Goal: Task Accomplishment & Management: Complete application form

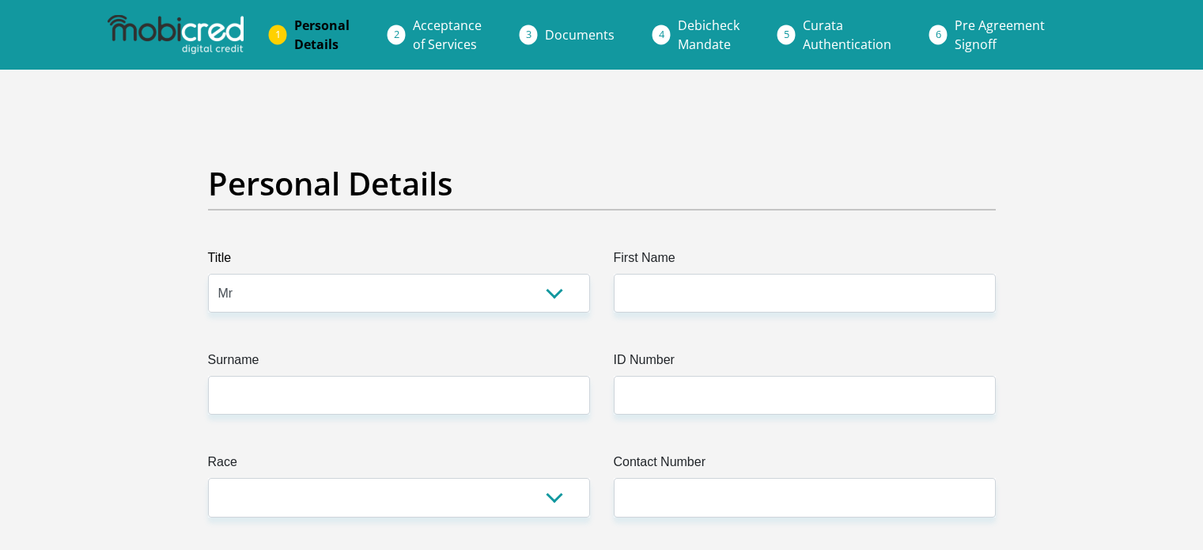
select select "Mr"
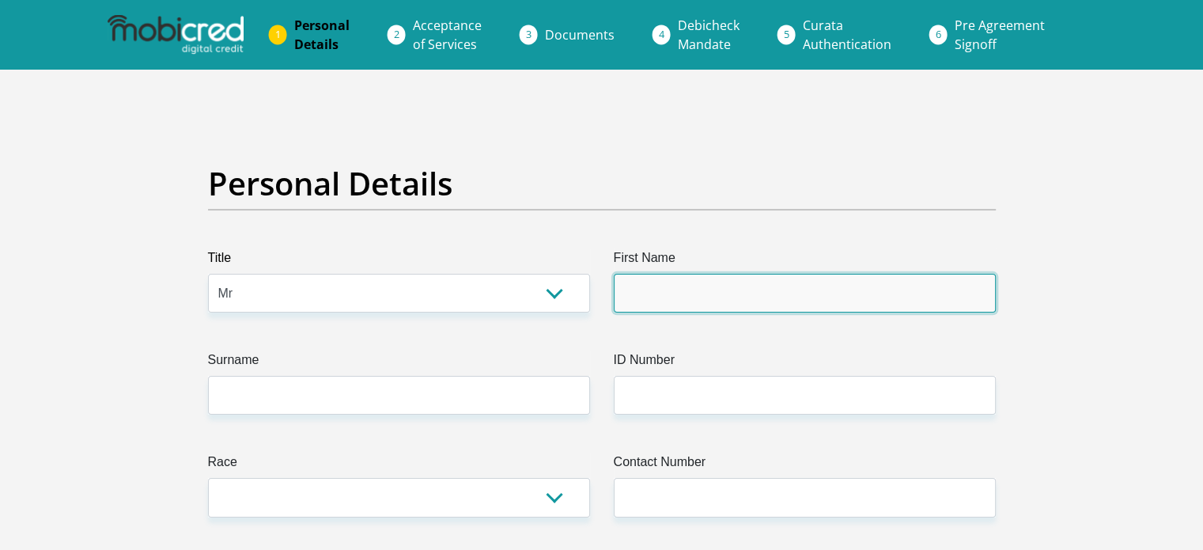
click at [679, 298] on input "First Name" at bounding box center [805, 293] width 382 height 39
type input "Brandon"
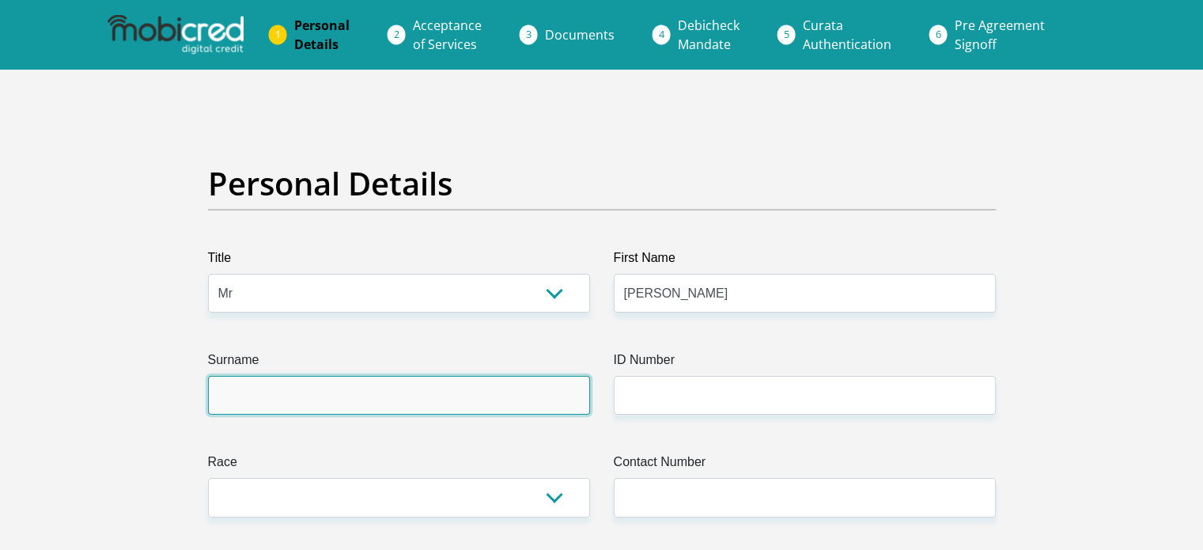
click at [307, 398] on input "Surname" at bounding box center [399, 395] width 382 height 39
type input "Bezuidenhout"
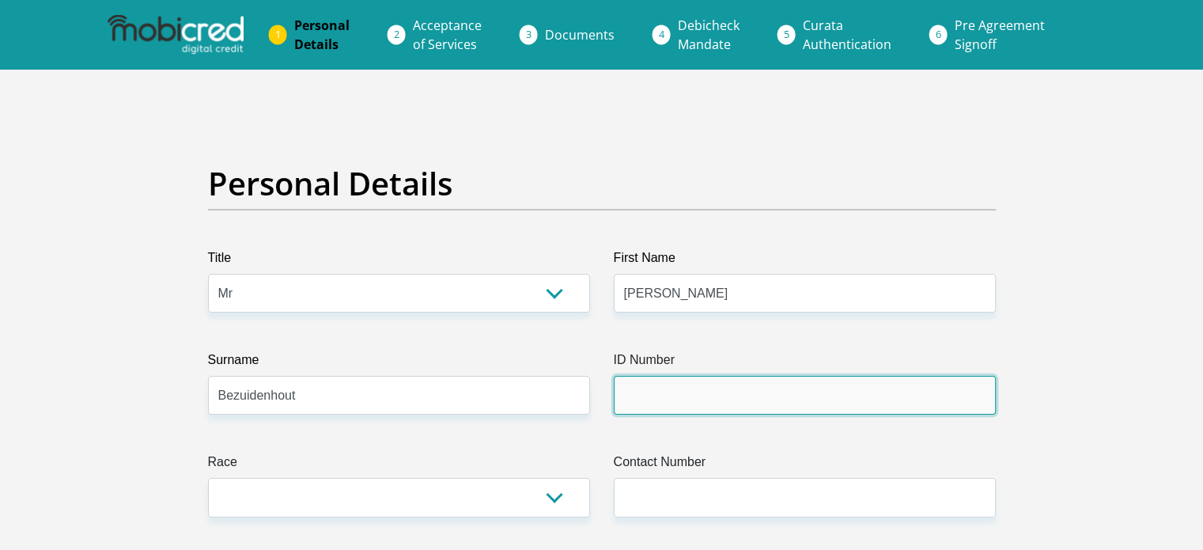
click at [674, 399] on input "ID Number" at bounding box center [805, 395] width 382 height 39
type input "9312065133084"
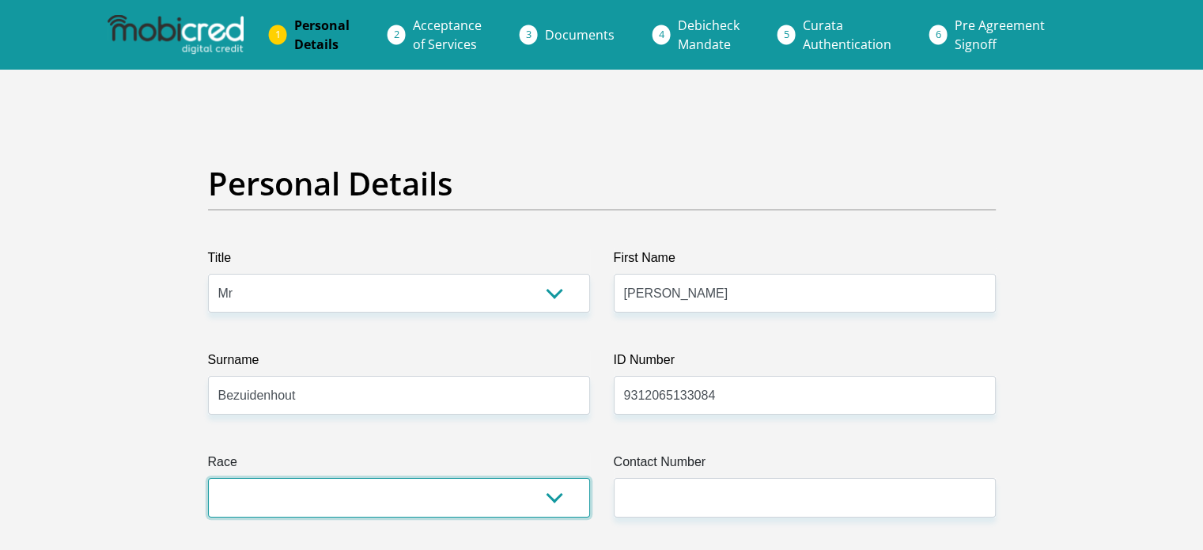
click at [316, 499] on select "Black Coloured Indian White Other" at bounding box center [399, 497] width 382 height 39
select select "4"
click at [208, 478] on select "Black Coloured Indian White Other" at bounding box center [399, 497] width 382 height 39
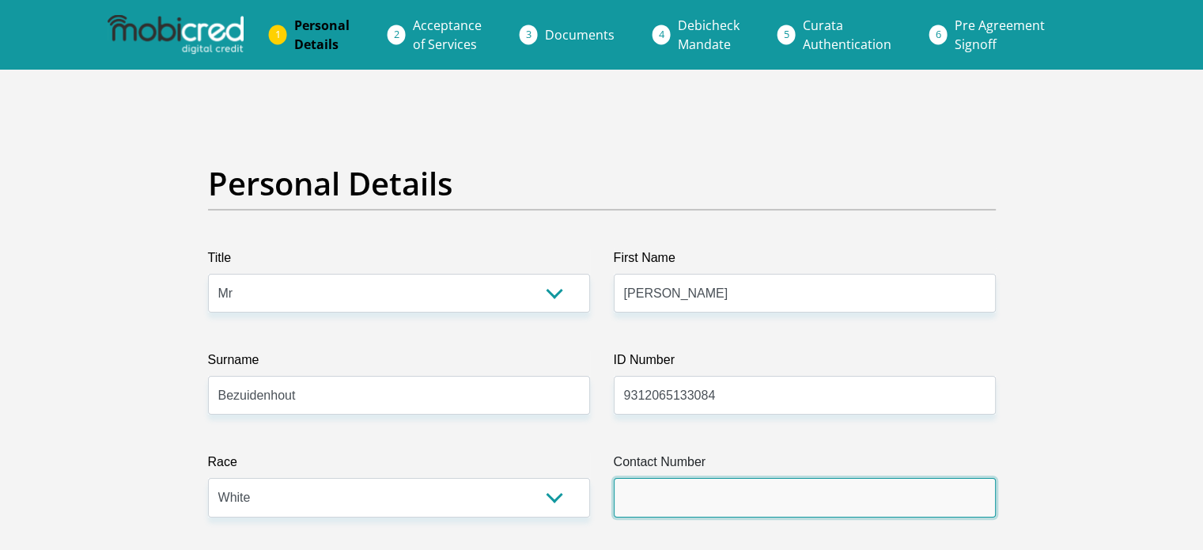
click at [688, 480] on input "Contact Number" at bounding box center [805, 497] width 382 height 39
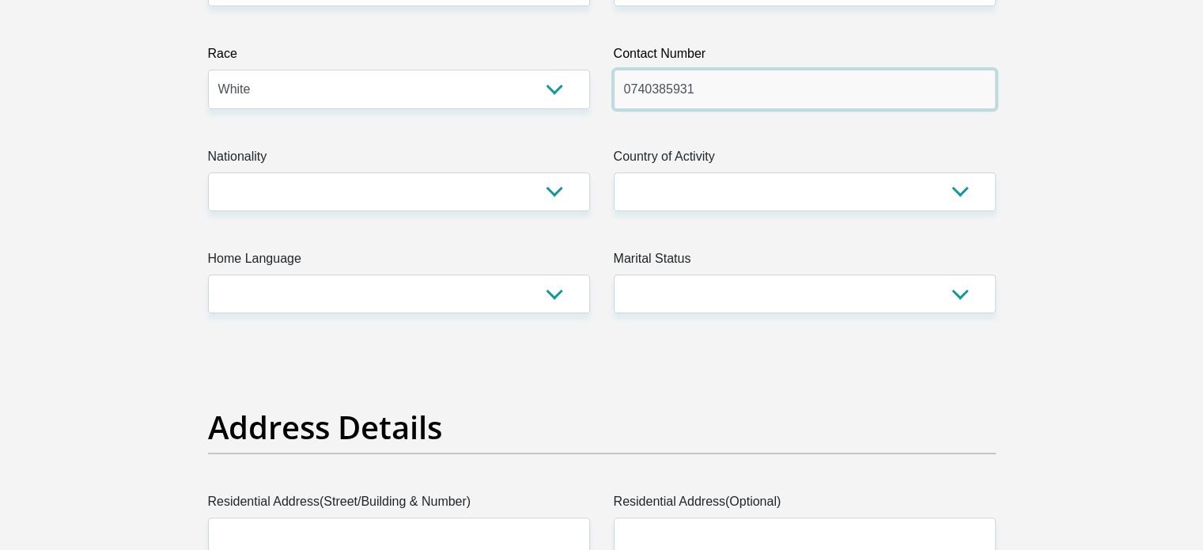
scroll to position [436, 0]
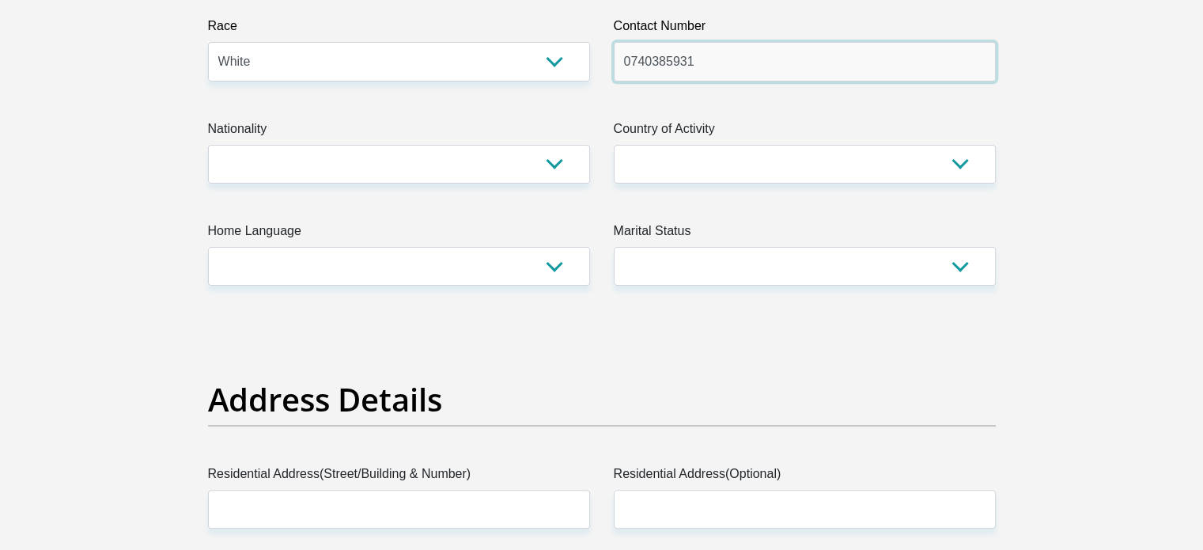
type input "0740385931"
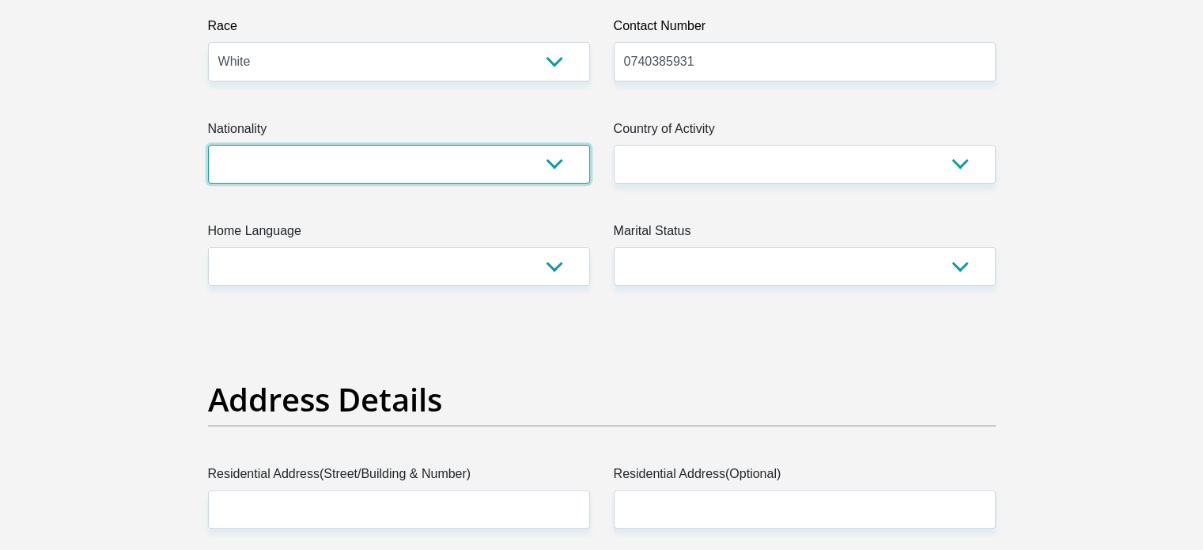
click at [543, 173] on select "South Africa Afghanistan Aland Islands Albania Algeria America Samoa American V…" at bounding box center [399, 164] width 382 height 39
select select "ZAF"
click at [208, 145] on select "South Africa Afghanistan Aland Islands Albania Algeria America Samoa American V…" at bounding box center [399, 164] width 382 height 39
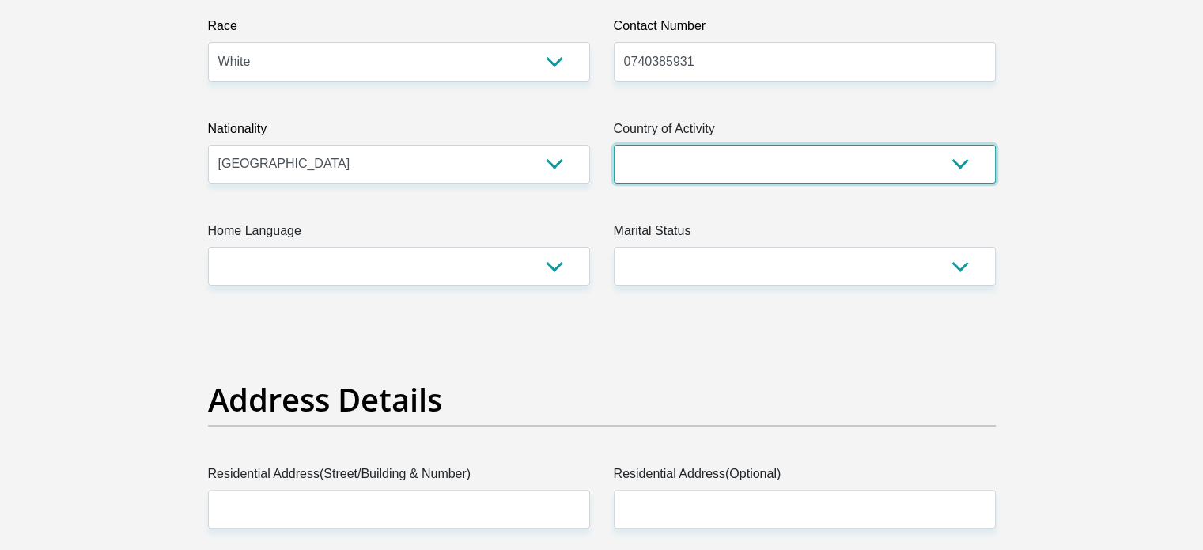
click at [696, 183] on select "South Africa Afghanistan Aland Islands Albania Algeria America Samoa American V…" at bounding box center [805, 164] width 382 height 39
select select "ZAF"
click at [614, 145] on select "South Africa Afghanistan Aland Islands Albania Algeria America Samoa American V…" at bounding box center [805, 164] width 382 height 39
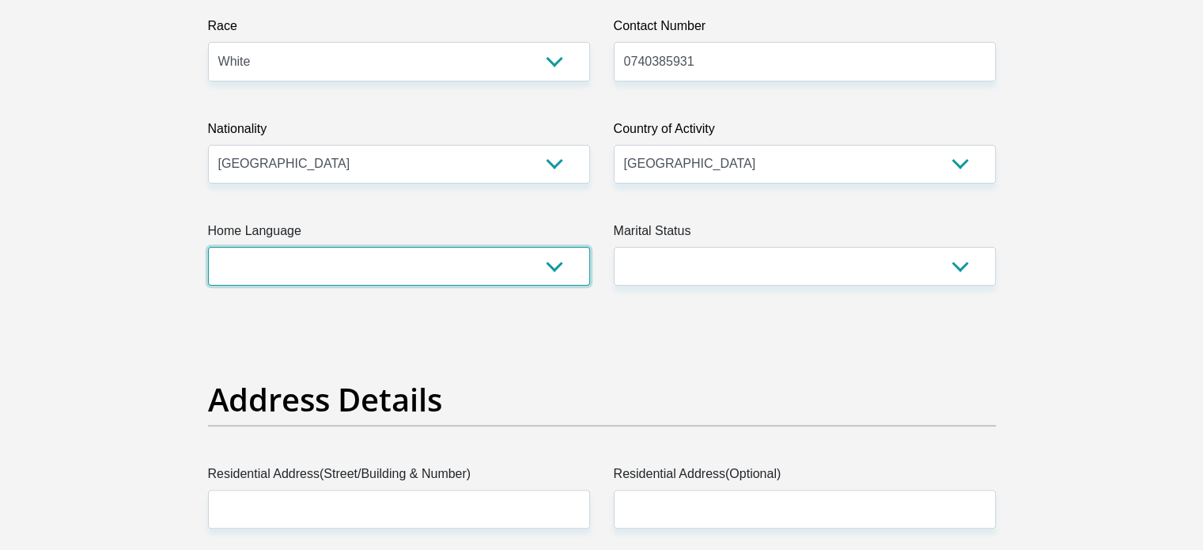
click at [445, 265] on select "Afrikaans English Sepedi South Ndebele Southern Sotho Swati Tsonga Tswana Venda…" at bounding box center [399, 266] width 382 height 39
click at [208, 247] on select "Afrikaans English Sepedi South Ndebele Southern Sotho Swati Tsonga Tswana Venda…" at bounding box center [399, 266] width 382 height 39
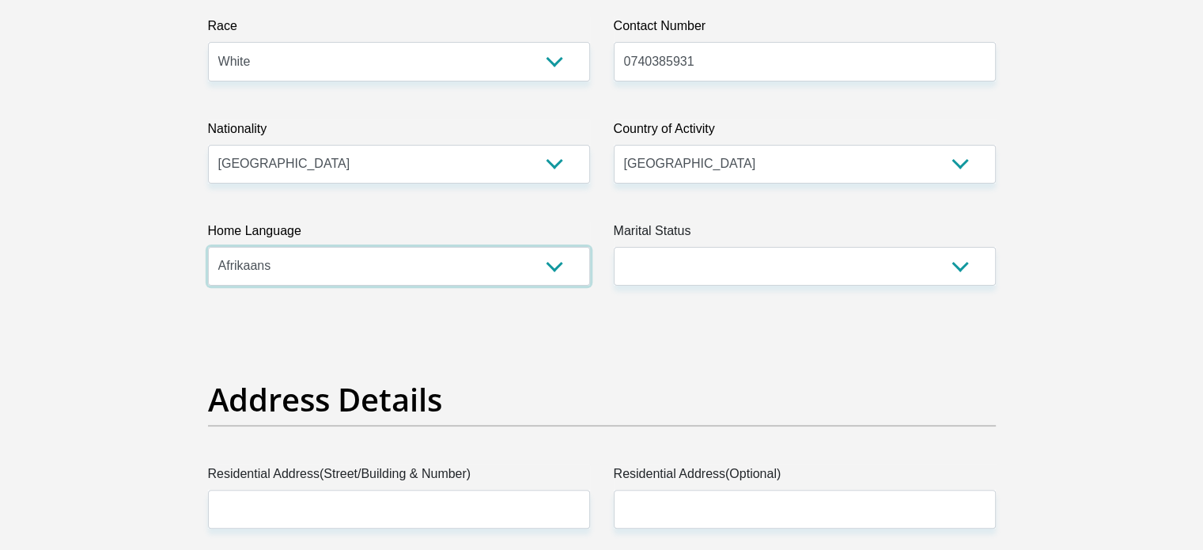
click at [268, 263] on select "Afrikaans English Sepedi South Ndebele Southern Sotho Swati Tsonga Tswana Venda…" at bounding box center [399, 266] width 382 height 39
select select "eng"
click at [208, 247] on select "Afrikaans English Sepedi South Ndebele Southern Sotho Swati Tsonga Tswana Venda…" at bounding box center [399, 266] width 382 height 39
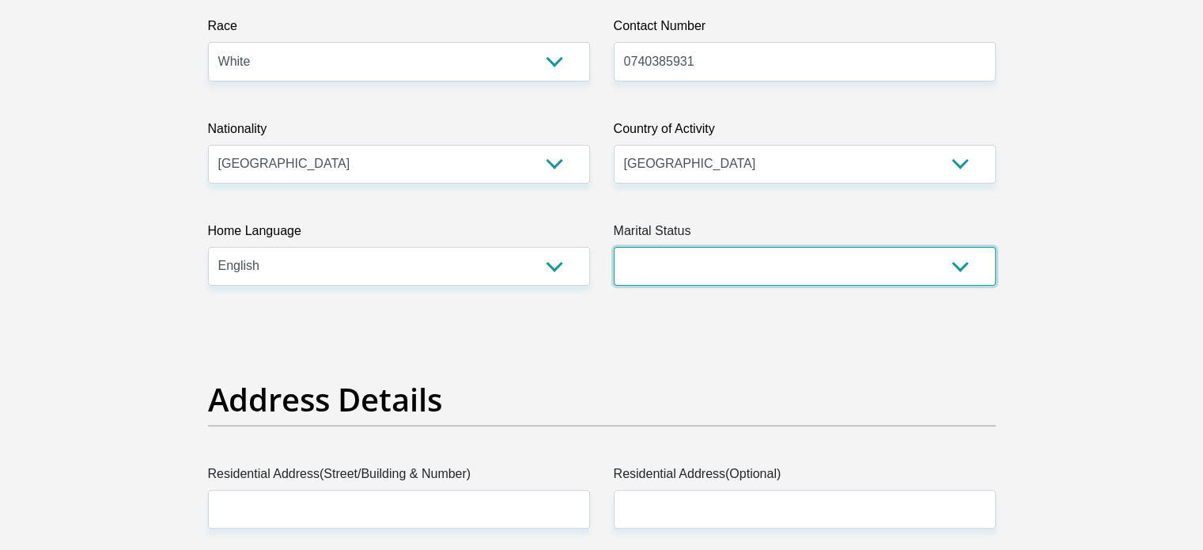
click at [710, 280] on select "Married ANC Single Divorced Widowed Married COP or Customary Law" at bounding box center [805, 266] width 382 height 39
click at [709, 281] on select "Married ANC Single Divorced Widowed Married COP or Customary Law" at bounding box center [805, 266] width 382 height 39
select select "2"
click at [614, 247] on select "Married ANC Single Divorced Widowed Married COP or Customary Law" at bounding box center [805, 266] width 382 height 39
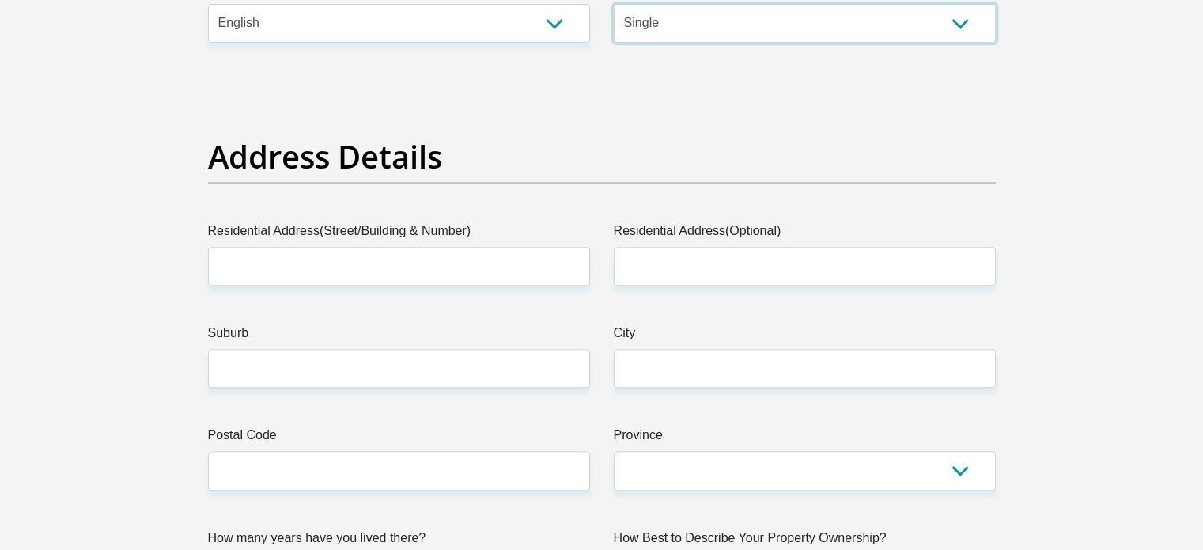
scroll to position [714, 0]
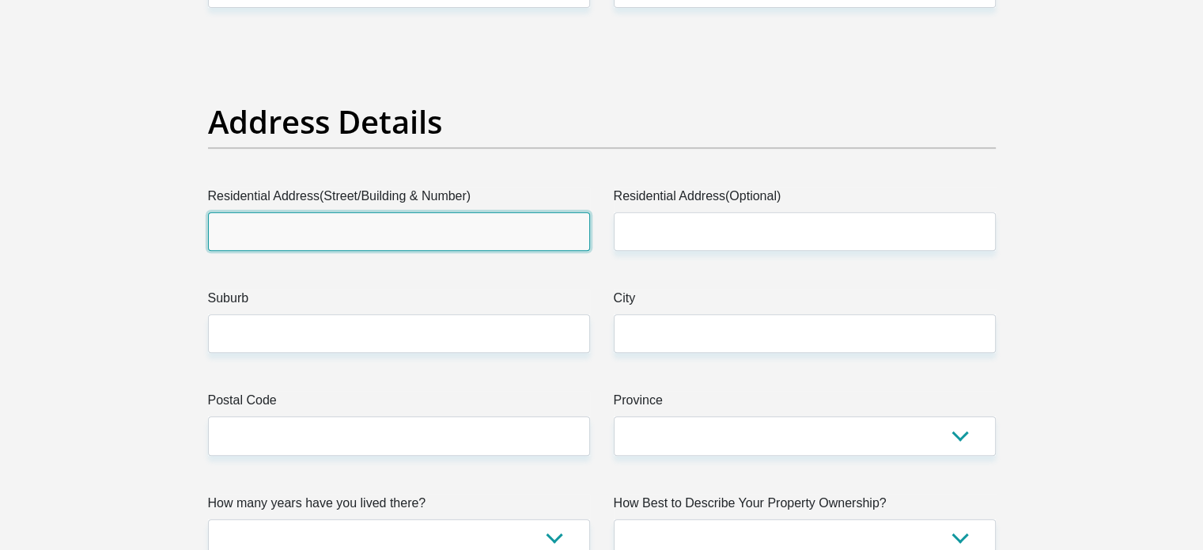
click at [381, 225] on input "Residential Address(Street/Building & Number)" at bounding box center [399, 231] width 382 height 39
type input "3 geigy street"
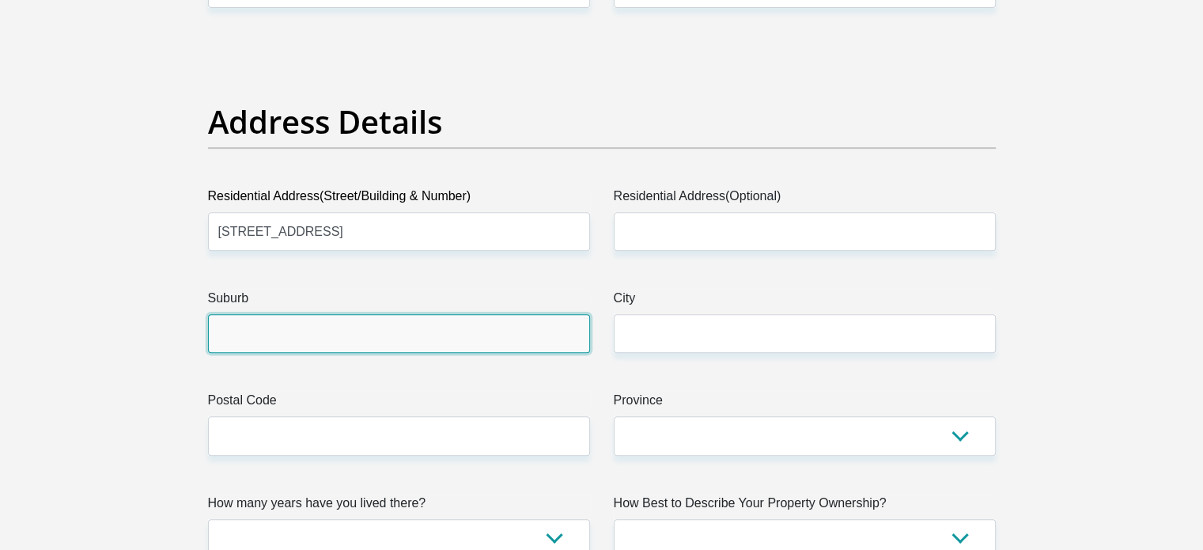
click at [332, 336] on input "Suburb" at bounding box center [399, 333] width 382 height 39
type input "chloorkop"
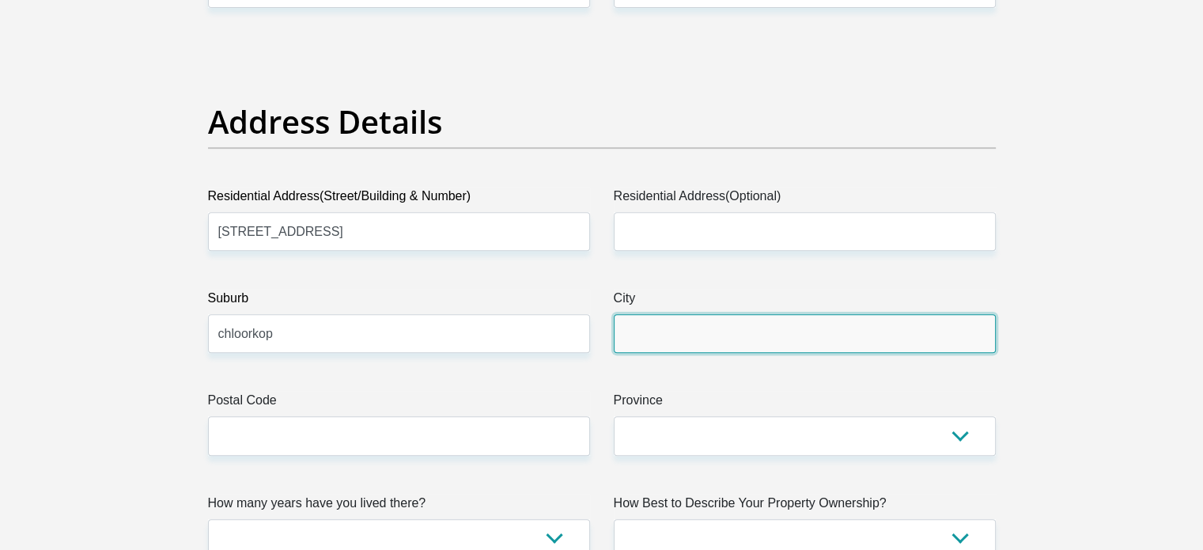
click at [650, 340] on input "City" at bounding box center [805, 333] width 382 height 39
type input "edenvale"
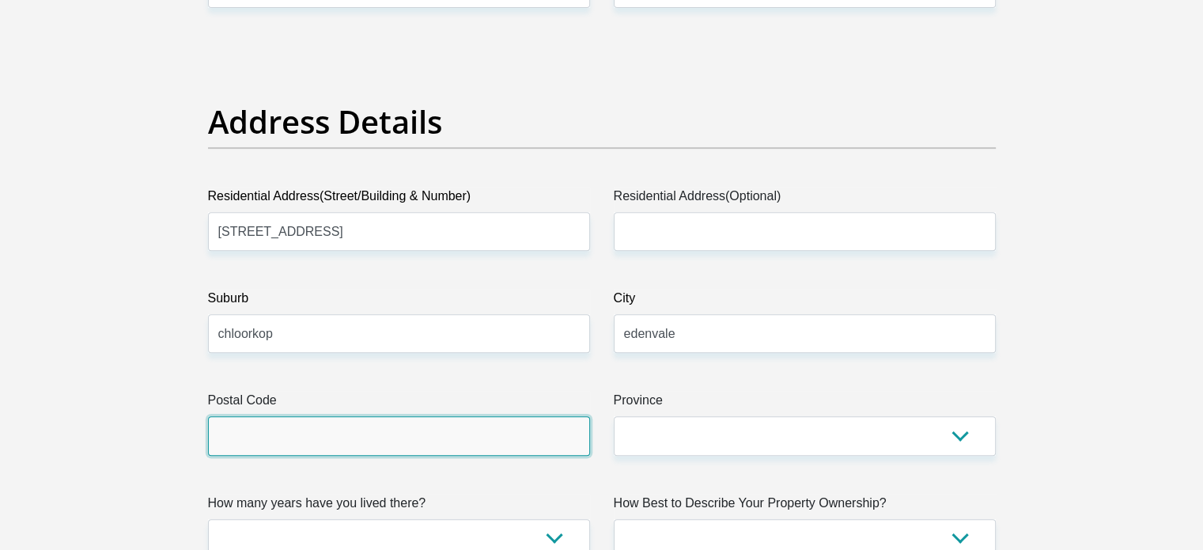
click at [365, 418] on input "Postal Code" at bounding box center [399, 435] width 382 height 39
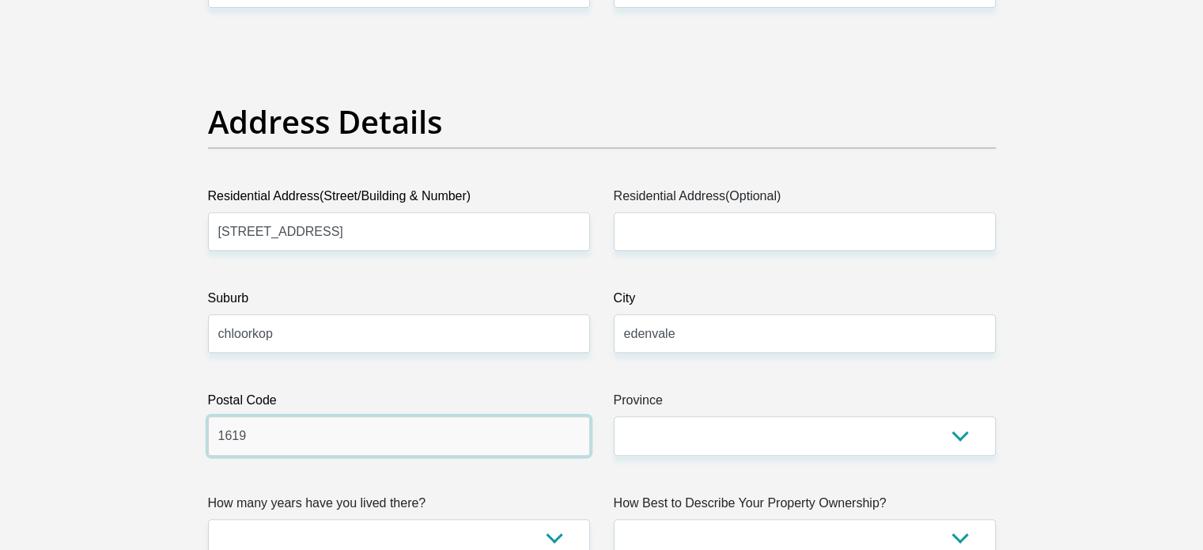
type input "1619"
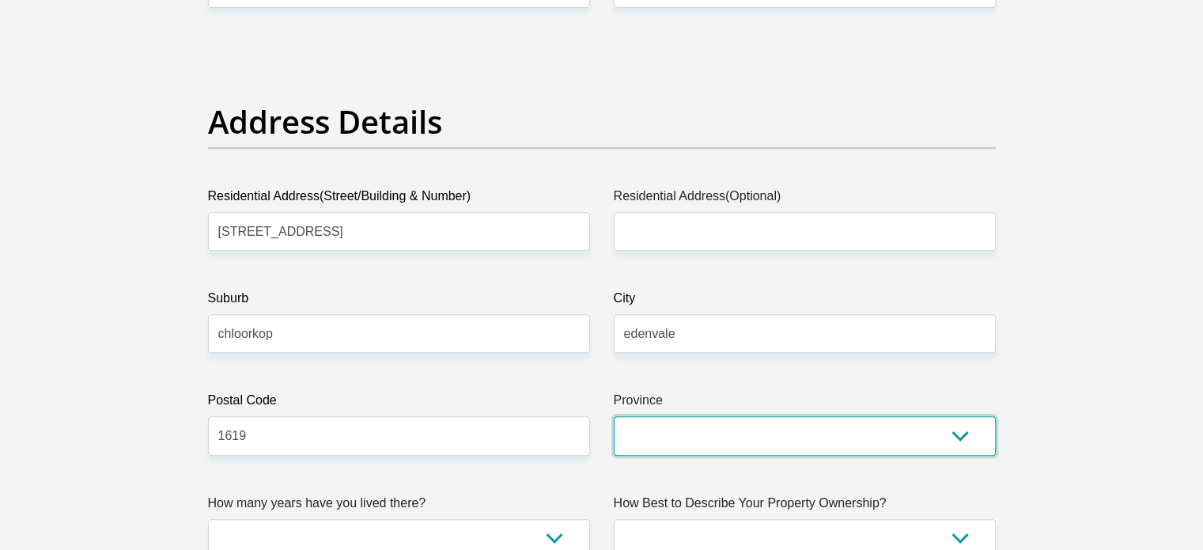
click at [654, 433] on select "Eastern Cape Free State Gauteng KwaZulu-Natal Limpopo Mpumalanga Northern Cape …" at bounding box center [805, 435] width 382 height 39
select select "Gauteng"
click at [614, 416] on select "Eastern Cape Free State Gauteng KwaZulu-Natal Limpopo Mpumalanga Northern Cape …" at bounding box center [805, 435] width 382 height 39
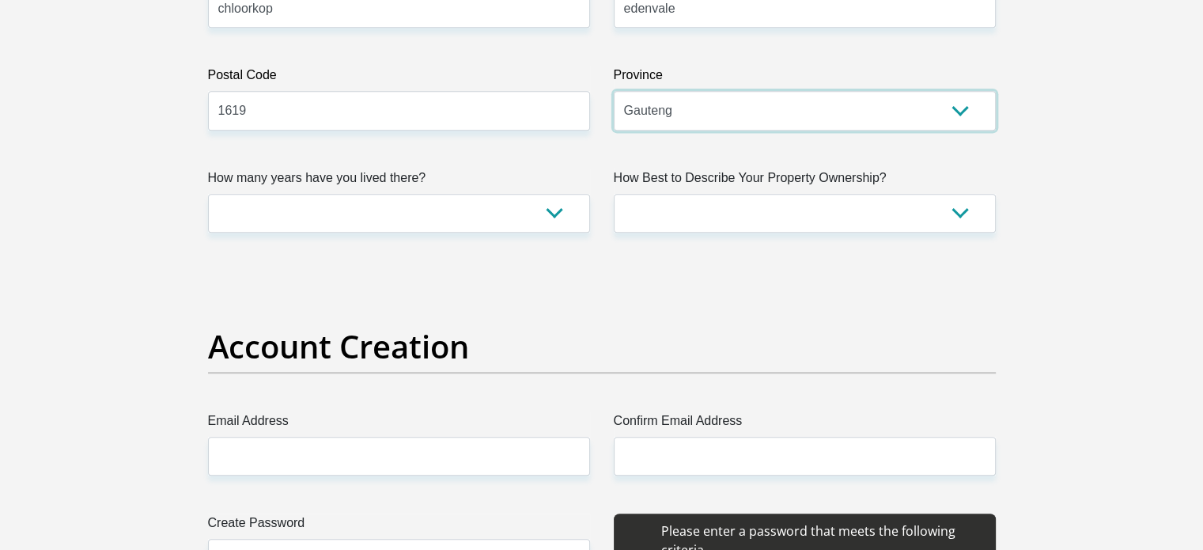
scroll to position [1066, 0]
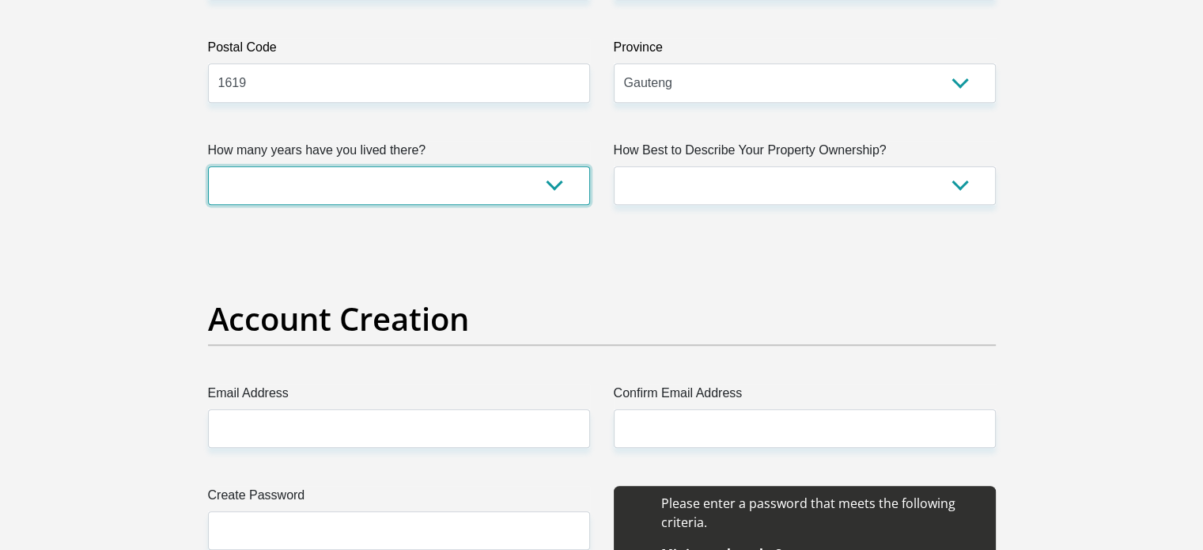
click at [456, 199] on select "less than 1 year 1-3 years 3-5 years 5+ years" at bounding box center [399, 185] width 382 height 39
select select "5"
click at [208, 166] on select "less than 1 year 1-3 years 3-5 years 5+ years" at bounding box center [399, 185] width 382 height 39
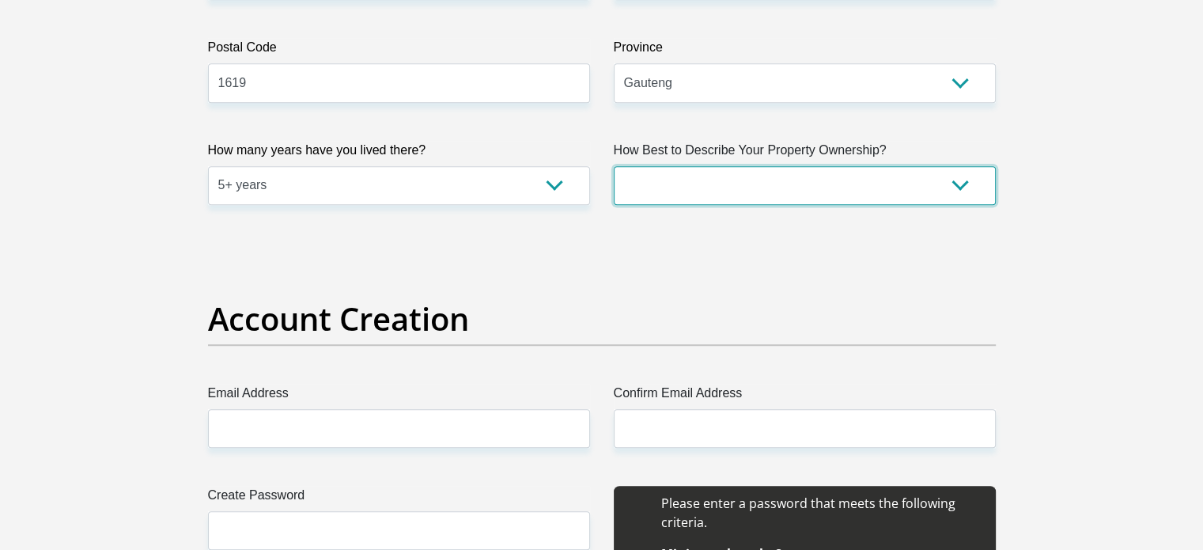
click at [728, 192] on select "Owned Rented Family Owned Company Dwelling" at bounding box center [805, 185] width 382 height 39
select select "parents"
click at [614, 166] on select "Owned Rented Family Owned Company Dwelling" at bounding box center [805, 185] width 382 height 39
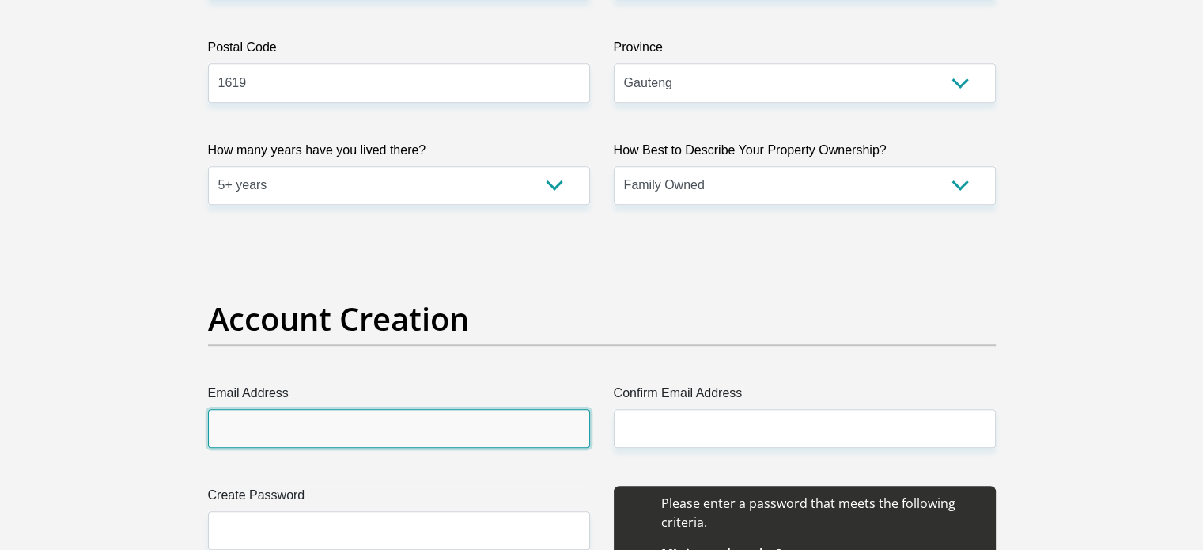
click at [286, 432] on input "Email Address" at bounding box center [399, 428] width 382 height 39
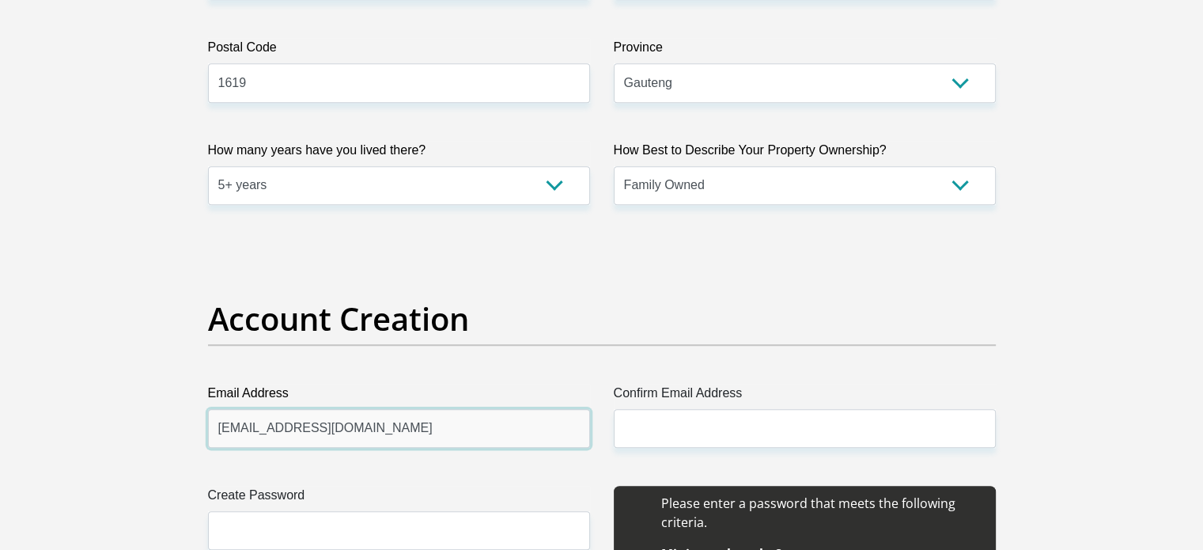
type input "talk2brandonnow@gmail.com"
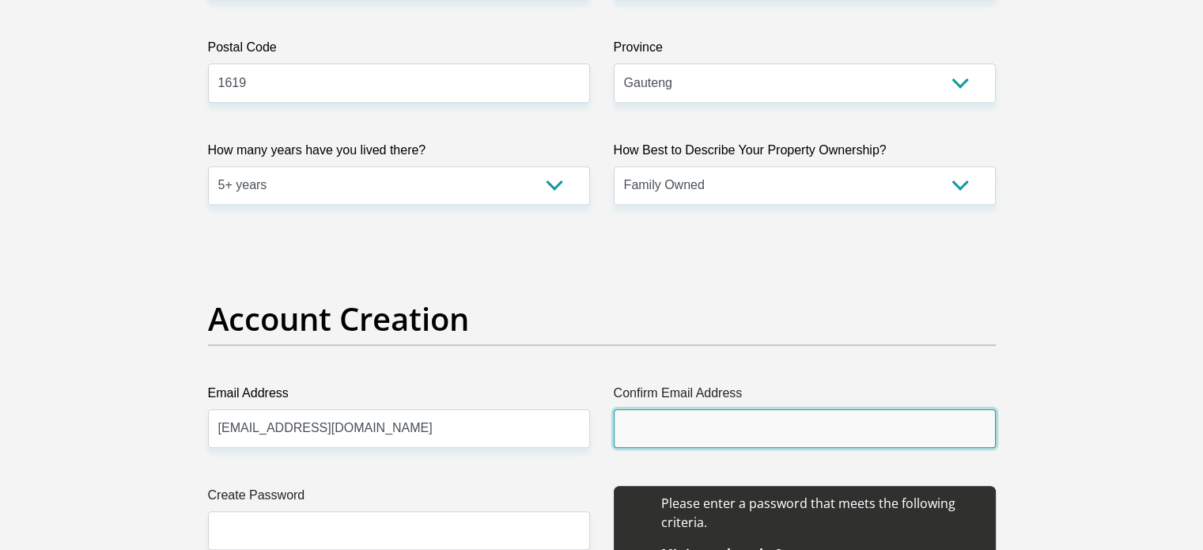
click at [652, 422] on input "Confirm Email Address" at bounding box center [805, 428] width 382 height 39
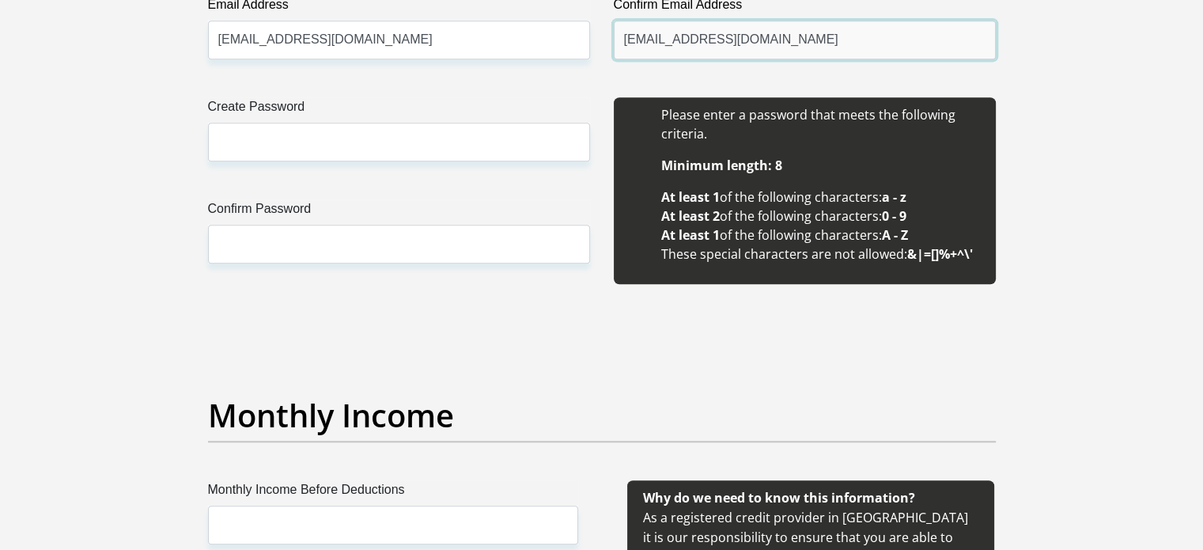
scroll to position [1496, 0]
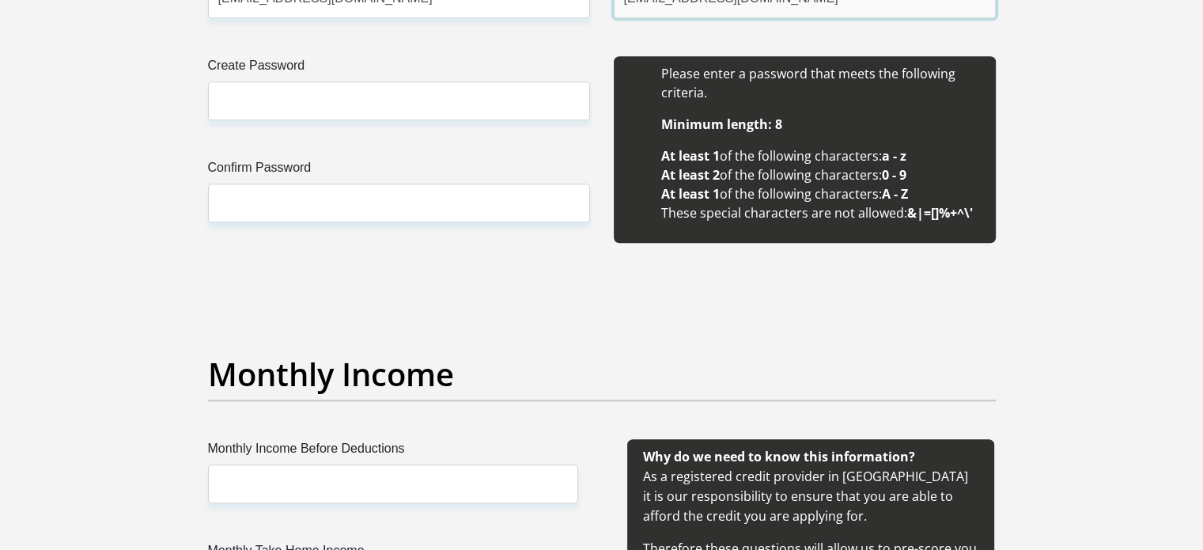
type input "talk2brandonnow@gmail.com"
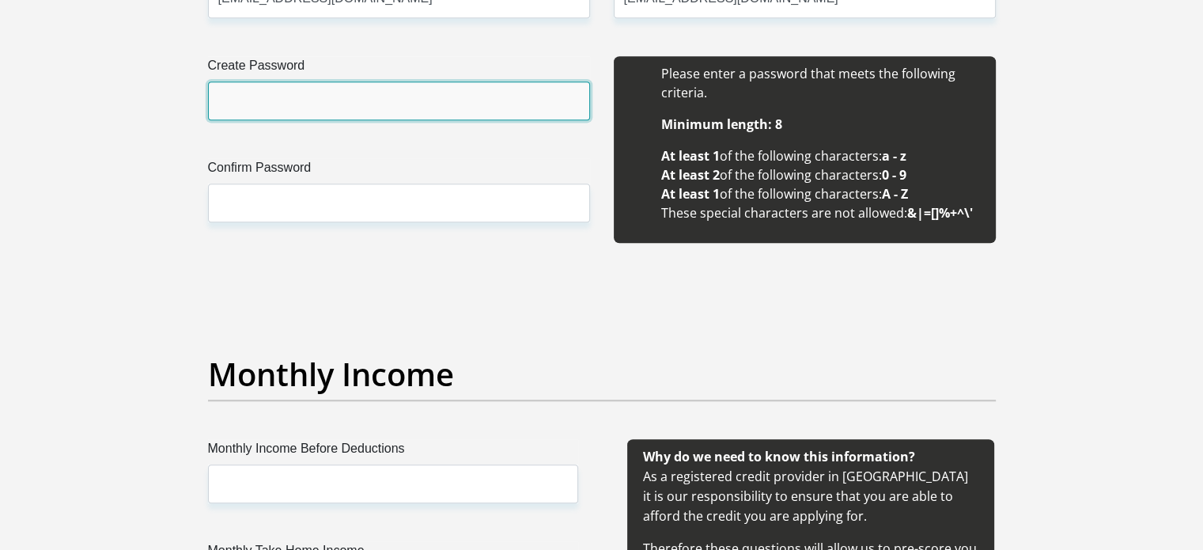
click at [433, 102] on input "Create Password" at bounding box center [399, 100] width 382 height 39
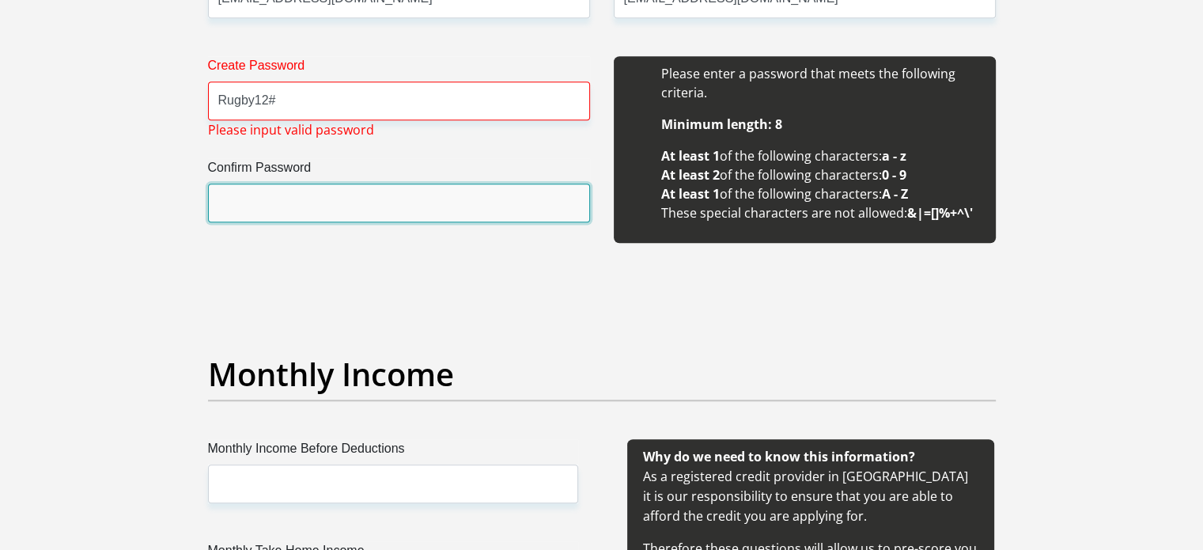
click at [326, 199] on input "Confirm Password" at bounding box center [399, 203] width 382 height 39
click at [267, 203] on input "Confirm Password" at bounding box center [399, 203] width 382 height 39
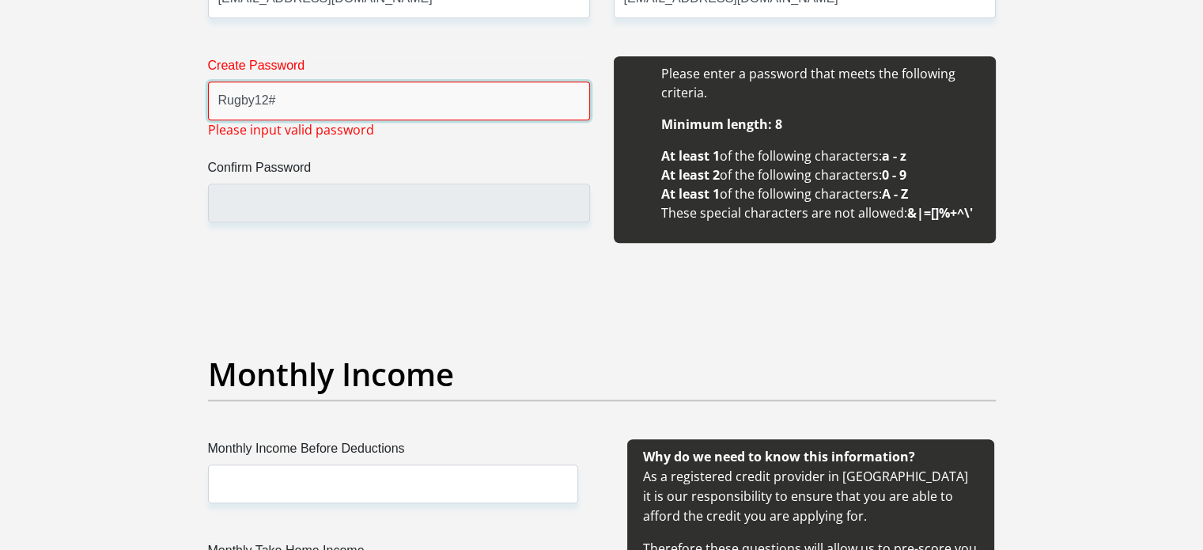
click at [321, 90] on input "Rugby12#" at bounding box center [399, 100] width 382 height 39
type input "R"
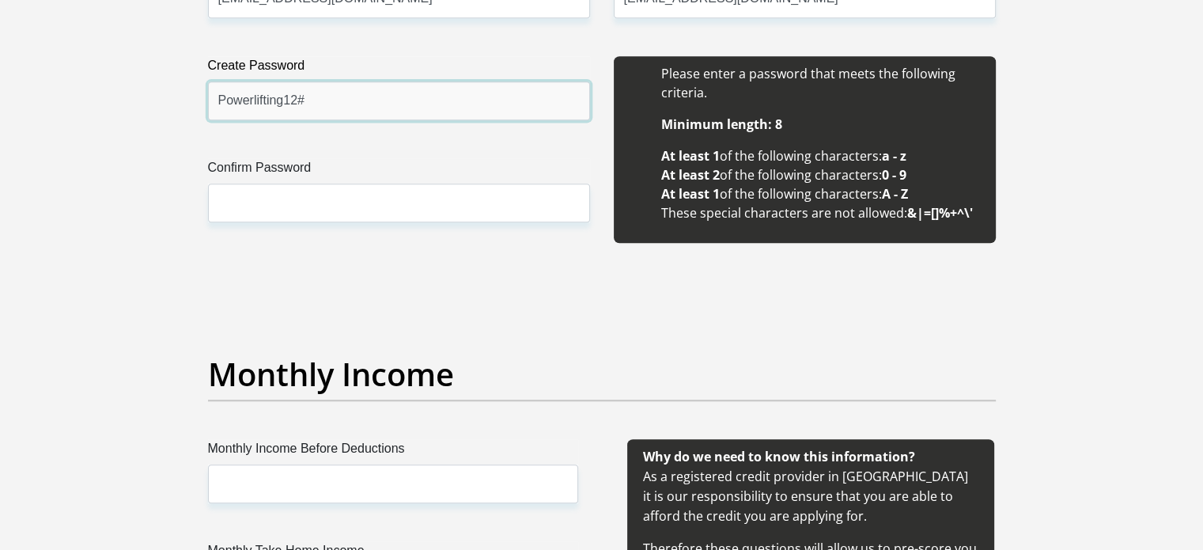
type input "Powerlifting12#"
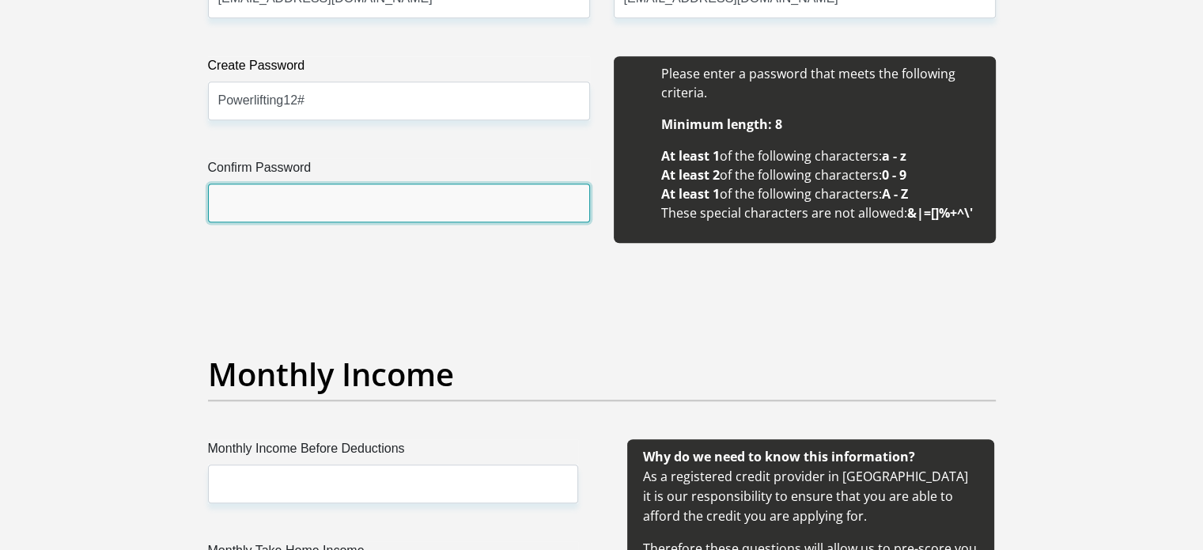
click at [271, 205] on input "Confirm Password" at bounding box center [399, 203] width 382 height 39
type input "Powerlifting12#"
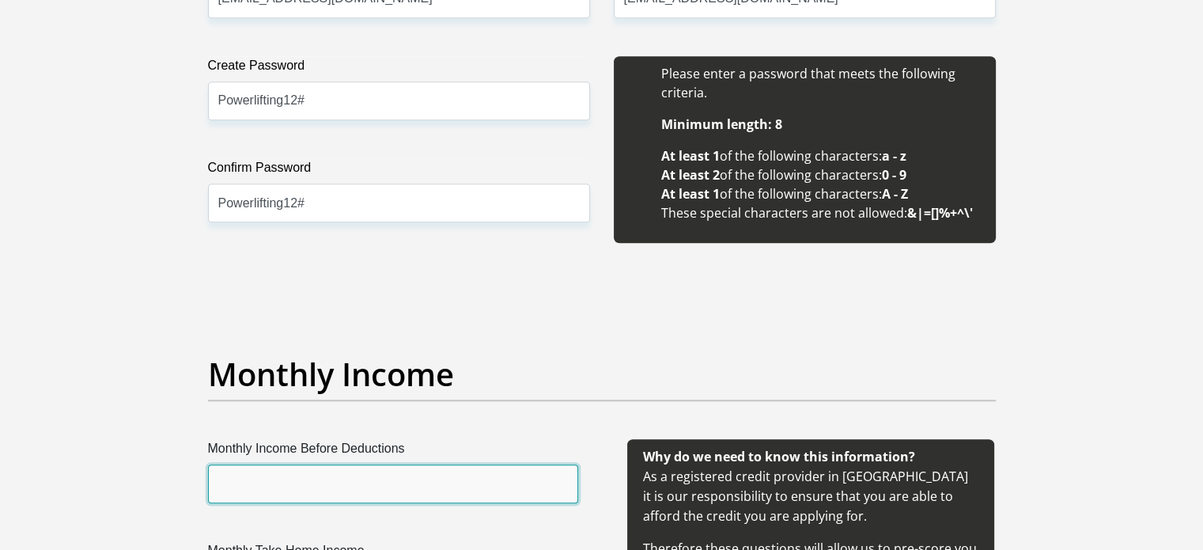
click at [304, 481] on input "Monthly Income Before Deductions" at bounding box center [393, 483] width 370 height 39
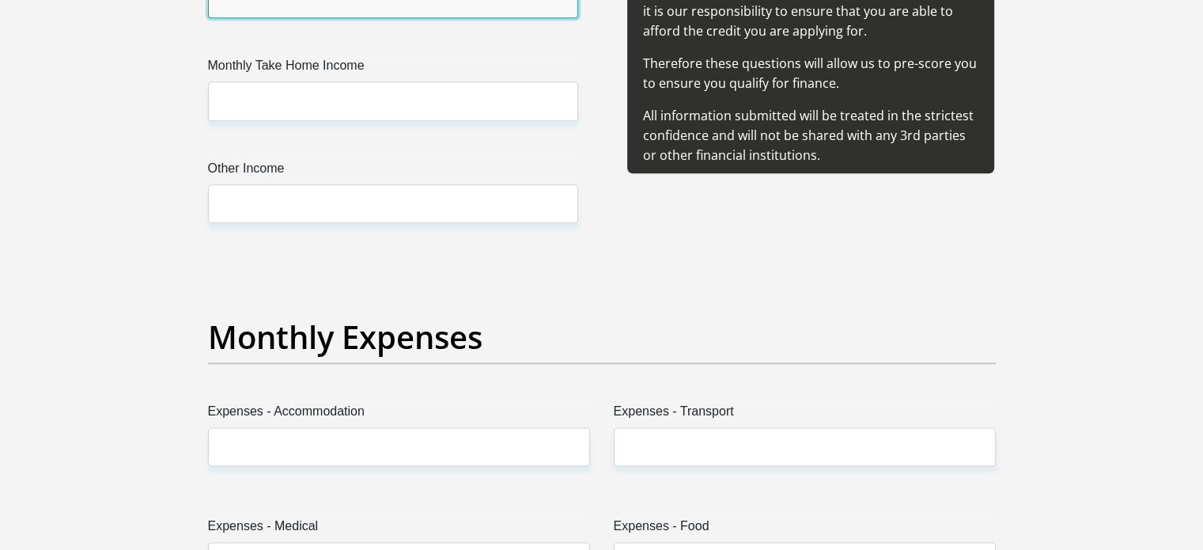
scroll to position [1946, 0]
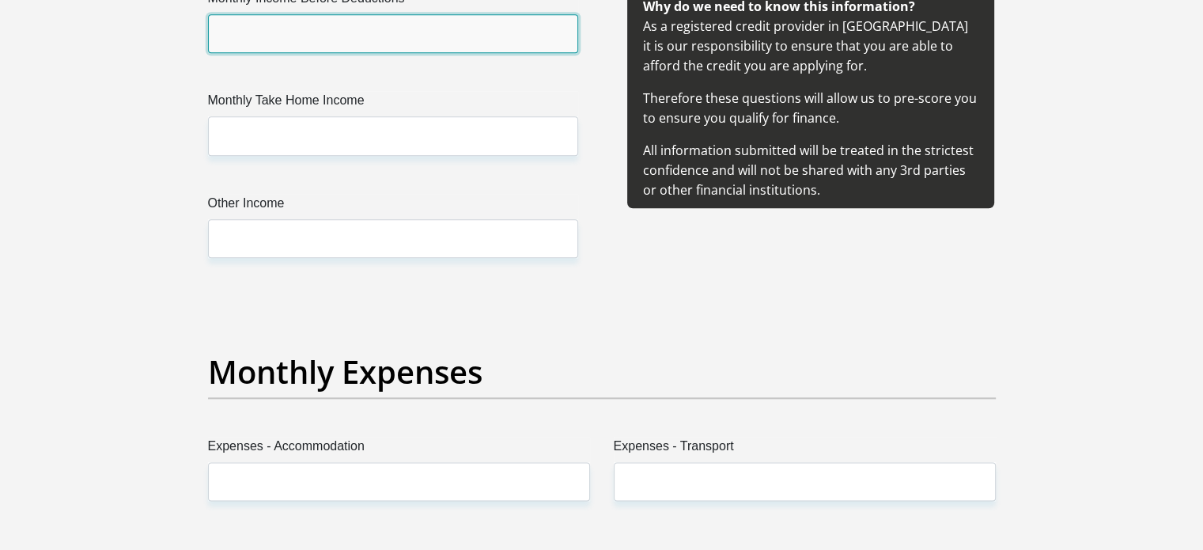
click at [308, 40] on input "Monthly Income Before Deductions" at bounding box center [393, 33] width 370 height 39
type input "46000"
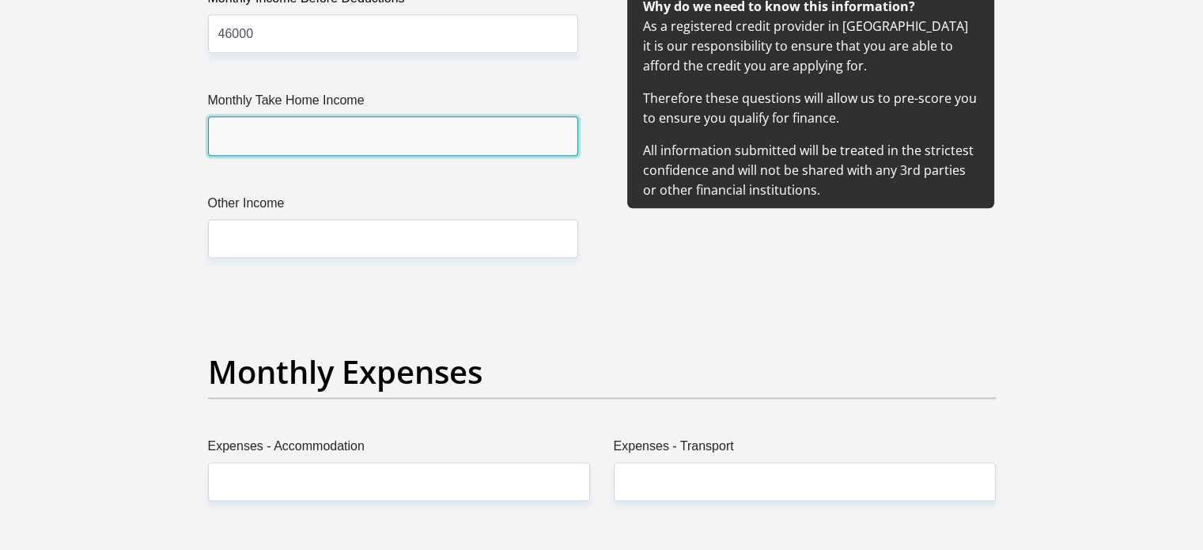
click at [275, 134] on input "Monthly Take Home Income" at bounding box center [393, 135] width 370 height 39
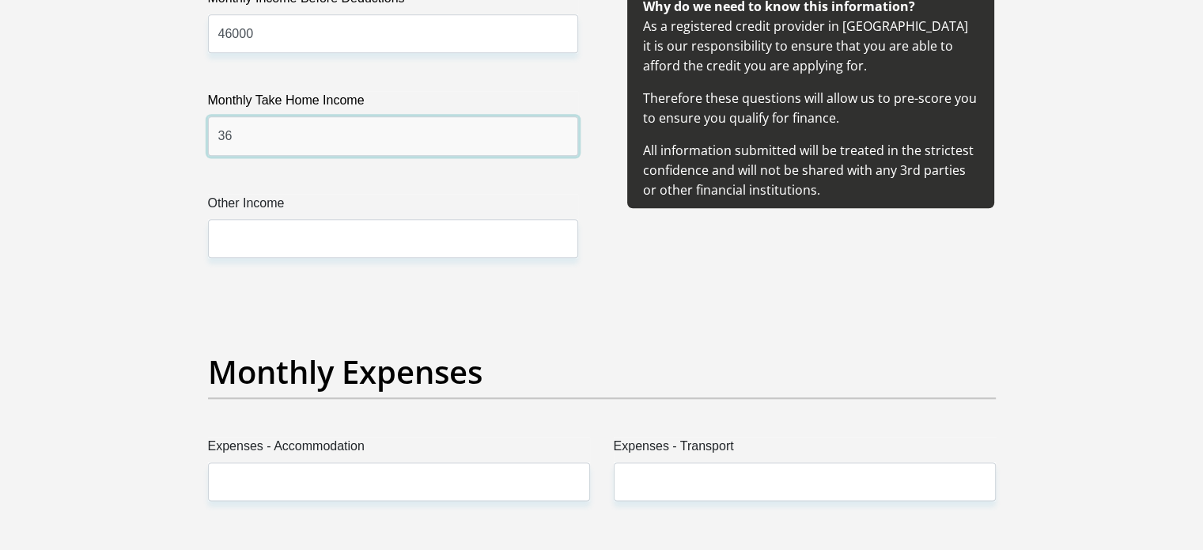
type input "3"
type input "45000"
click at [245, 263] on div "Monthly Income Before Deductions 46000 Monthly Take Home Income 45000 Other Inc…" at bounding box center [393, 142] width 418 height 307
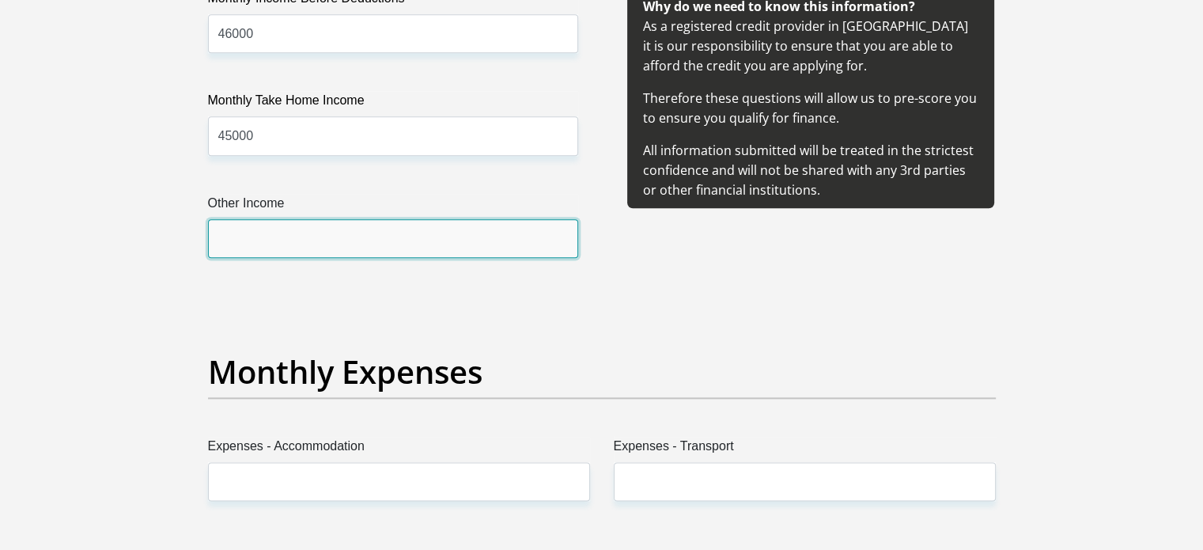
click at [262, 239] on input "Other Income" at bounding box center [393, 238] width 370 height 39
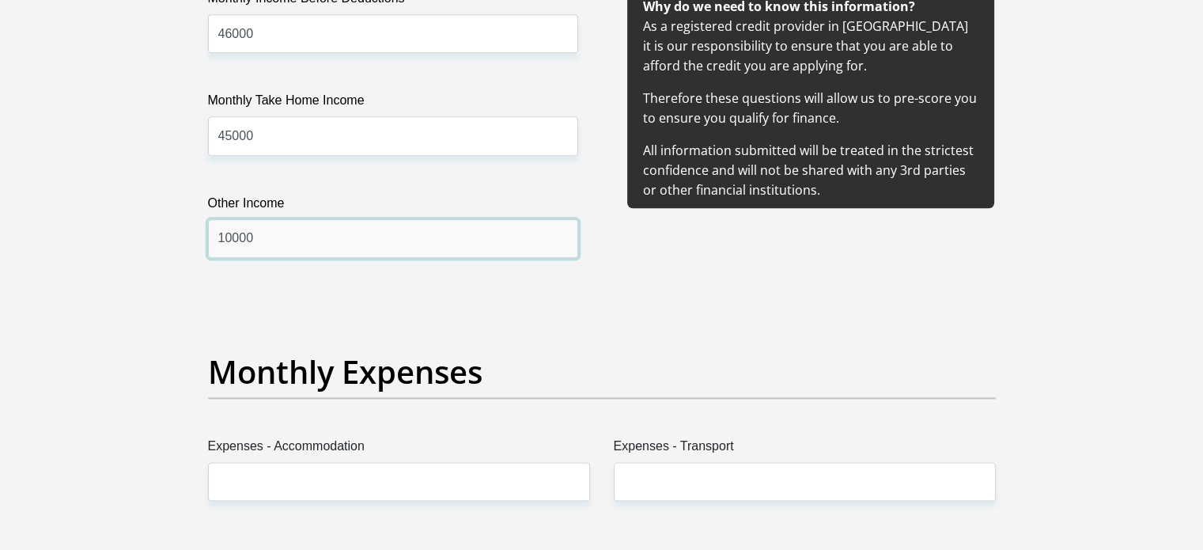
type input "10000"
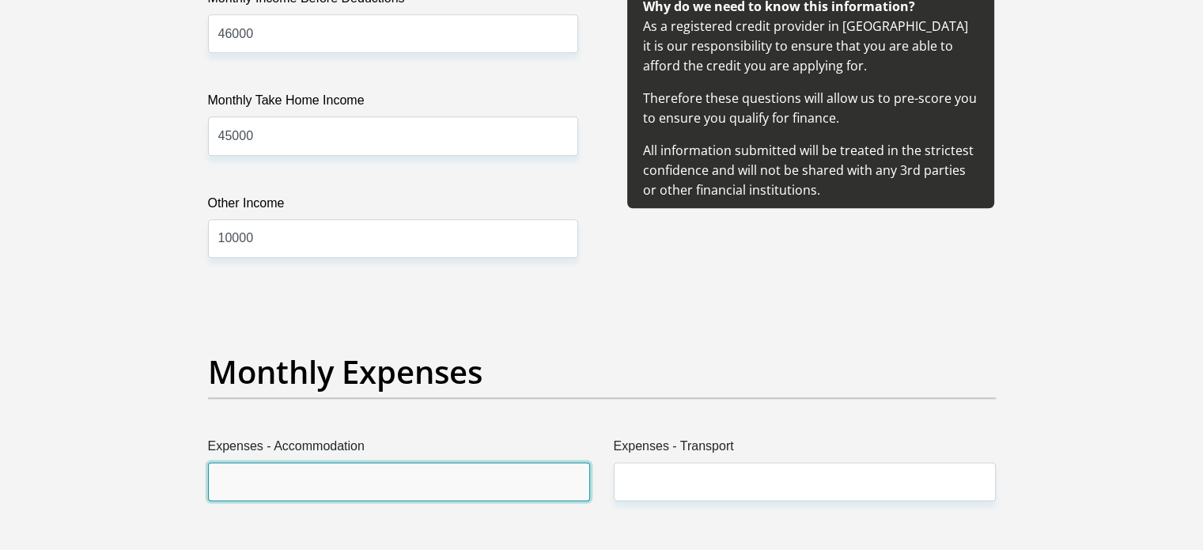
click at [311, 475] on input "Expenses - Accommodation" at bounding box center [399, 481] width 382 height 39
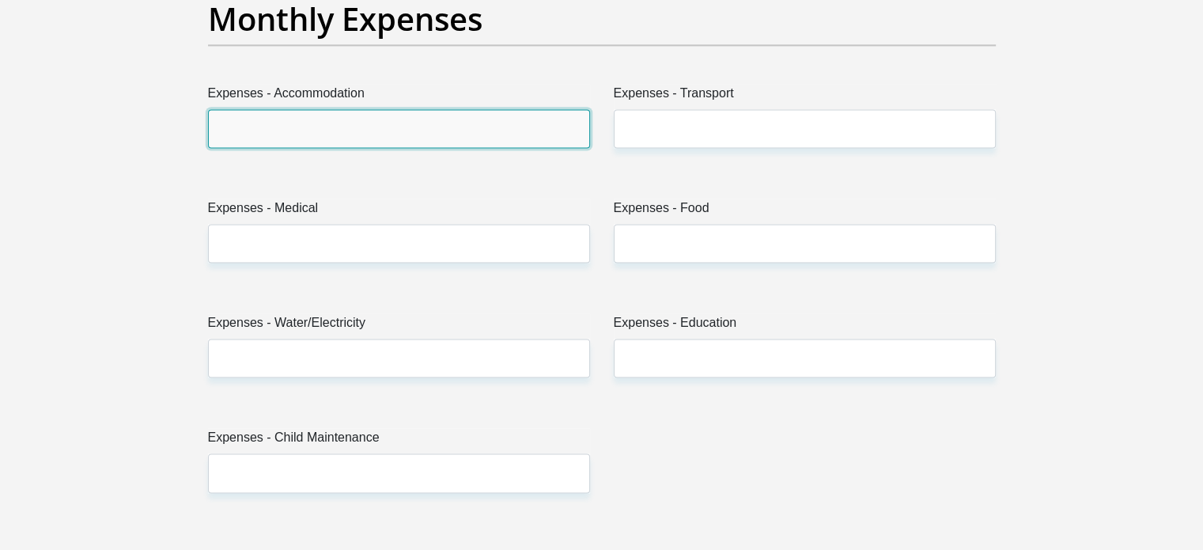
scroll to position [2334, 0]
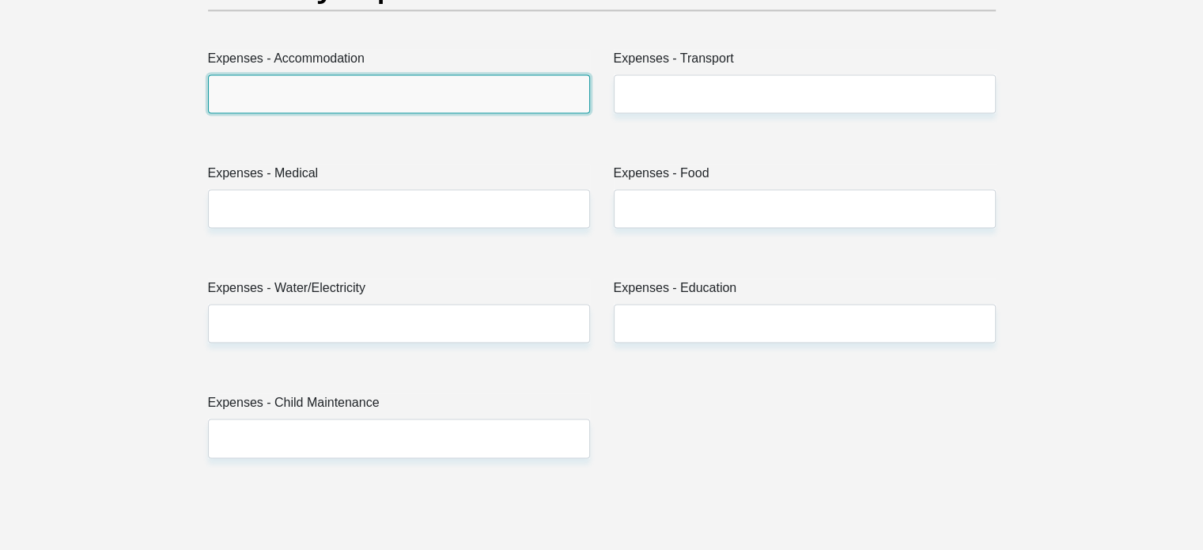
click at [310, 98] on input "Expenses - Accommodation" at bounding box center [399, 93] width 382 height 39
type input "7500"
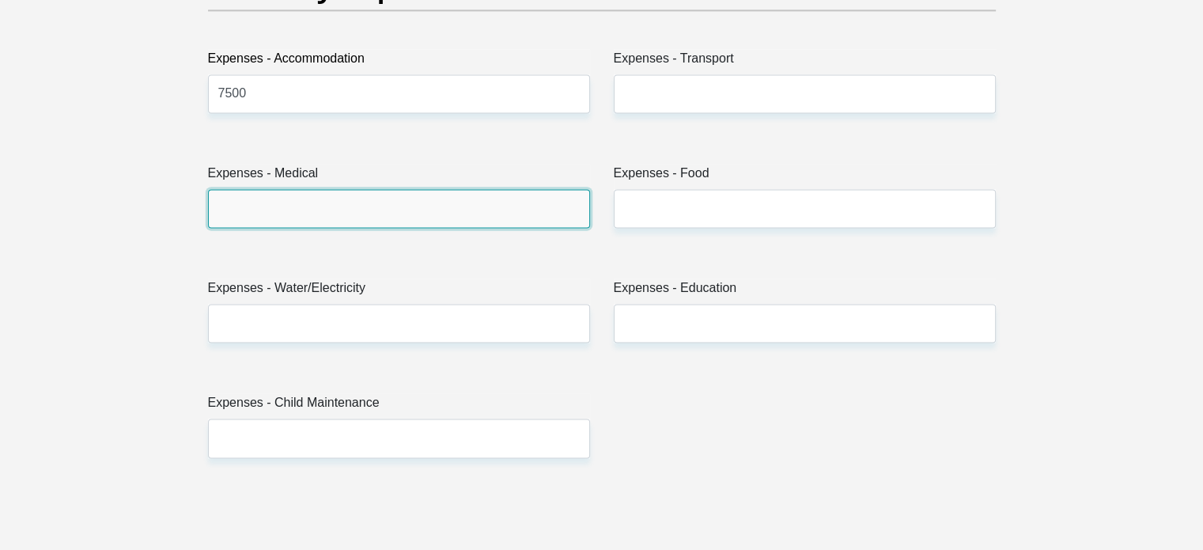
click at [327, 199] on input "Expenses - Medical" at bounding box center [399, 208] width 382 height 39
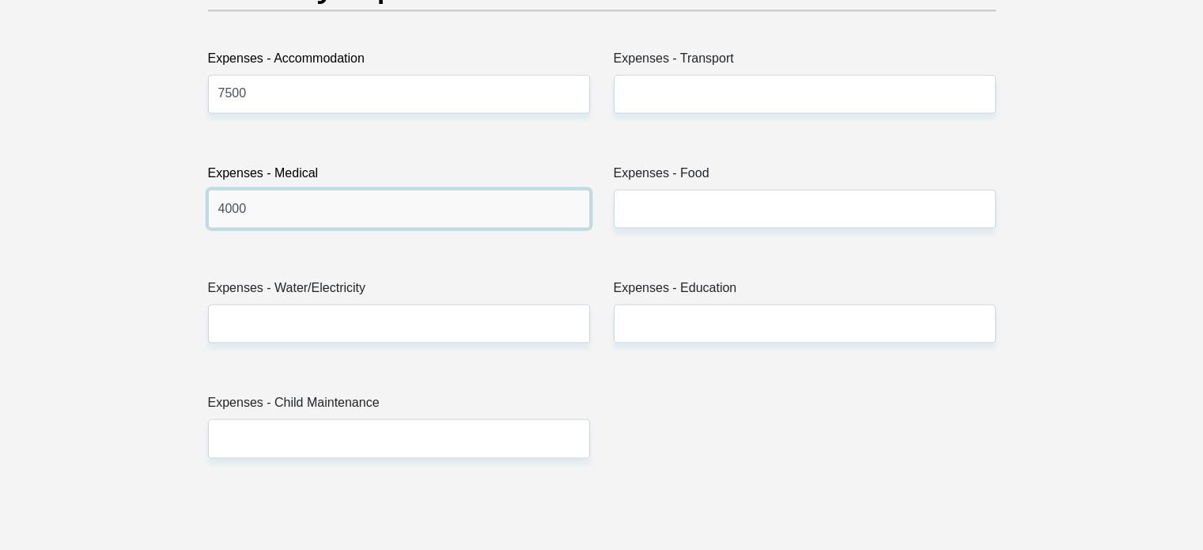
type input "4000"
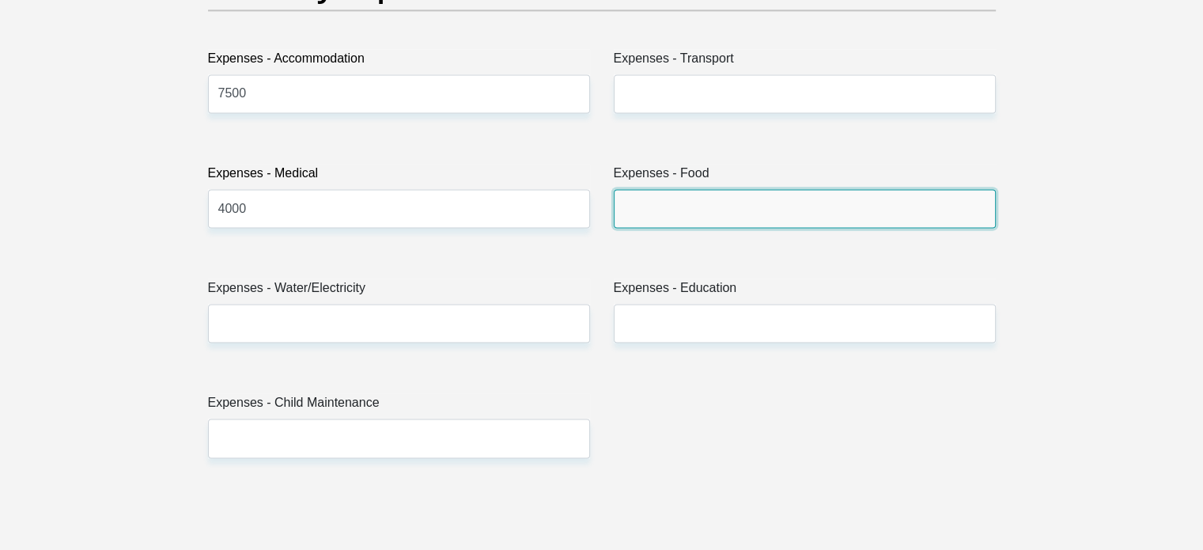
click at [655, 218] on input "Expenses - Food" at bounding box center [805, 208] width 382 height 39
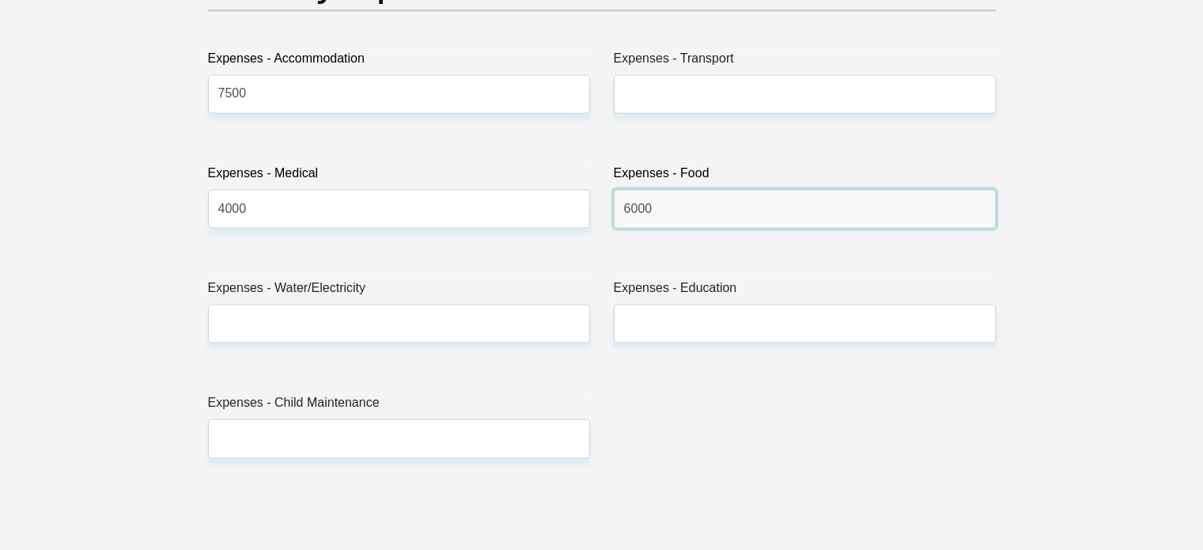
type input "6000"
click at [259, 112] on div "Expenses - Accommodation 7500" at bounding box center [399, 87] width 406 height 77
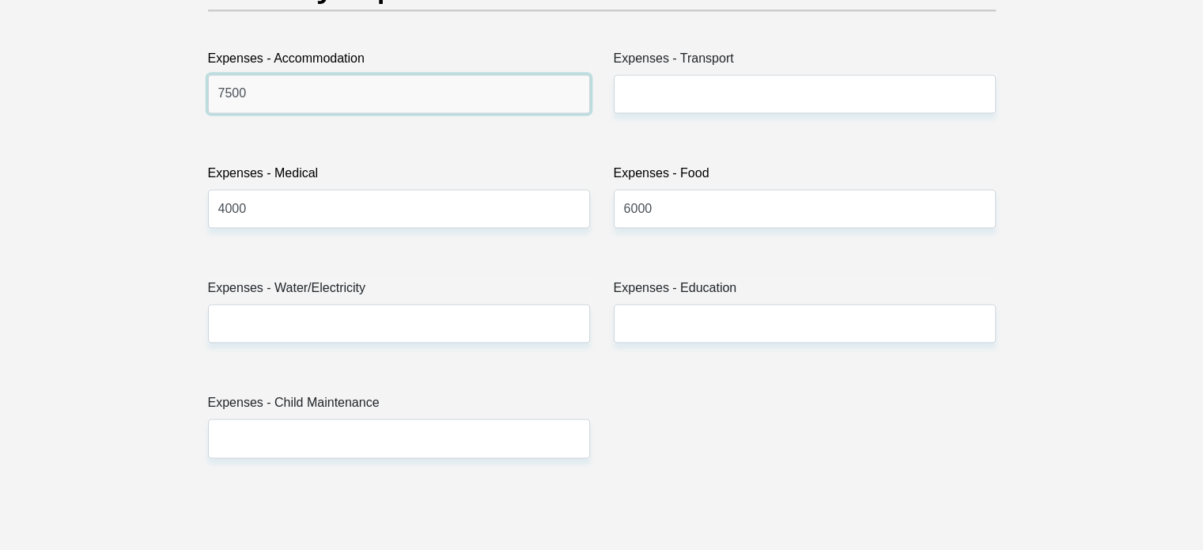
drag, startPoint x: 265, startPoint y: 100, endPoint x: 92, endPoint y: 108, distance: 173.4
click at [92, 108] on section "Personal Details Title Mr Ms Mrs Dr Other First Name Brandon Surname Bezuidenho…" at bounding box center [601, 493] width 1203 height 5514
type input "5"
type input "6500"
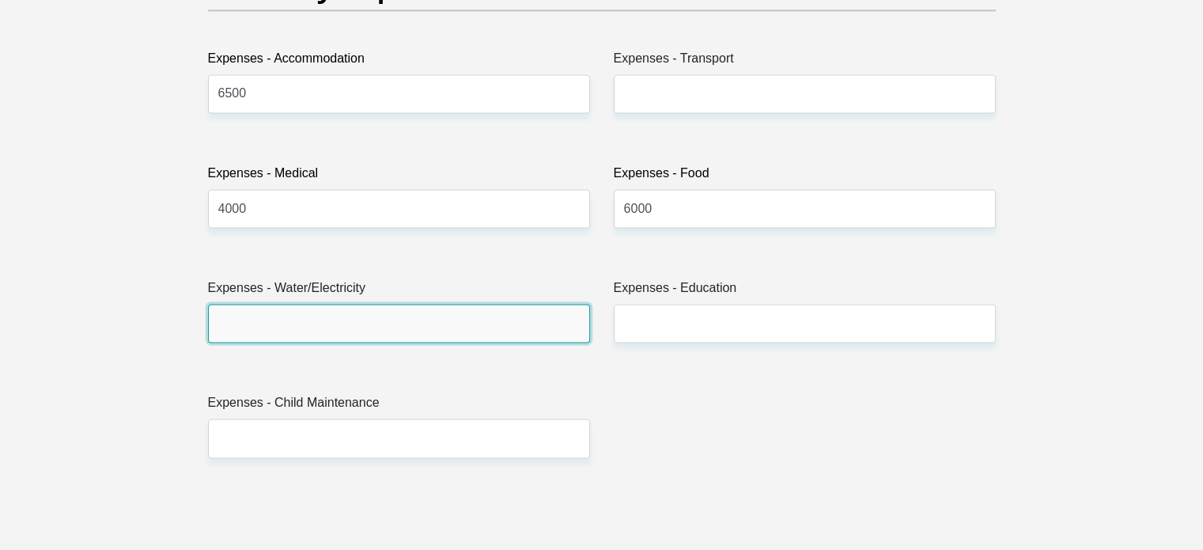
click at [256, 319] on input "Expenses - Water/Electricity" at bounding box center [399, 323] width 382 height 39
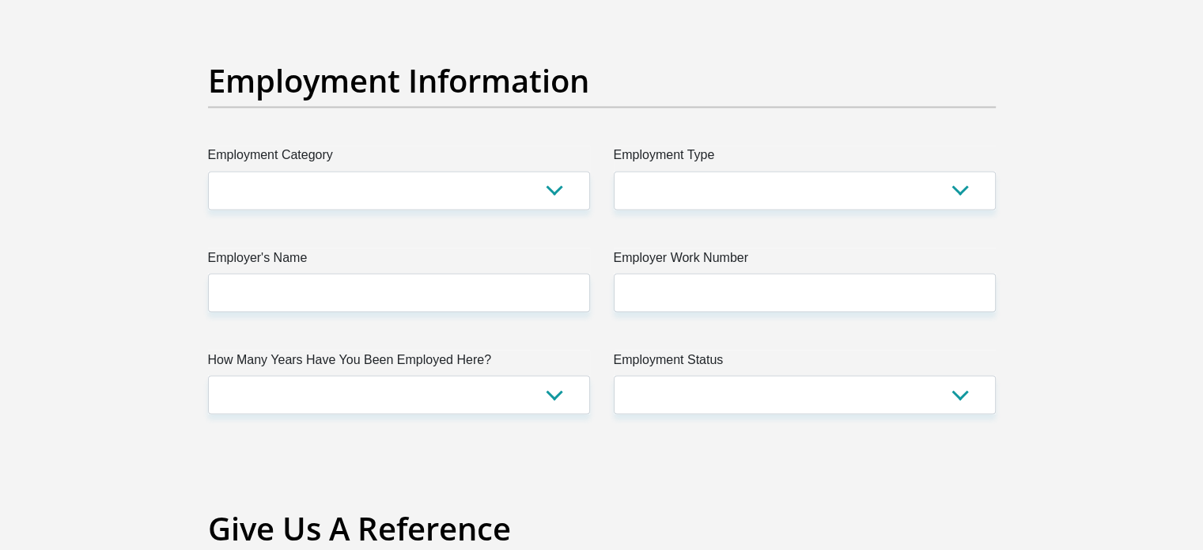
scroll to position [2845, 0]
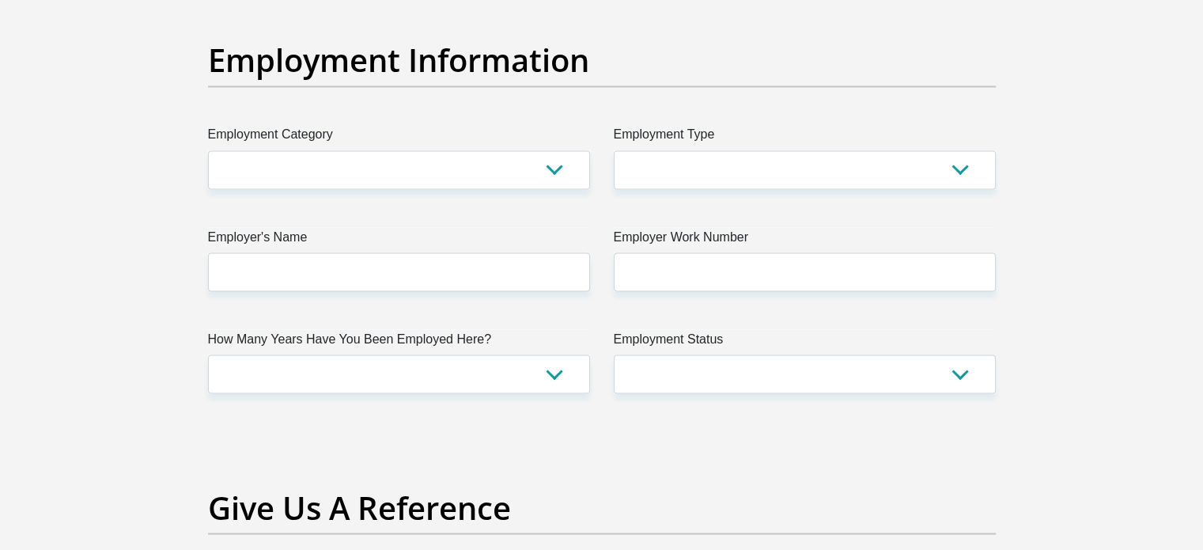
type input "3500"
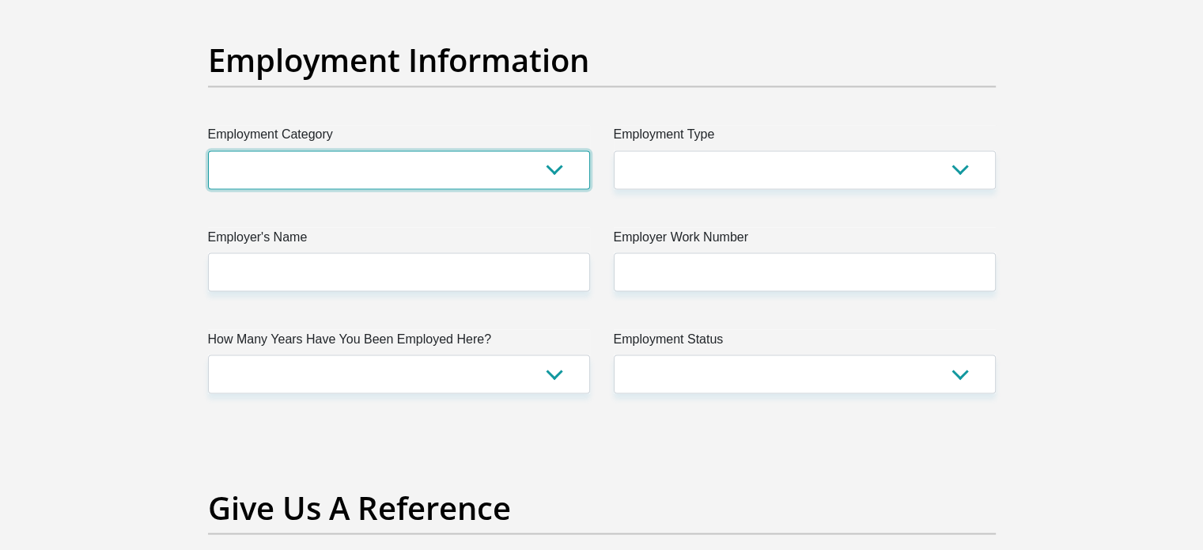
click at [506, 180] on select "AGRICULTURE ALCOHOL & TOBACCO CONSTRUCTION MATERIALS METALLURGY EQUIPMENT FOR R…" at bounding box center [399, 169] width 382 height 39
select select "17"
click at [208, 150] on select "AGRICULTURE ALCOHOL & TOBACCO CONSTRUCTION MATERIALS METALLURGY EQUIPMENT FOR R…" at bounding box center [399, 169] width 382 height 39
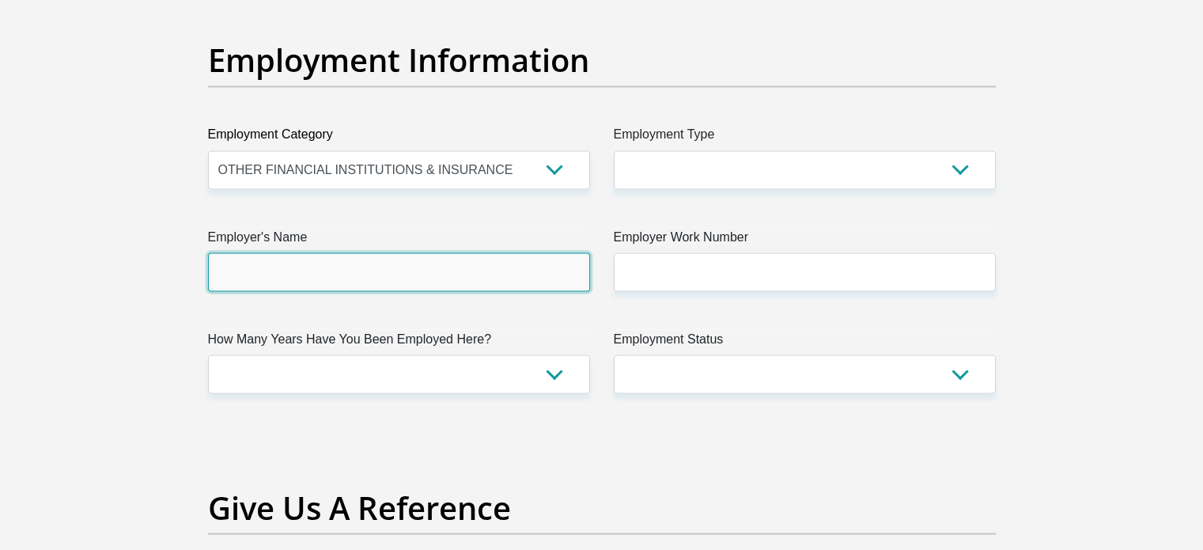
click at [369, 260] on input "Employer's Name" at bounding box center [399, 271] width 382 height 39
type input "adumo"
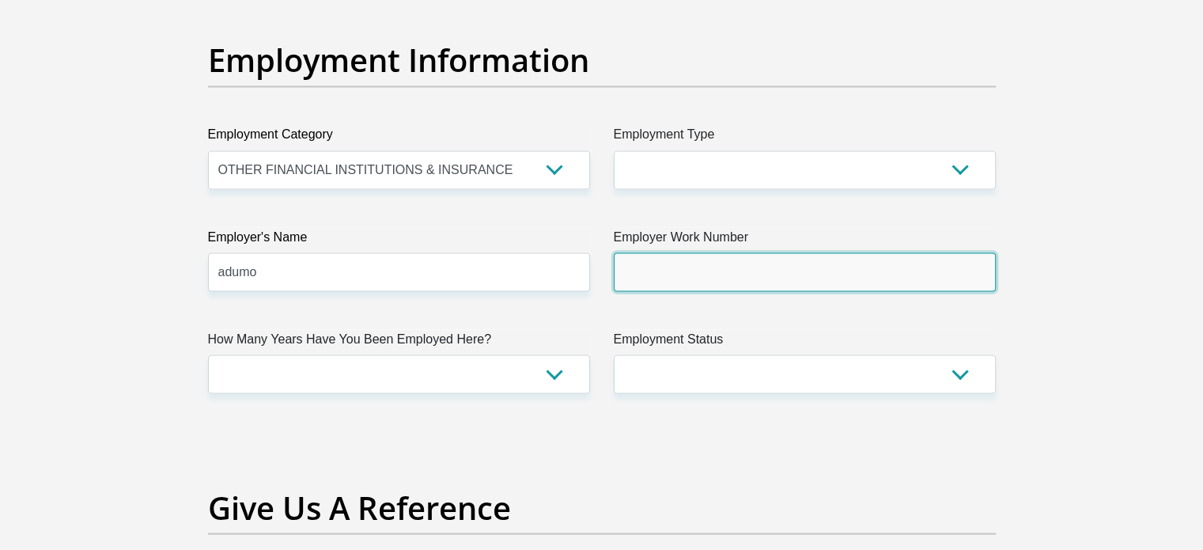
click at [647, 286] on input "Employer Work Number" at bounding box center [805, 271] width 382 height 39
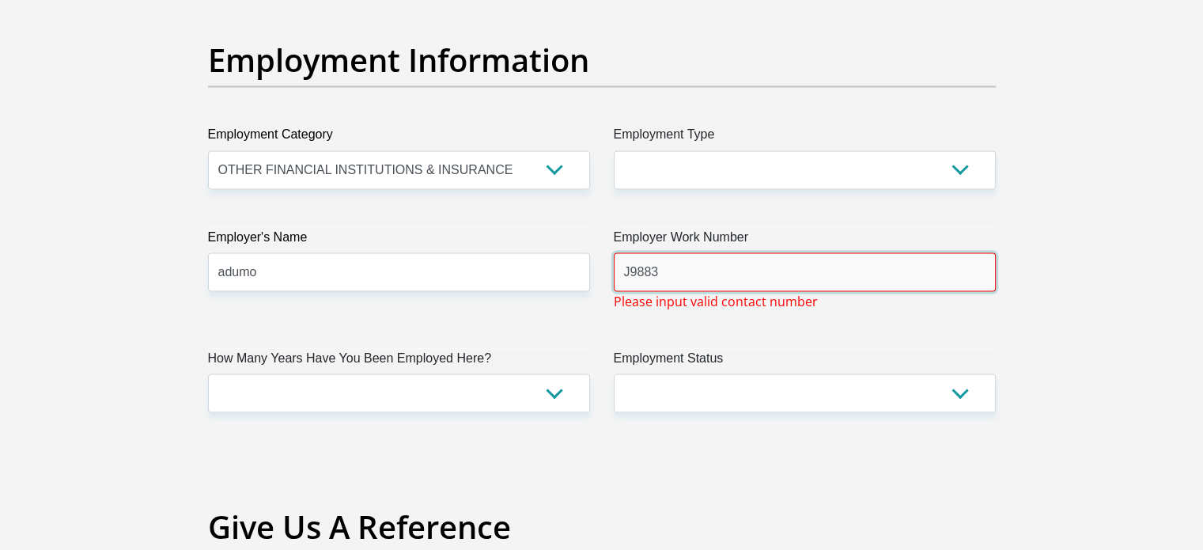
type input "J9883"
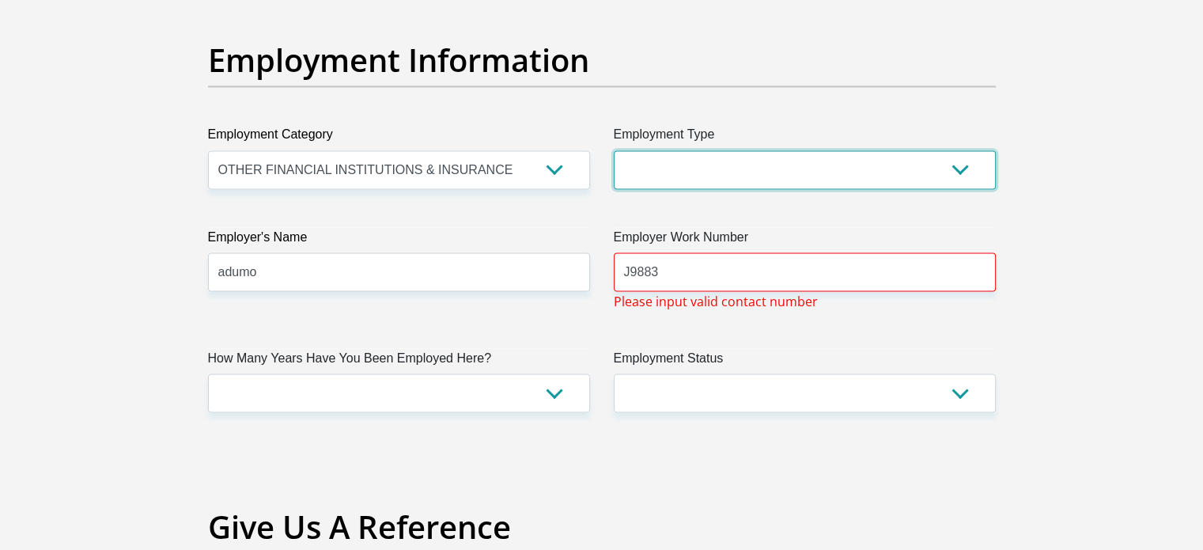
click at [706, 153] on select "College/Lecturer Craft Seller Creative Driver Executive Farmer Forces - Non Com…" at bounding box center [805, 169] width 382 height 39
select select "Manager"
click at [614, 150] on select "College/Lecturer Craft Seller Creative Driver Executive Farmer Forces - Non Com…" at bounding box center [805, 169] width 382 height 39
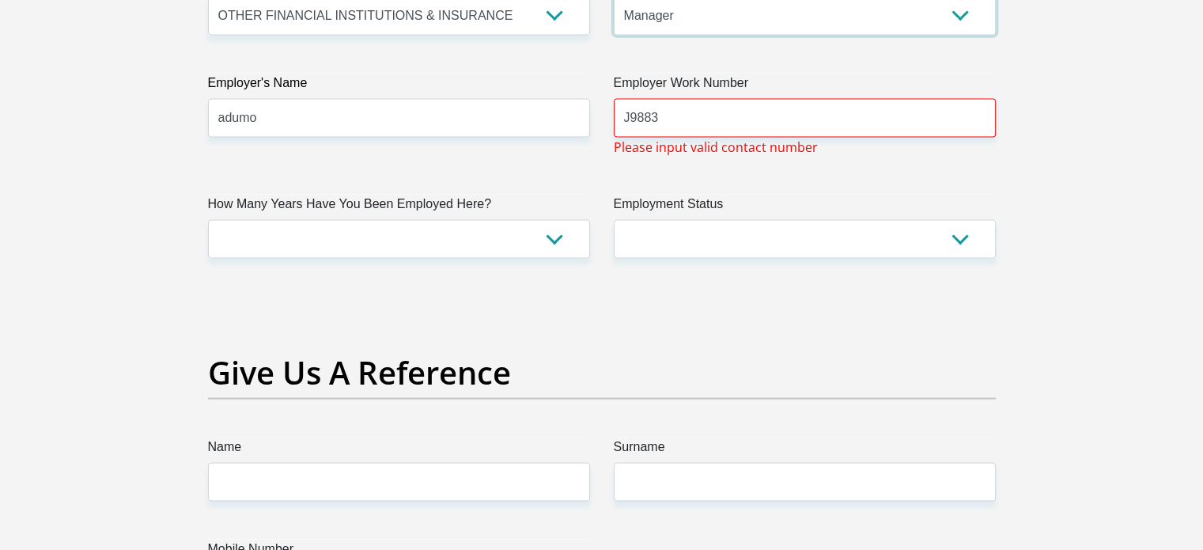
scroll to position [3082, 0]
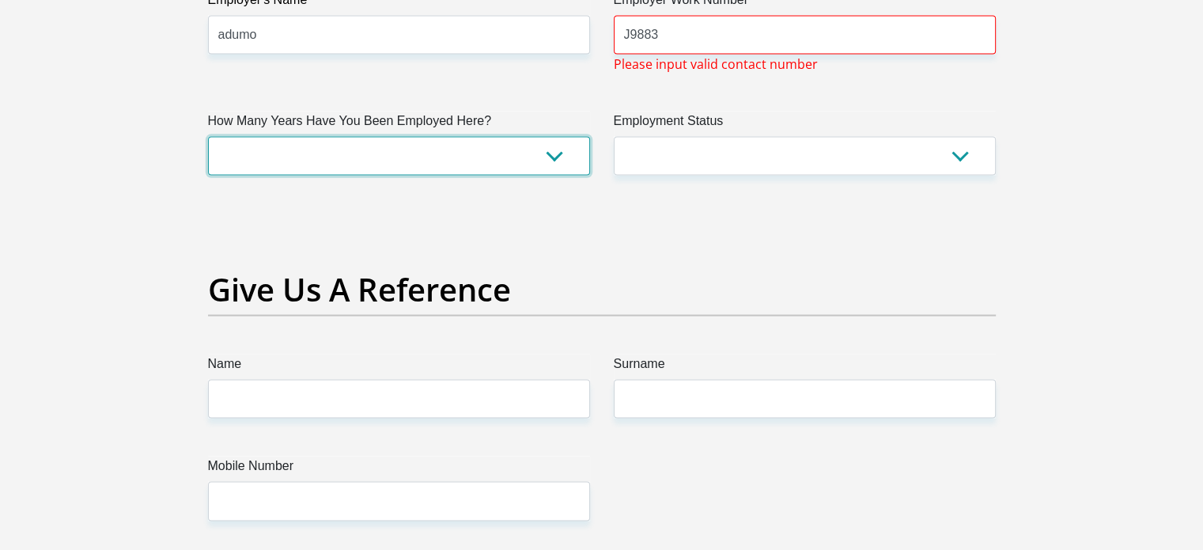
click at [363, 158] on select "less than 1 year 1-3 years 3-5 years 5+ years" at bounding box center [399, 156] width 382 height 39
click at [208, 137] on select "less than 1 year 1-3 years 3-5 years 5+ years" at bounding box center [399, 156] width 382 height 39
click at [283, 153] on select "less than 1 year 1-3 years 3-5 years 5+ years" at bounding box center [399, 156] width 382 height 39
select select "48"
click at [208, 137] on select "less than 1 year 1-3 years 3-5 years 5+ years" at bounding box center [399, 156] width 382 height 39
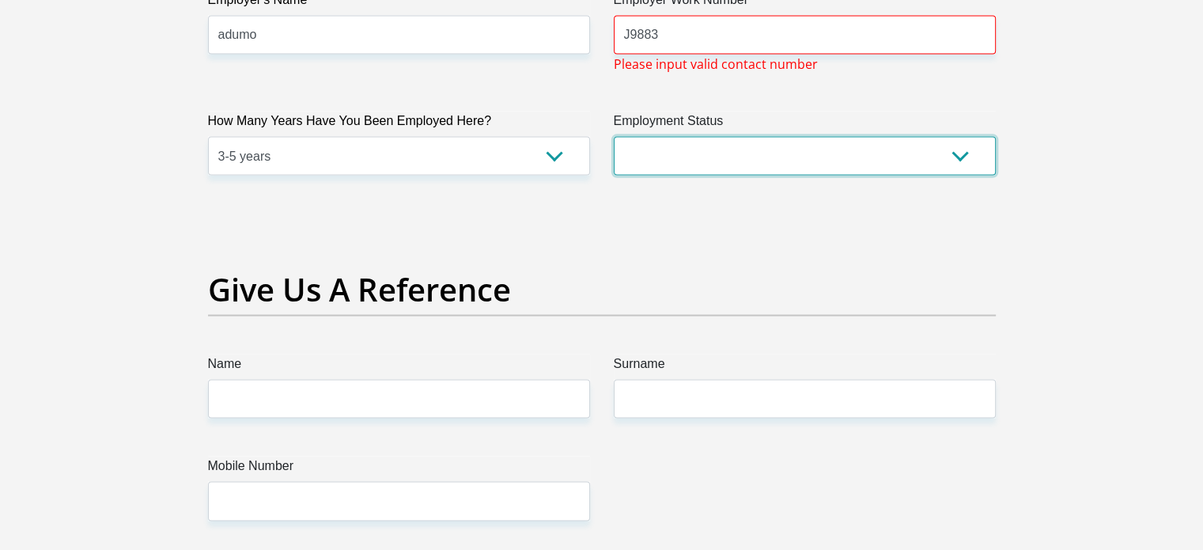
click at [729, 143] on select "Permanent/Full-time Part-time/Casual Contract Worker Self-Employed Housewife Re…" at bounding box center [805, 156] width 382 height 39
select select "1"
click at [614, 137] on select "Permanent/Full-time Part-time/Casual Contract Worker Self-Employed Housewife Re…" at bounding box center [805, 156] width 382 height 39
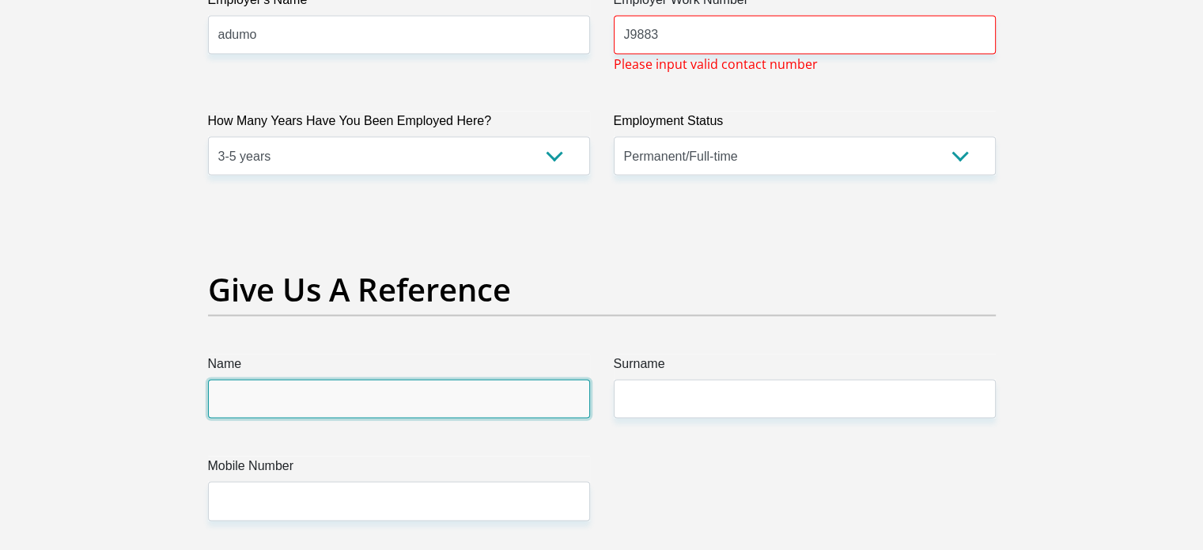
click at [354, 402] on input "Name" at bounding box center [399, 399] width 382 height 39
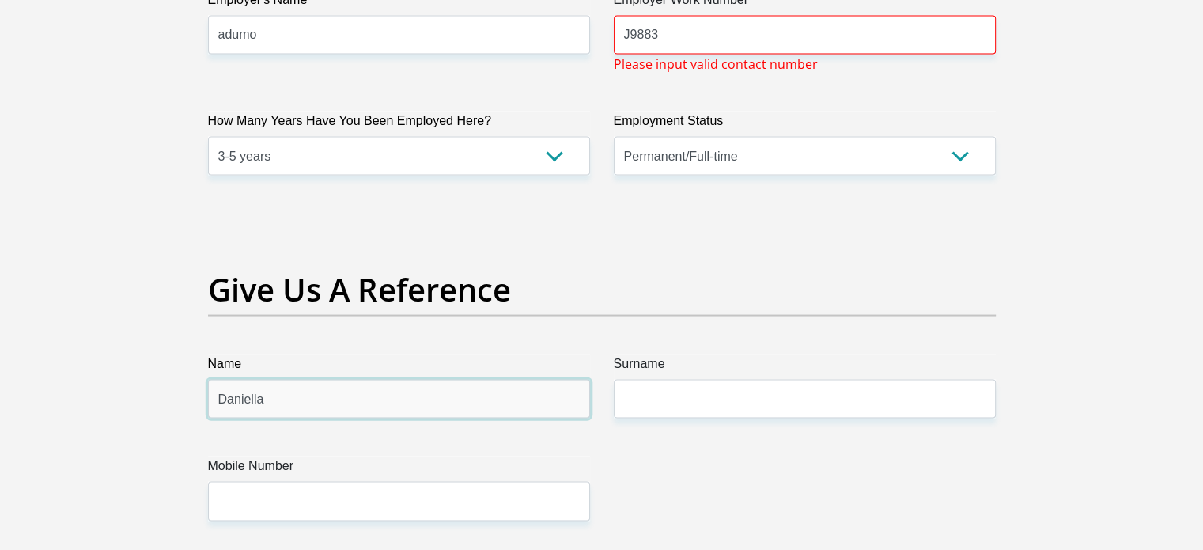
type input "Daniella"
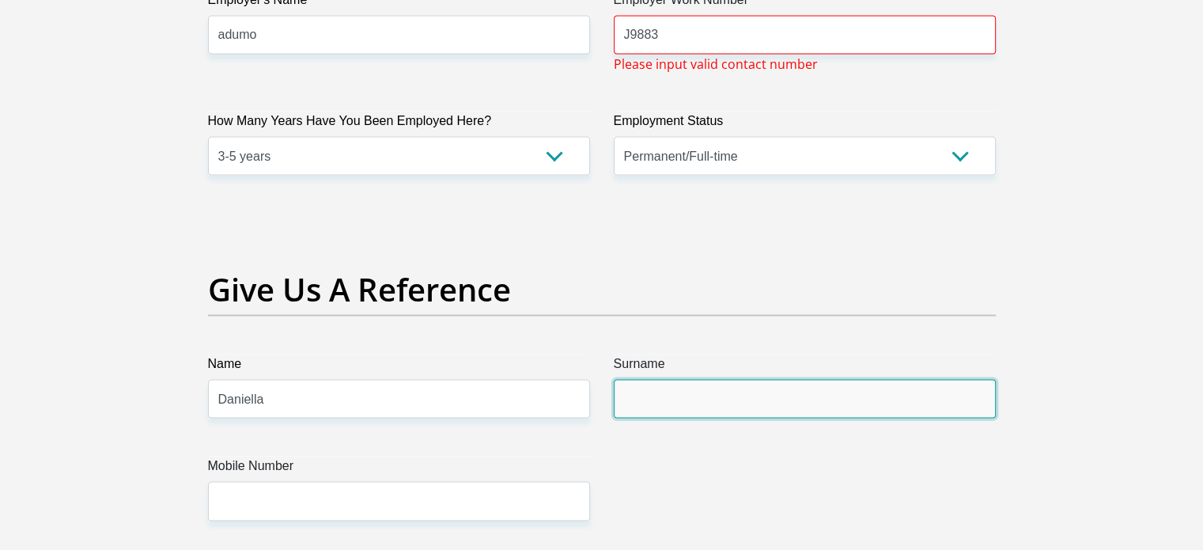
click at [659, 404] on input "Surname" at bounding box center [805, 399] width 382 height 39
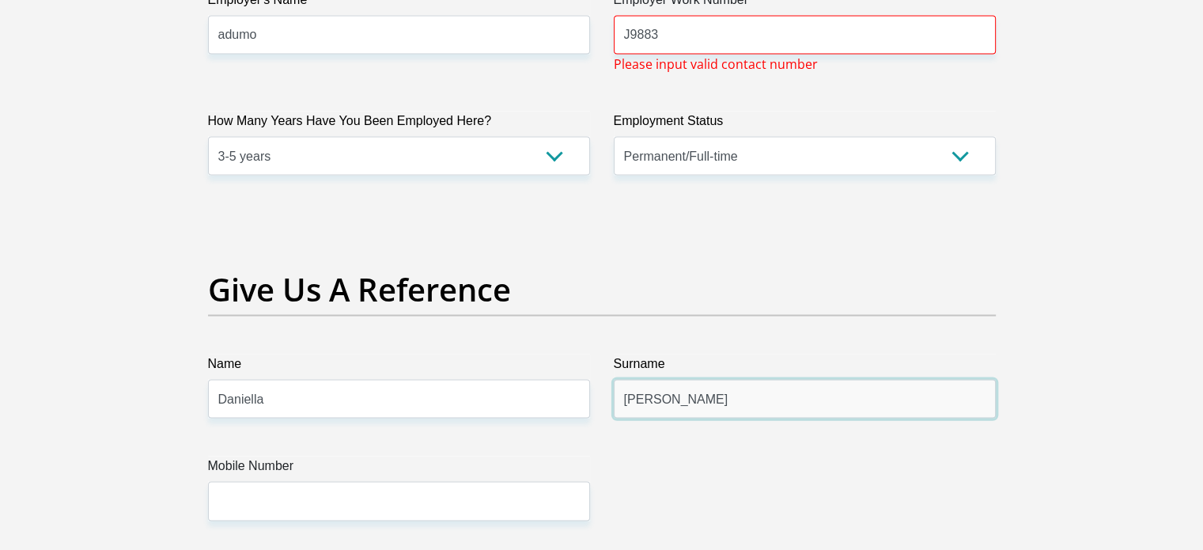
type input "Da Silva"
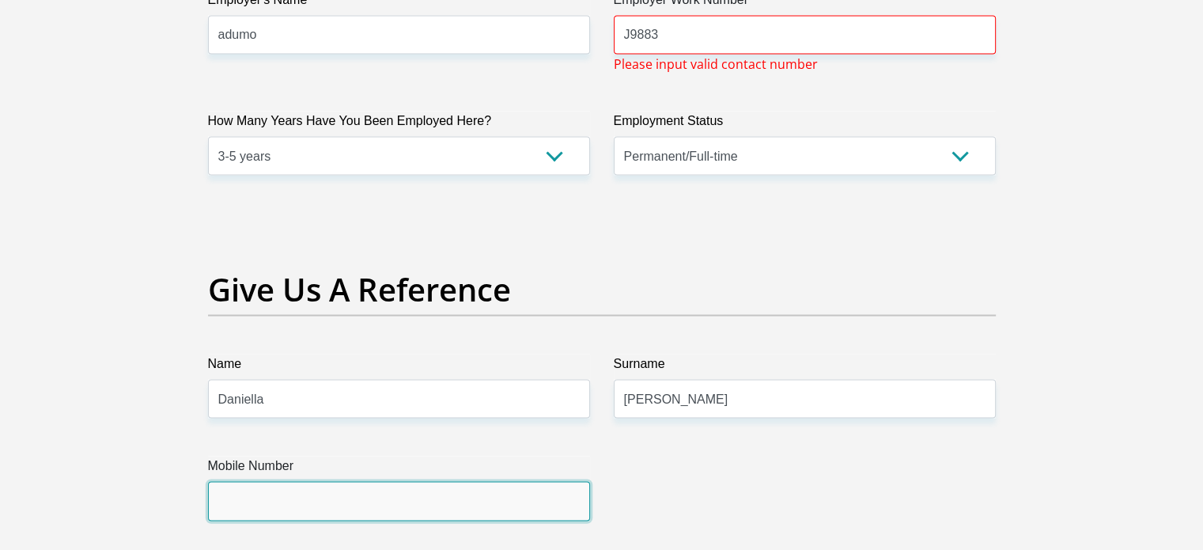
click at [425, 502] on input "Mobile Number" at bounding box center [399, 501] width 382 height 39
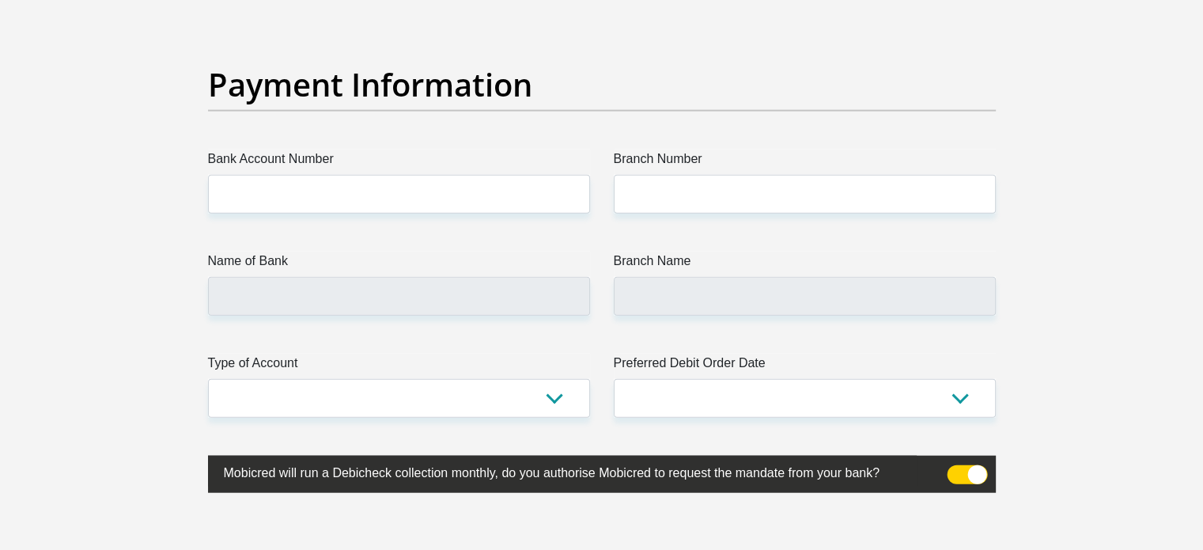
scroll to position [3688, 0]
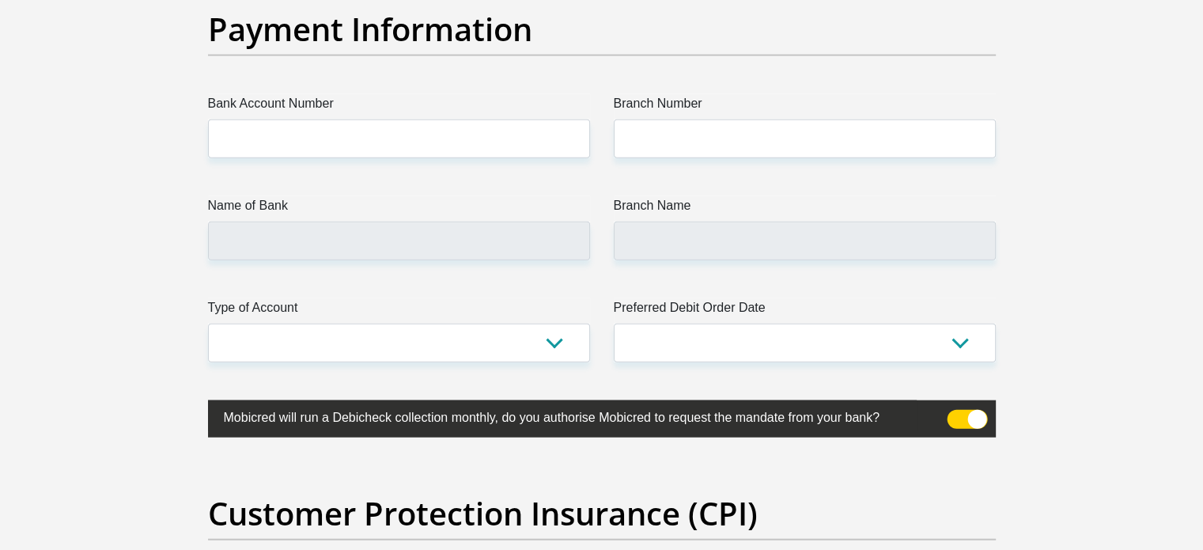
type input "0763729034"
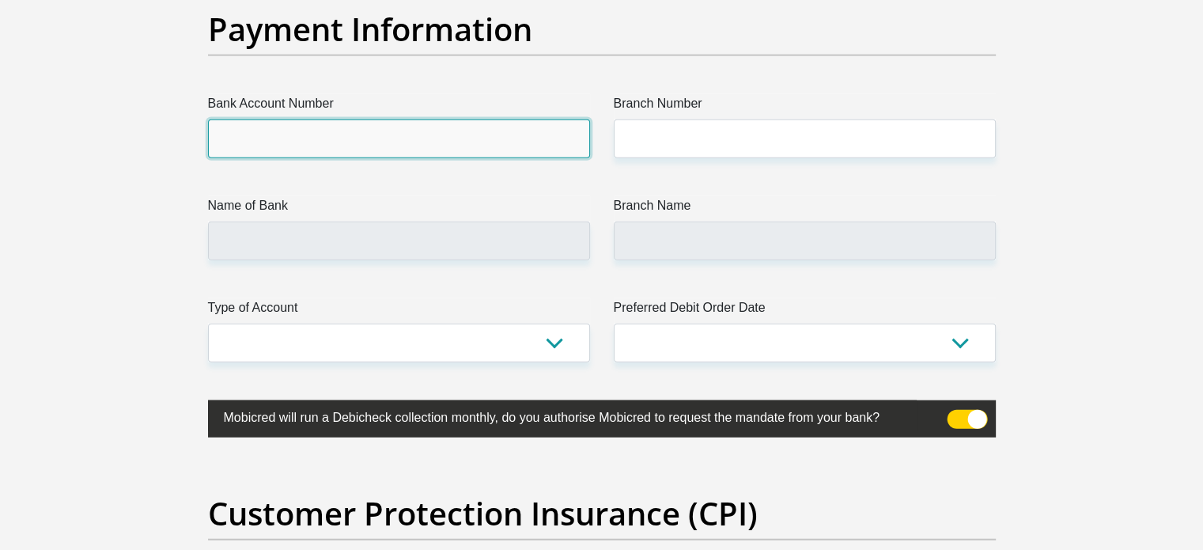
click at [386, 119] on input "Bank Account Number" at bounding box center [399, 138] width 382 height 39
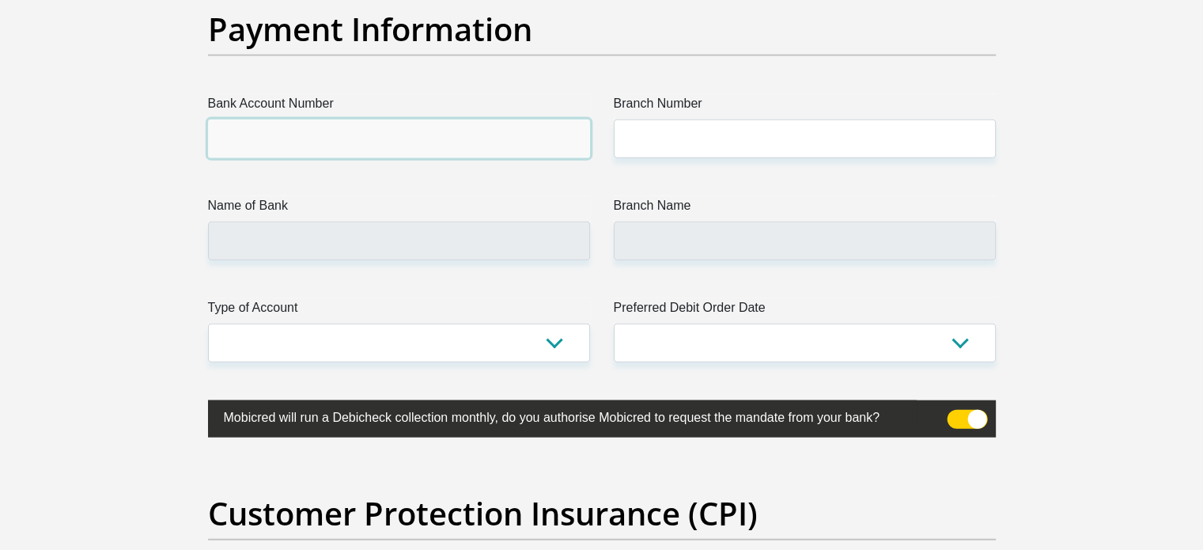
click at [305, 137] on input "Bank Account Number" at bounding box center [399, 138] width 382 height 39
paste input "14852224239"
type input "14852224239"
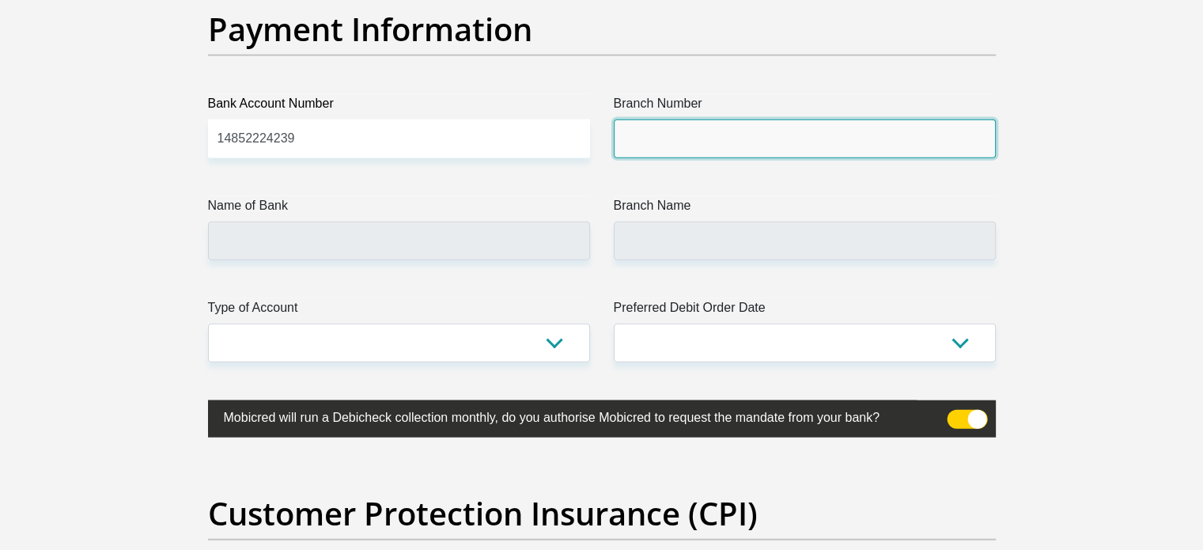
click at [699, 149] on input "Branch Number" at bounding box center [805, 138] width 382 height 39
click at [662, 138] on input "Branch Number" at bounding box center [805, 138] width 382 height 39
paste input "679000"
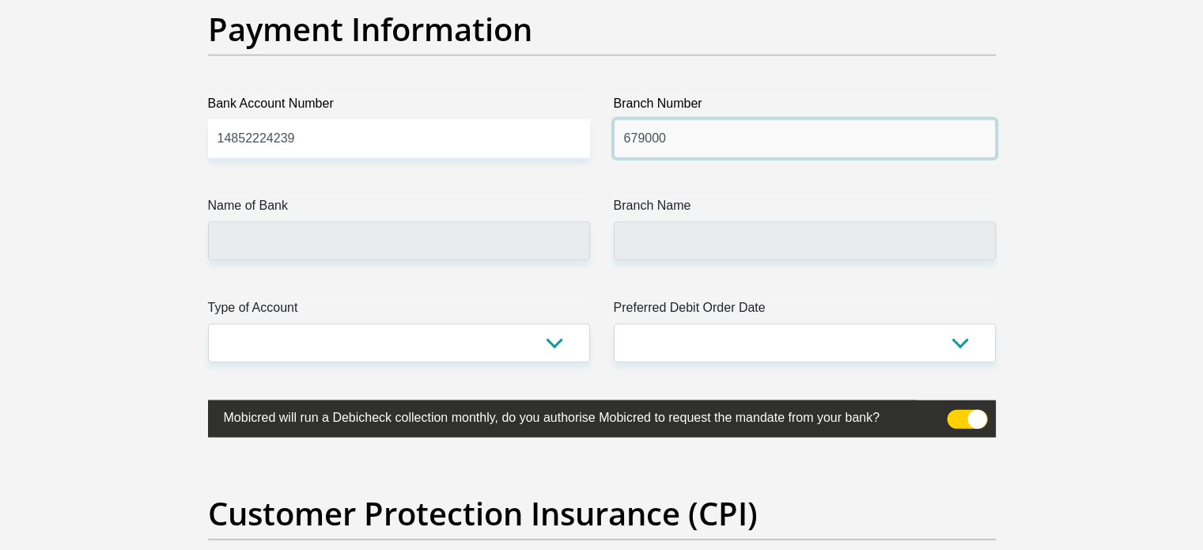
type input "679000"
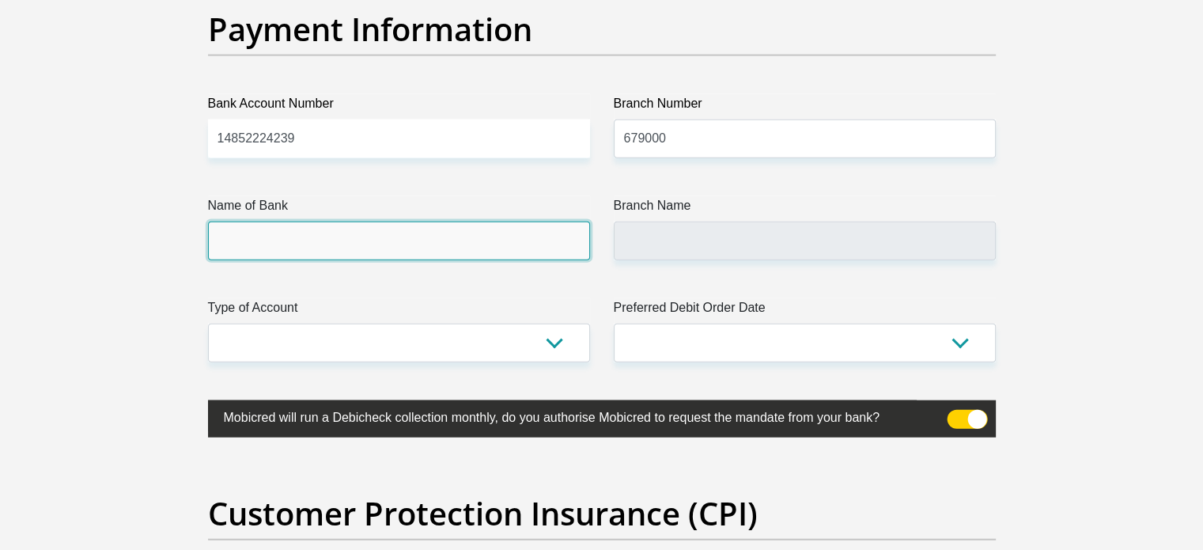
click at [289, 238] on input "Name of Bank" at bounding box center [399, 240] width 382 height 39
type input "DISCOVERY BANK LTD"
type input "DISCOVERY UNIVERSAL BRANCH"
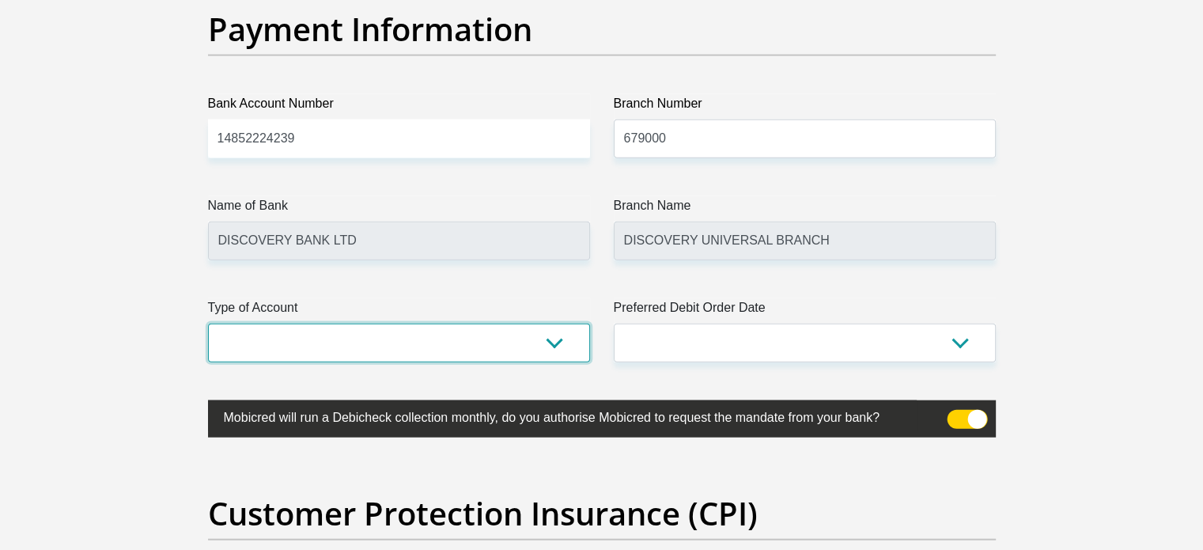
click at [257, 324] on select "Cheque Savings" at bounding box center [399, 343] width 382 height 39
select select "CUR"
click at [208, 324] on select "Cheque Savings" at bounding box center [399, 343] width 382 height 39
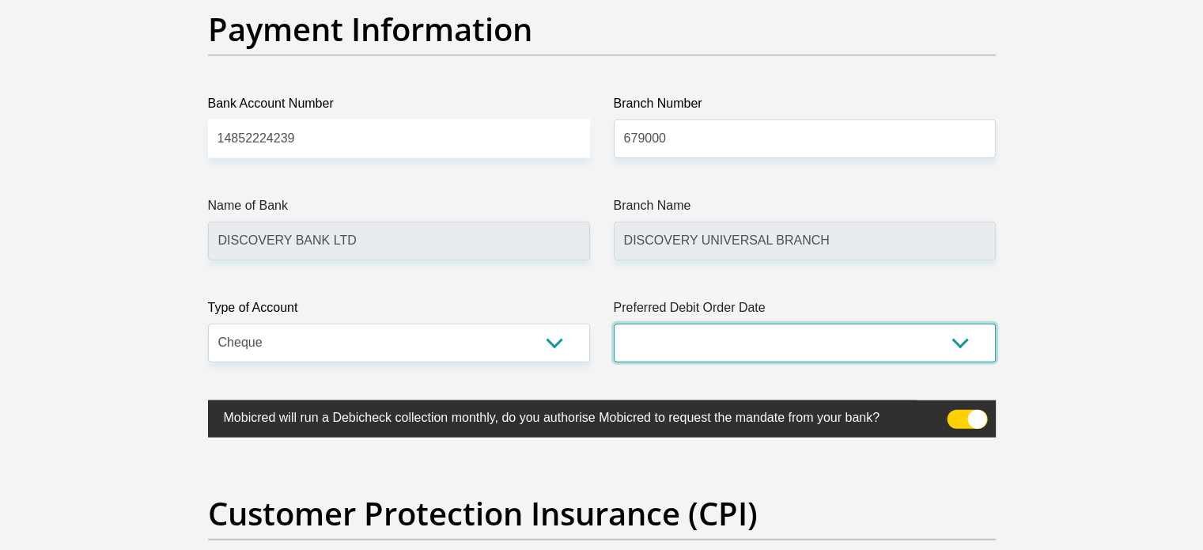
click at [650, 345] on select "1st 2nd 3rd 4th 5th 7th 18th 19th 20th 21st 22nd 23rd 24th 25th 26th 27th 28th …" at bounding box center [805, 343] width 382 height 39
click at [614, 324] on select "1st 2nd 3rd 4th 5th 7th 18th 19th 20th 21st 22nd 23rd 24th 25th 26th 27th 28th …" at bounding box center [805, 343] width 382 height 39
click at [671, 335] on select "1st 2nd 3rd 4th 5th 7th 18th 19th 20th 21st 22nd 23rd 24th 25th 26th 27th 28th …" at bounding box center [805, 343] width 382 height 39
select select "1"
click at [614, 324] on select "1st 2nd 3rd 4th 5th 7th 18th 19th 20th 21st 22nd 23rd 24th 25th 26th 27th 28th …" at bounding box center [805, 343] width 382 height 39
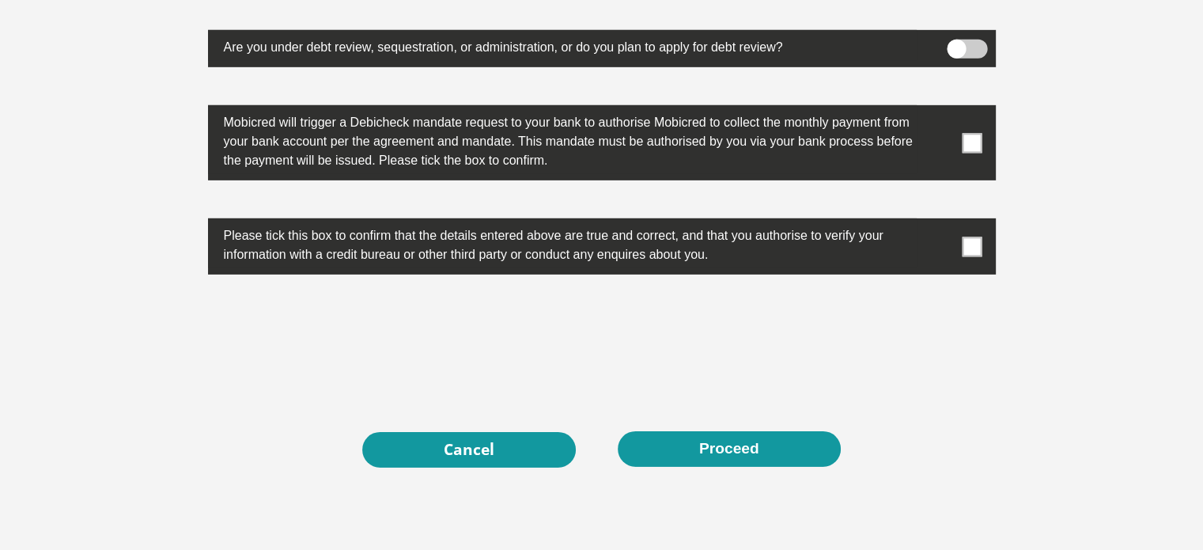
scroll to position [5048, 0]
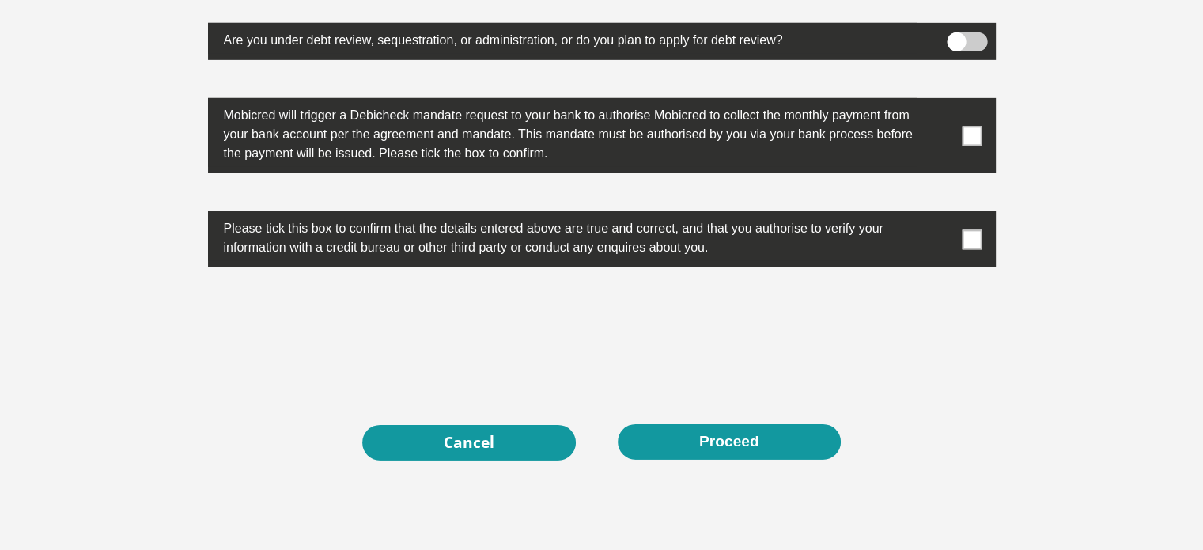
click at [971, 44] on span at bounding box center [967, 41] width 40 height 19
click at [956, 36] on input "checkbox" at bounding box center [956, 36] width 0 height 0
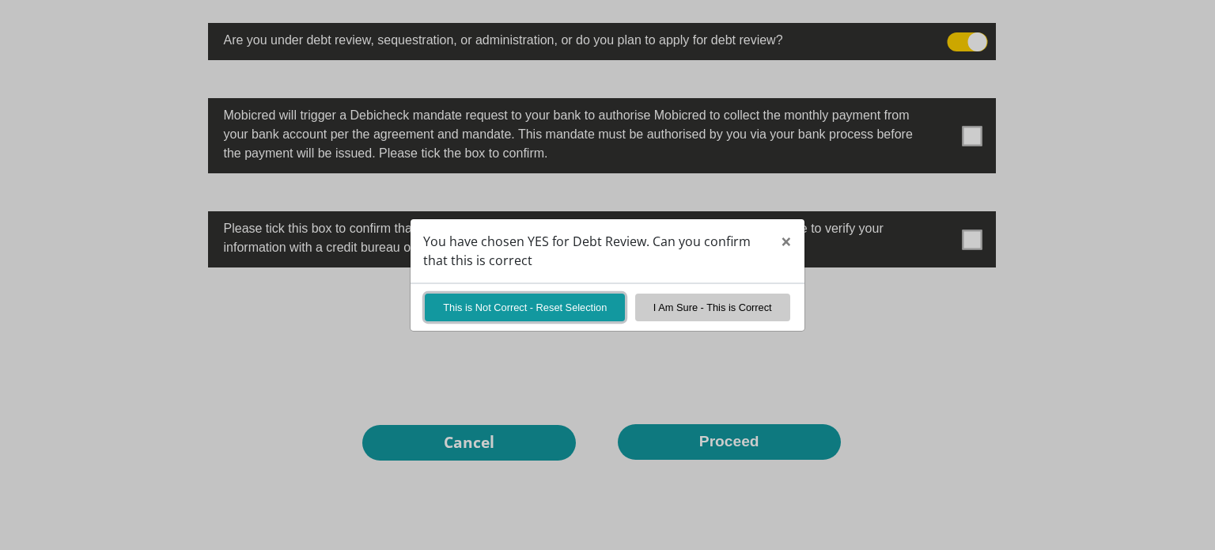
click at [566, 309] on button "This is Not Correct - Reset Selection" at bounding box center [525, 307] width 200 height 28
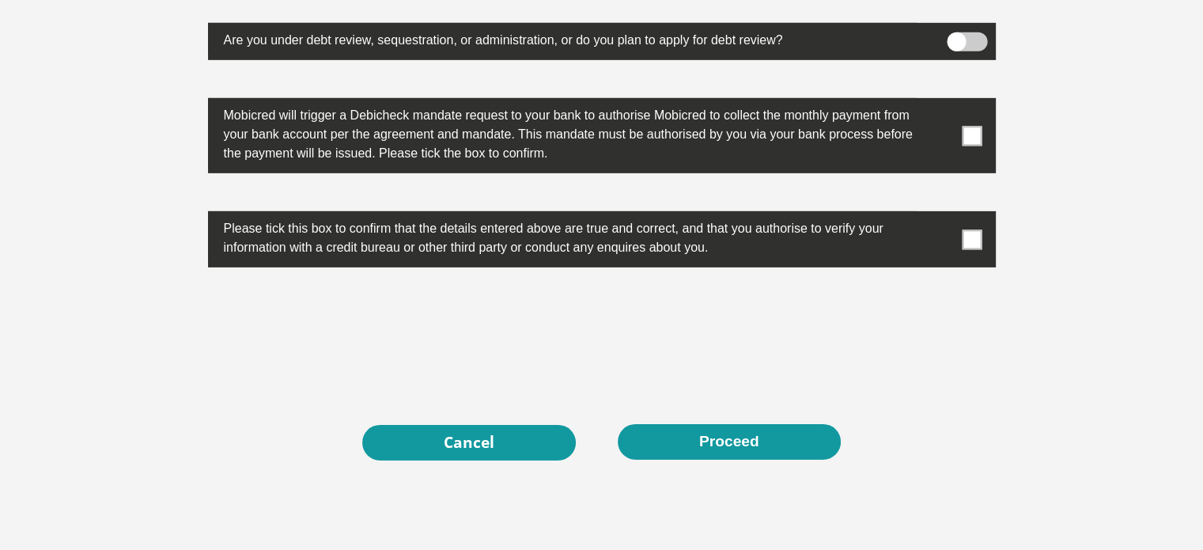
click at [969, 131] on span at bounding box center [972, 136] width 20 height 20
click at [941, 102] on input "checkbox" at bounding box center [941, 102] width 0 height 0
click at [965, 235] on span at bounding box center [972, 239] width 20 height 20
click at [941, 215] on input "checkbox" at bounding box center [941, 215] width 0 height 0
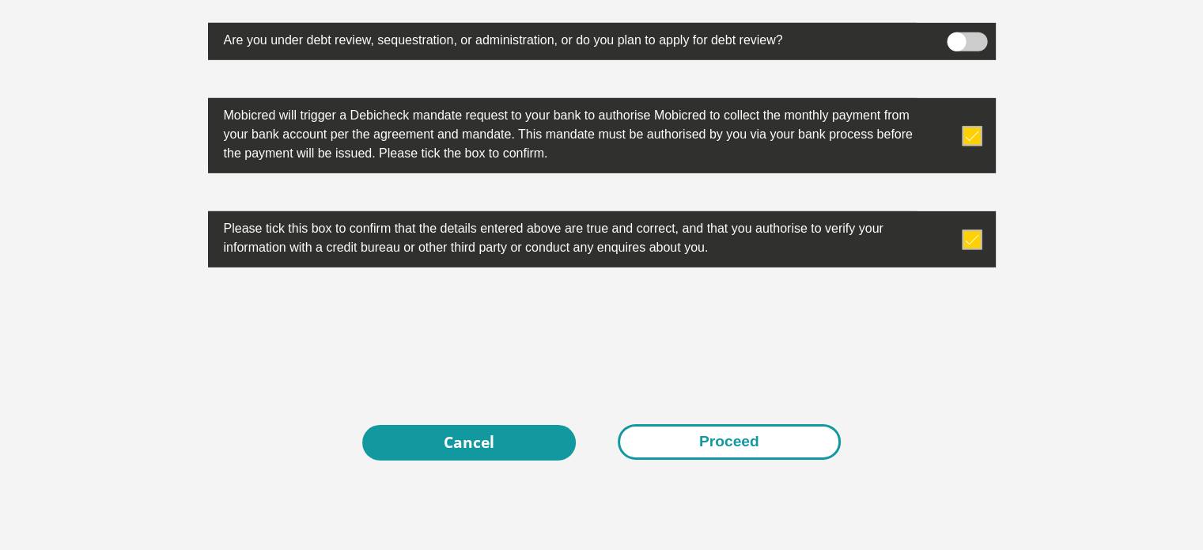
click at [721, 446] on button "Proceed" at bounding box center [729, 442] width 223 height 36
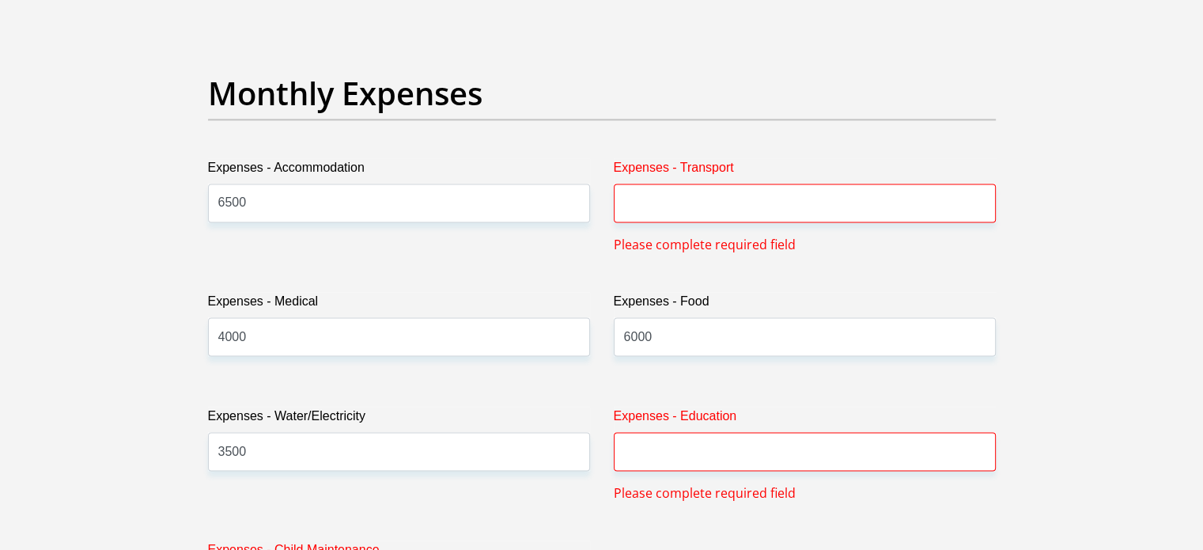
scroll to position [2221, 0]
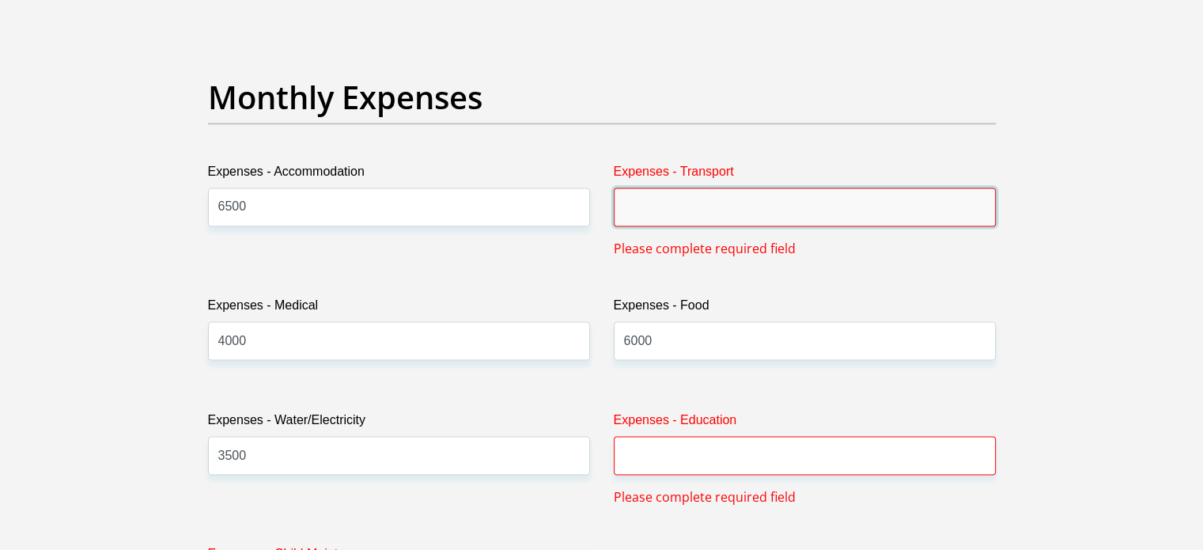
click at [717, 218] on input "Expenses - Transport" at bounding box center [805, 206] width 382 height 39
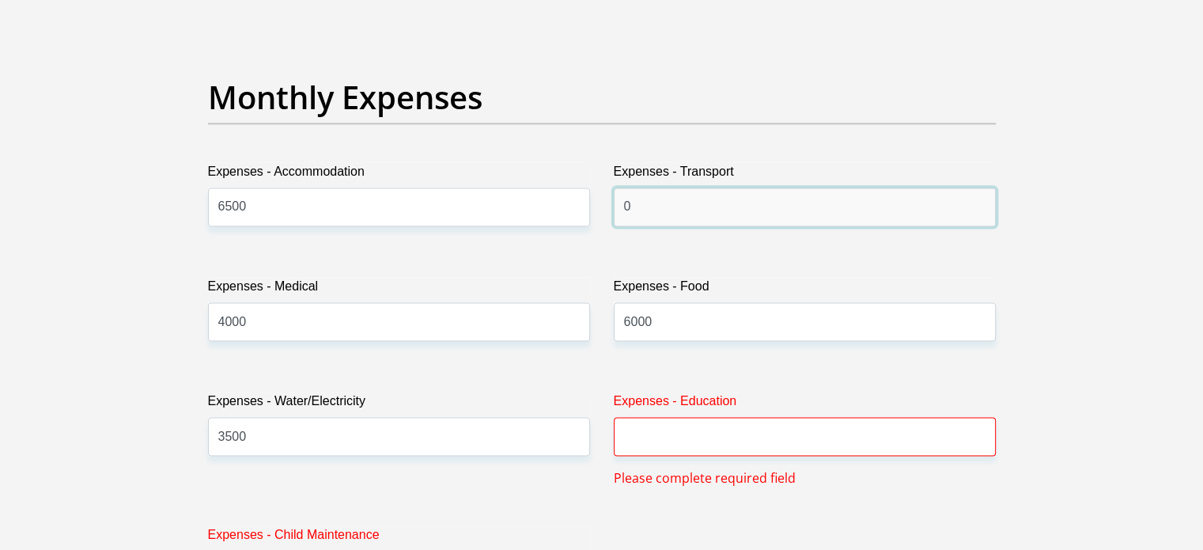
type input "0"
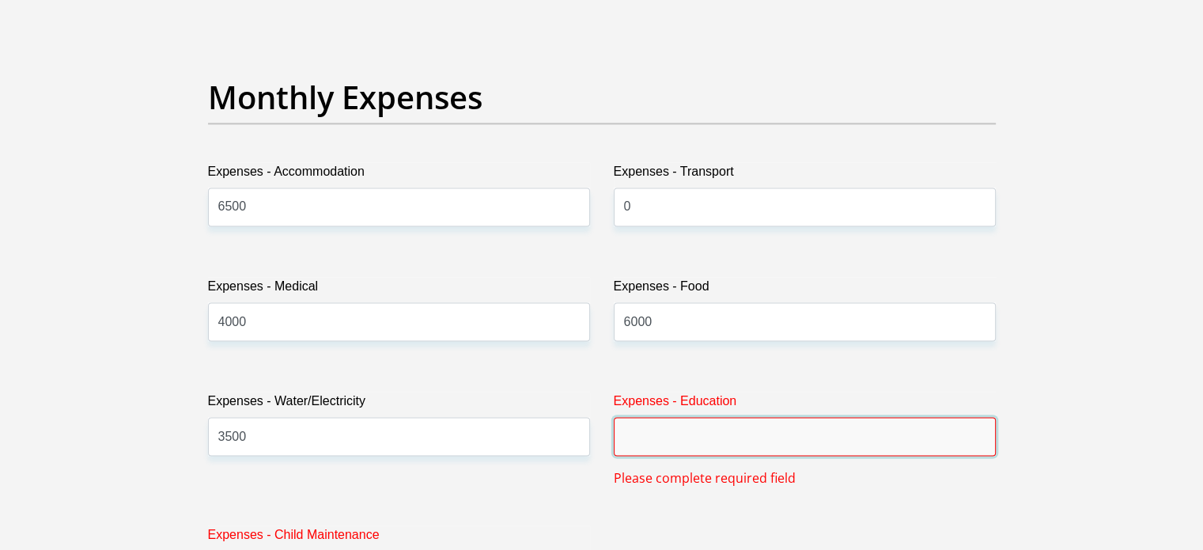
click at [667, 440] on input "Expenses - Education" at bounding box center [805, 436] width 382 height 39
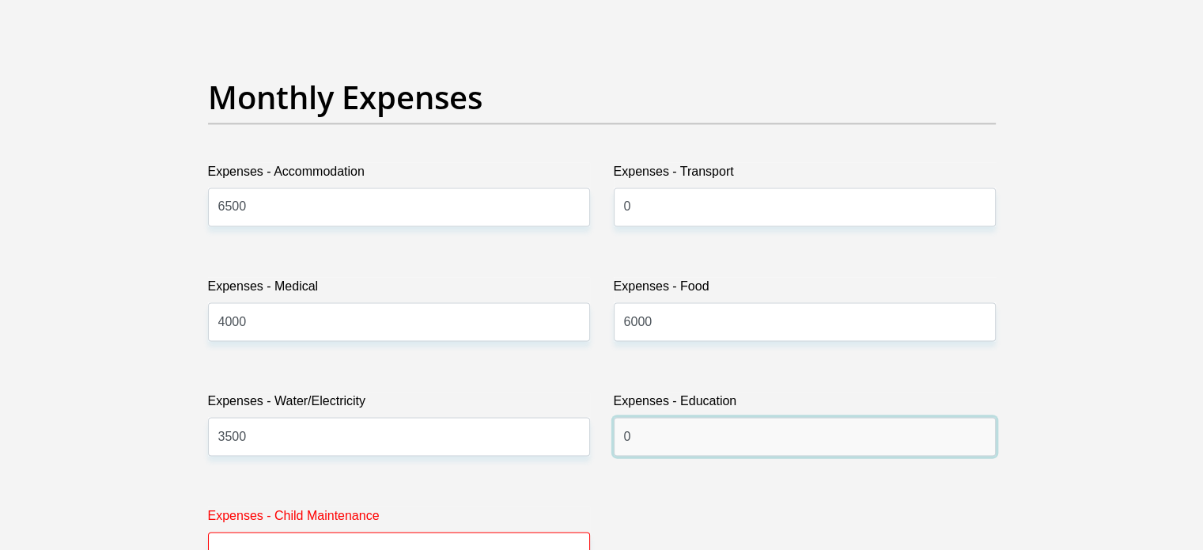
scroll to position [2264, 0]
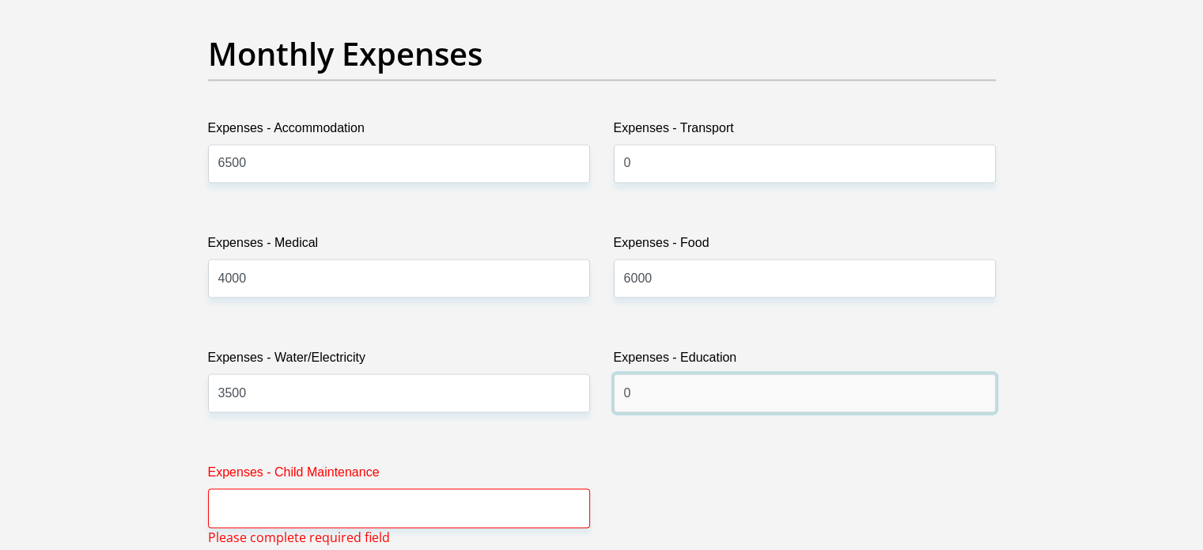
type input "0"
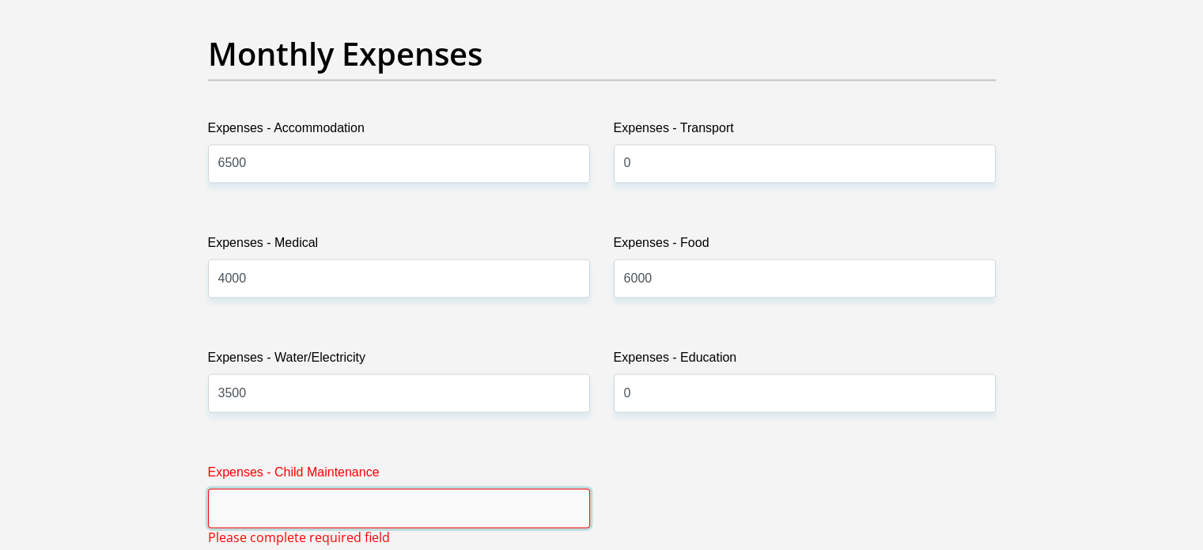
click at [397, 493] on input "Expenses - Child Maintenance" at bounding box center [399, 507] width 382 height 39
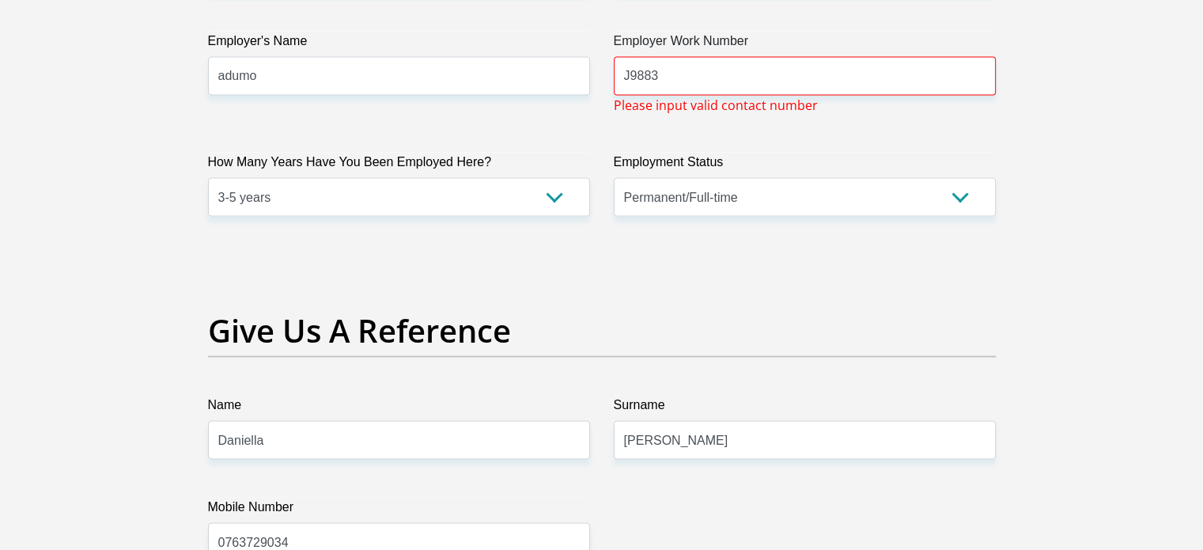
scroll to position [2993, 0]
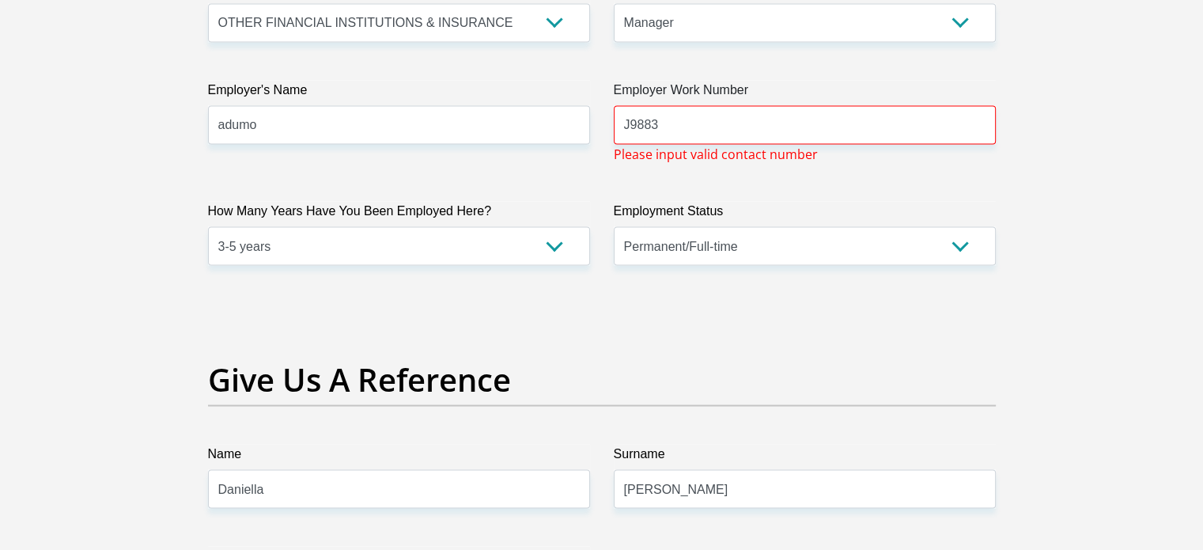
type input "0"
click at [697, 126] on input "J9883" at bounding box center [805, 124] width 382 height 39
type input "J"
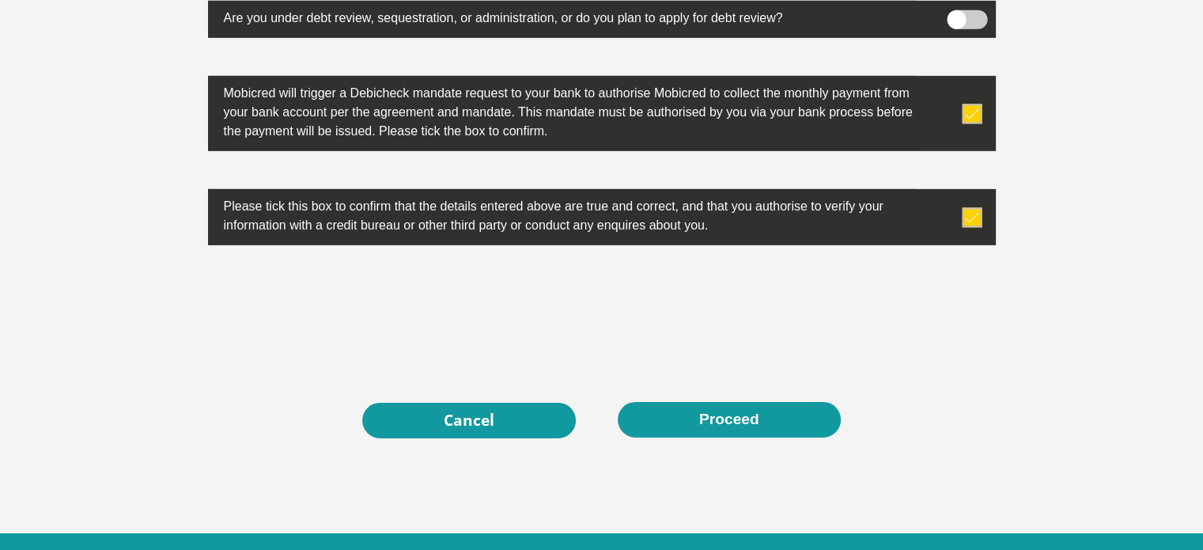
scroll to position [5142, 0]
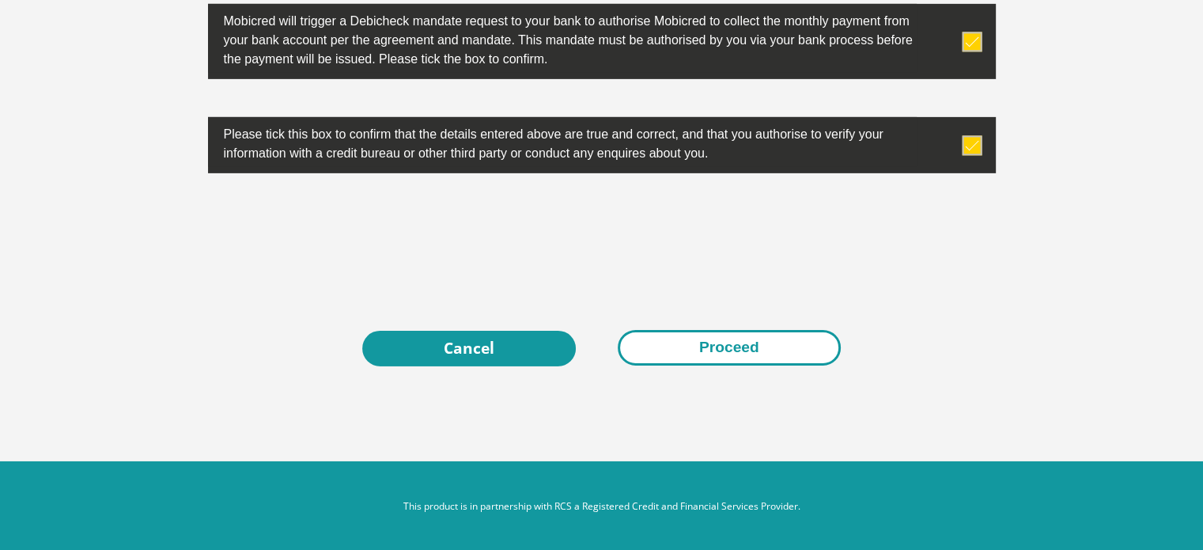
click at [752, 350] on button "Proceed" at bounding box center [729, 348] width 223 height 36
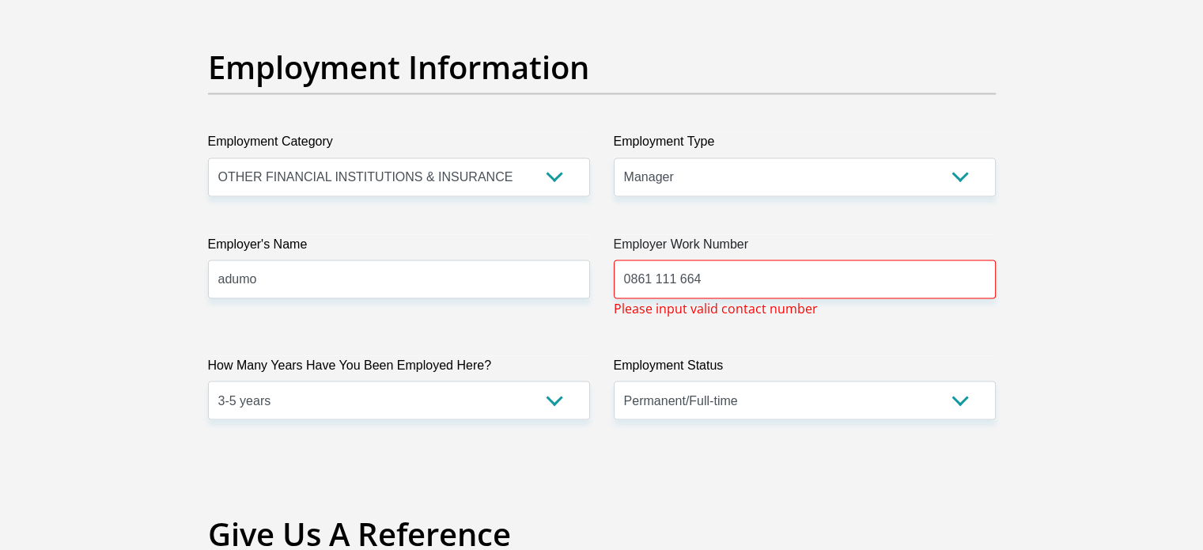
scroll to position [2825, 0]
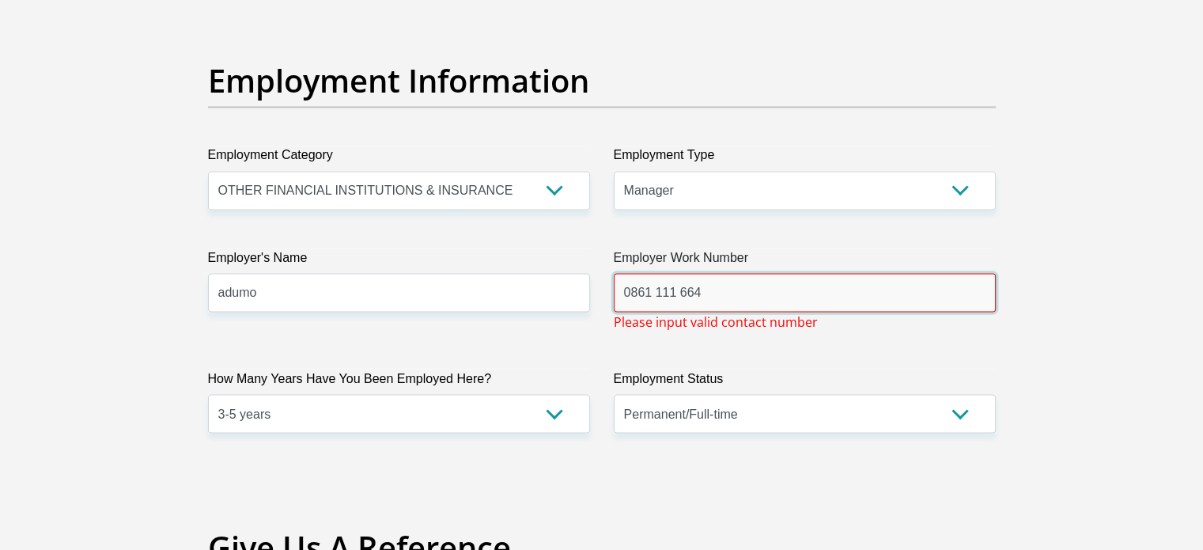
click at [789, 290] on input "0861 111 664" at bounding box center [805, 292] width 382 height 39
click at [672, 286] on input "0861 111 664" at bounding box center [805, 292] width 382 height 39
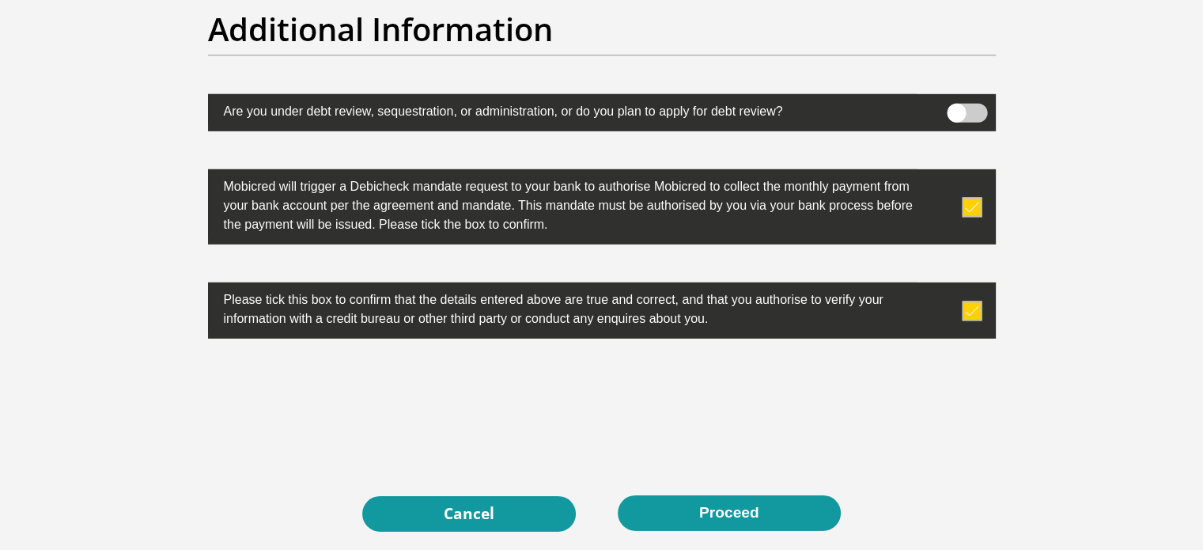
scroll to position [5123, 0]
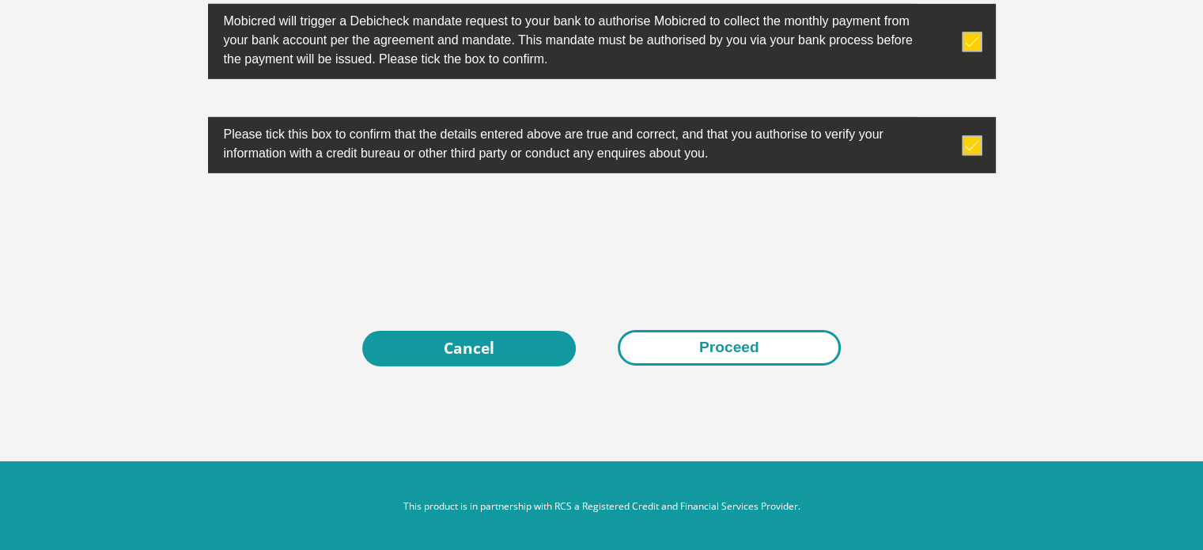
type input "0861111664"
click at [750, 347] on button "Proceed" at bounding box center [729, 348] width 223 height 36
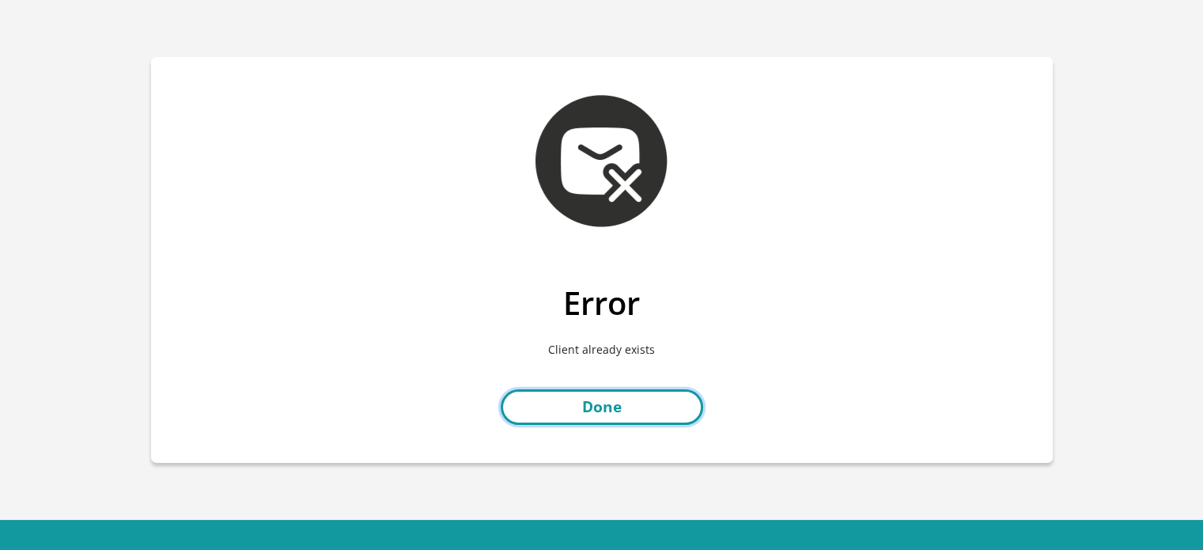
click at [614, 394] on link "Done" at bounding box center [602, 407] width 203 height 36
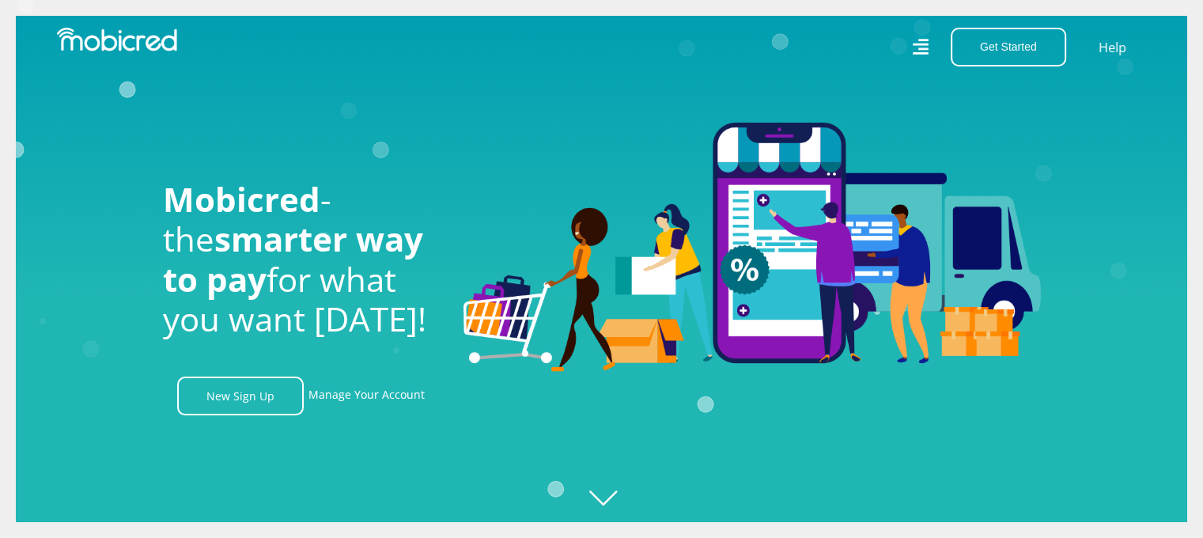
click at [915, 47] on icon at bounding box center [921, 47] width 16 height 22
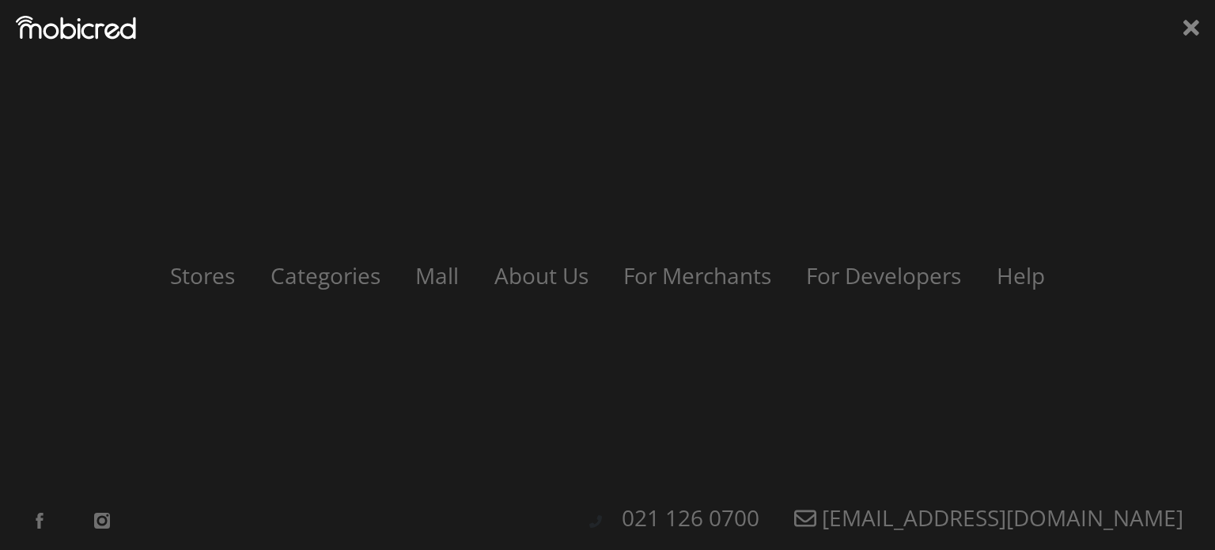
scroll to position [0, 1126]
click at [915, 47] on div "Stores Categories Mall About Us For Merchants For Developers Help Sign Up Sign …" at bounding box center [607, 275] width 1215 height 550
click at [1182, 7] on div "Stores Categories Mall About Us For Merchants For Developers Help Sign Up Sign …" at bounding box center [607, 275] width 1215 height 550
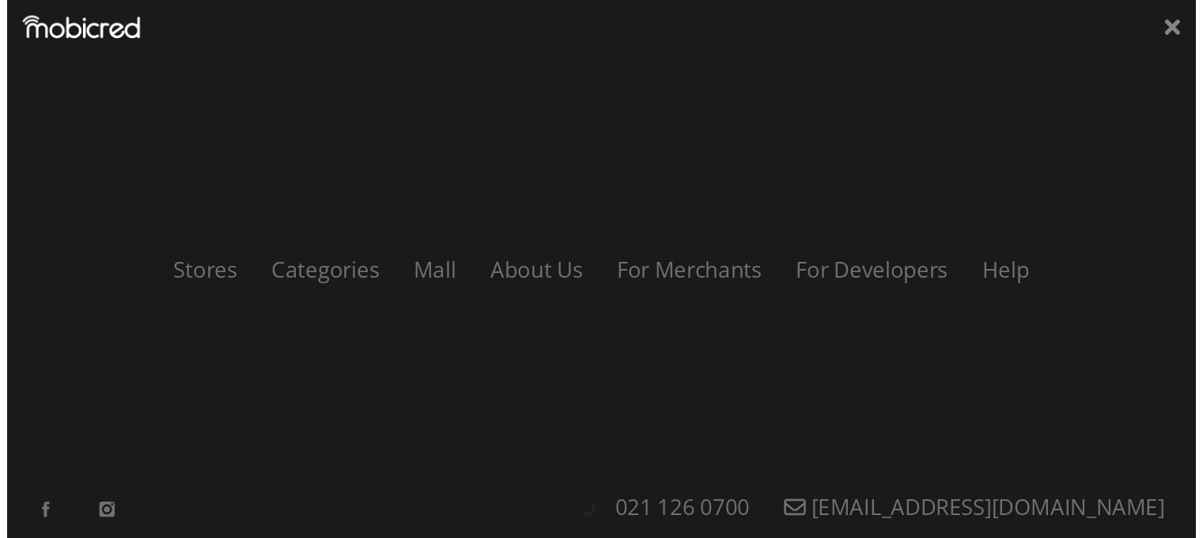
scroll to position [0, 2028]
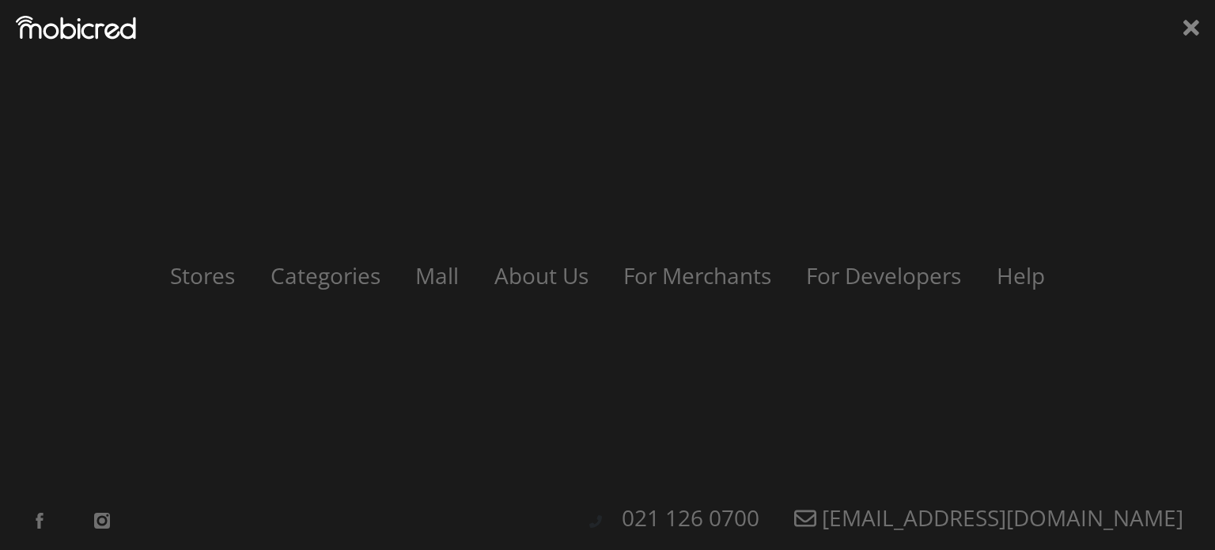
click at [1182, 9] on div "Stores Categories Mall About Us For Merchants For Developers Help Sign Up Sign …" at bounding box center [607, 275] width 1215 height 550
click at [1182, 12] on div "Stores Categories Mall About Us For Merchants For Developers Help Sign Up Sign …" at bounding box center [607, 275] width 1215 height 550
click at [1197, 34] on icon at bounding box center [1191, 28] width 16 height 16
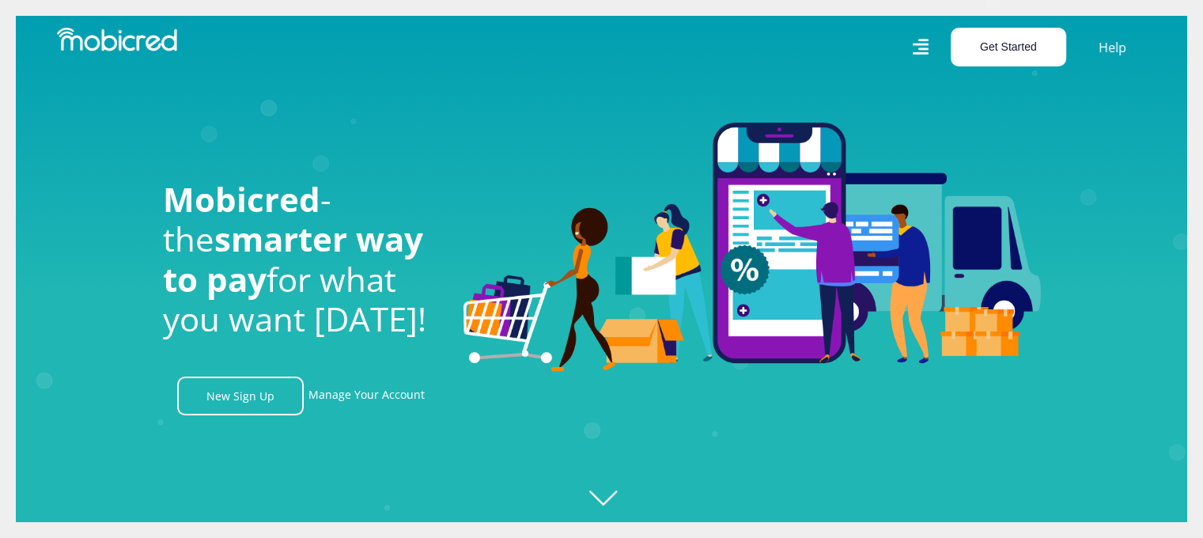
scroll to position [0, 2930]
click at [1003, 37] on button "Get Started" at bounding box center [1008, 47] width 115 height 39
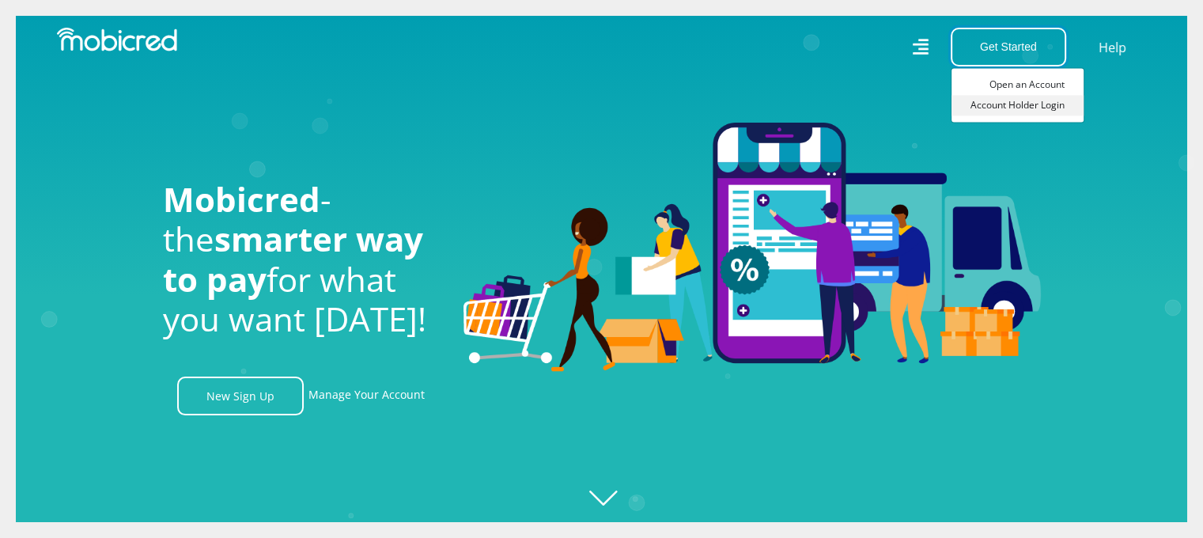
scroll to position [0, 3607]
click at [998, 103] on link "Account Holder Login" at bounding box center [1018, 105] width 132 height 21
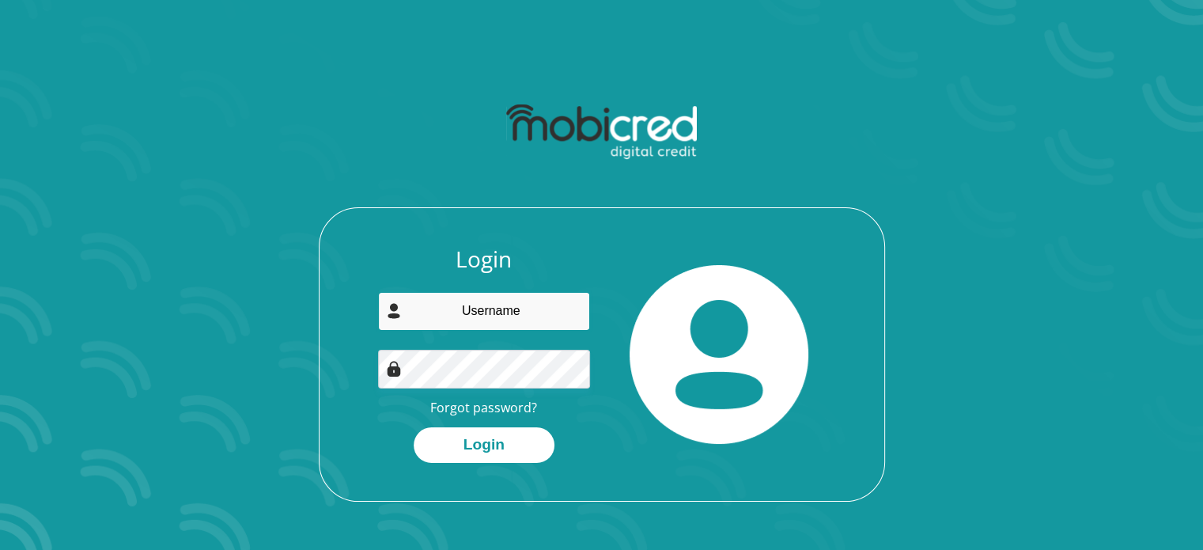
click at [519, 297] on input "email" at bounding box center [484, 311] width 212 height 39
type input "[EMAIL_ADDRESS][DOMAIN_NAME]"
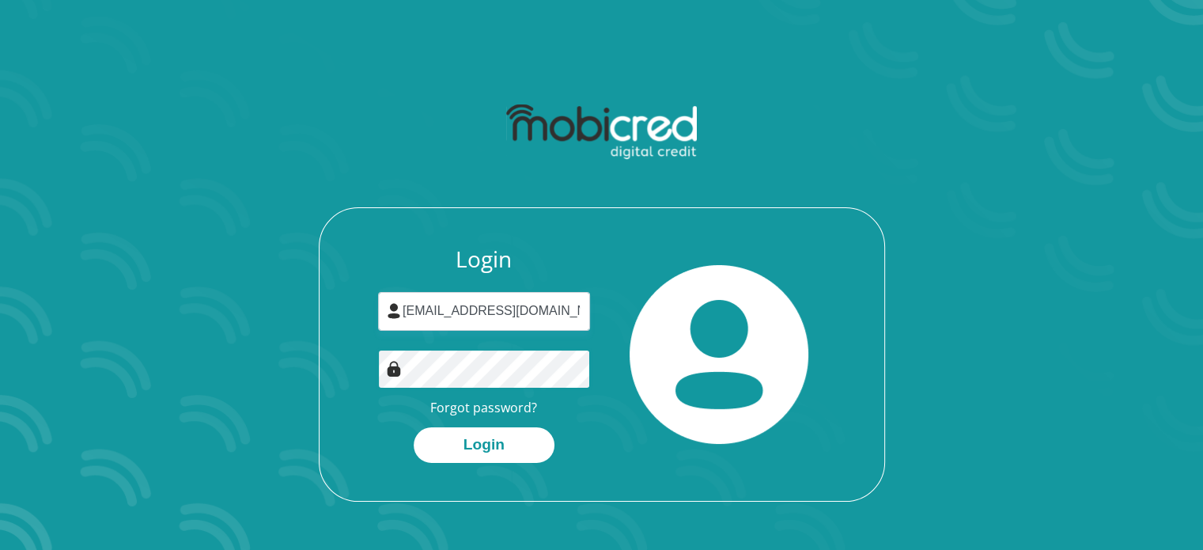
click at [414, 427] on button "Login" at bounding box center [484, 445] width 141 height 36
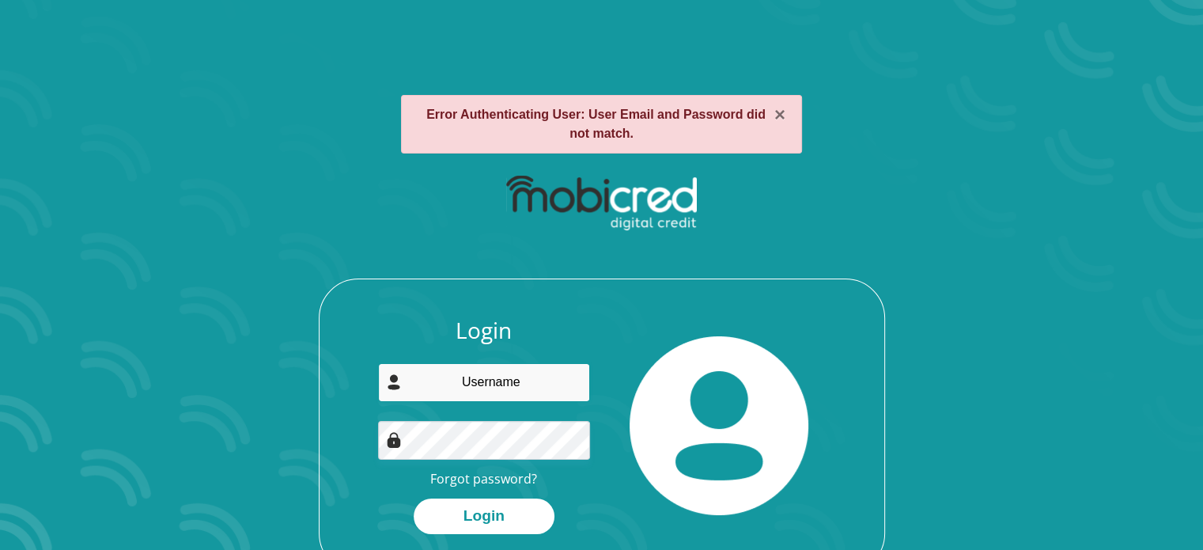
click at [492, 383] on input "email" at bounding box center [484, 382] width 212 height 39
type input "[EMAIL_ADDRESS][DOMAIN_NAME]"
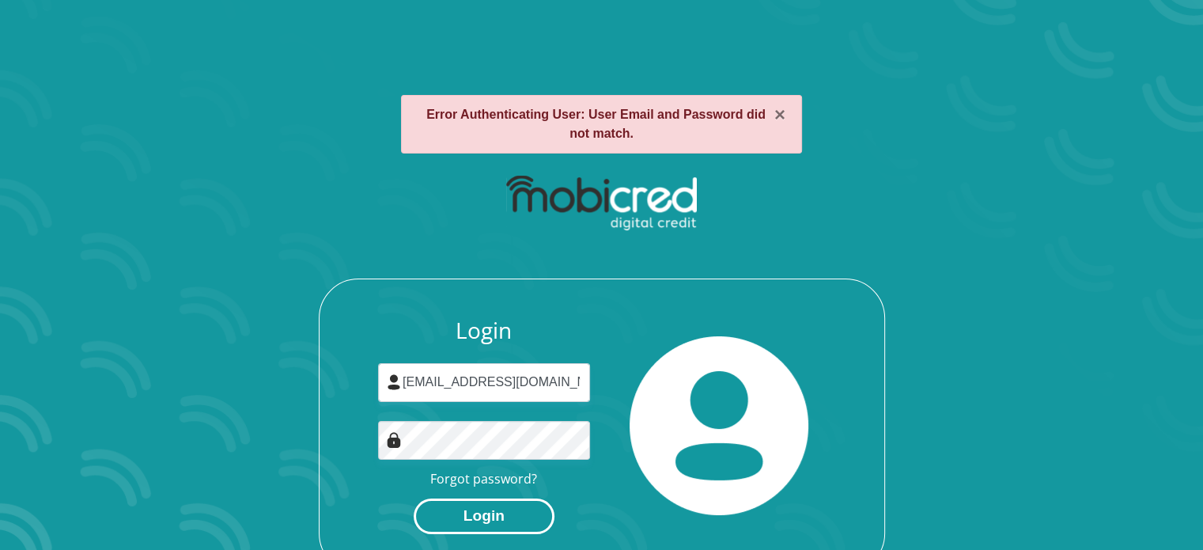
click at [464, 509] on button "Login" at bounding box center [484, 516] width 141 height 36
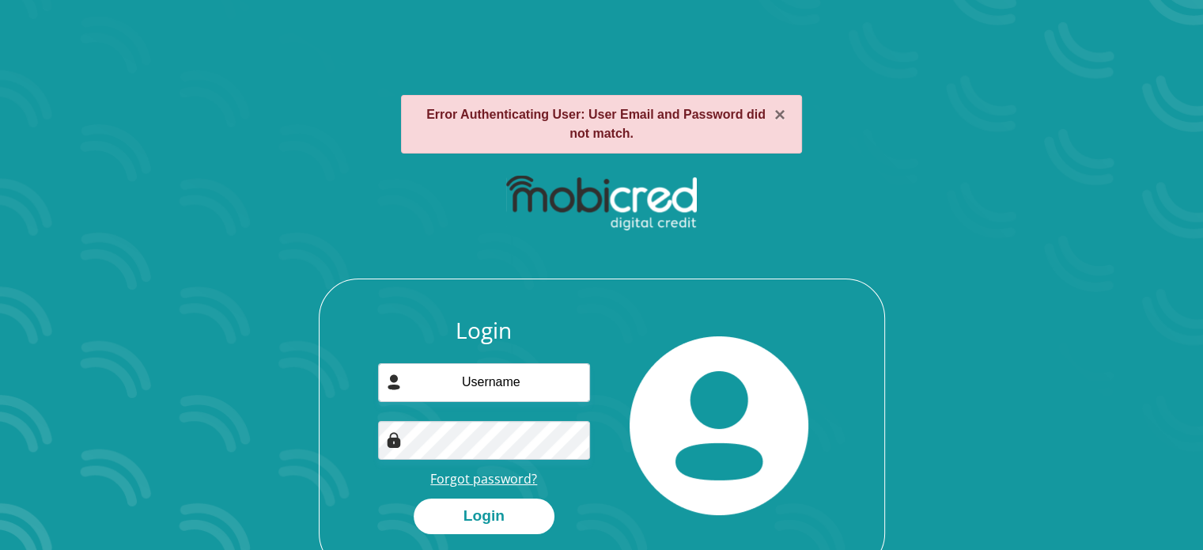
click at [495, 477] on link "Forgot password?" at bounding box center [483, 478] width 107 height 17
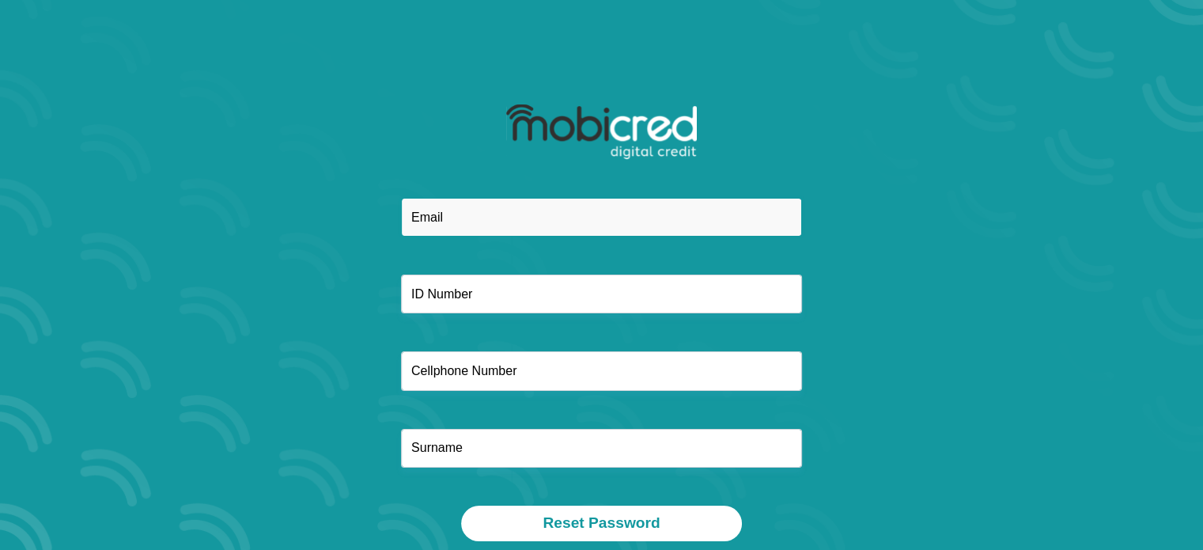
click at [468, 219] on input "email" at bounding box center [601, 217] width 401 height 39
type input "talk2brandonnow@gmail.com"
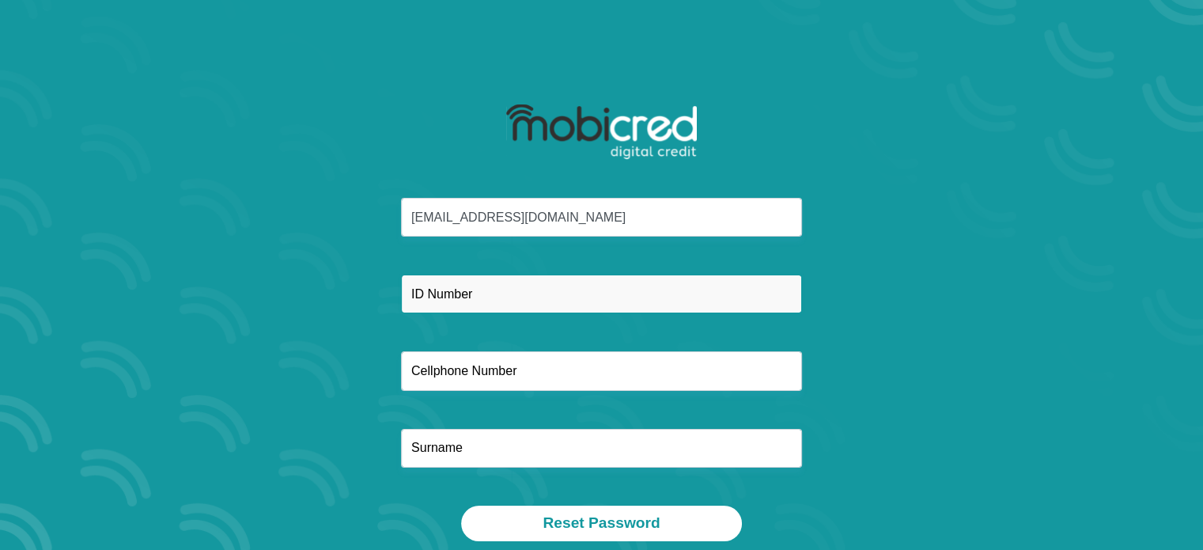
click at [441, 305] on input "text" at bounding box center [601, 293] width 401 height 39
type input "9312065133084"
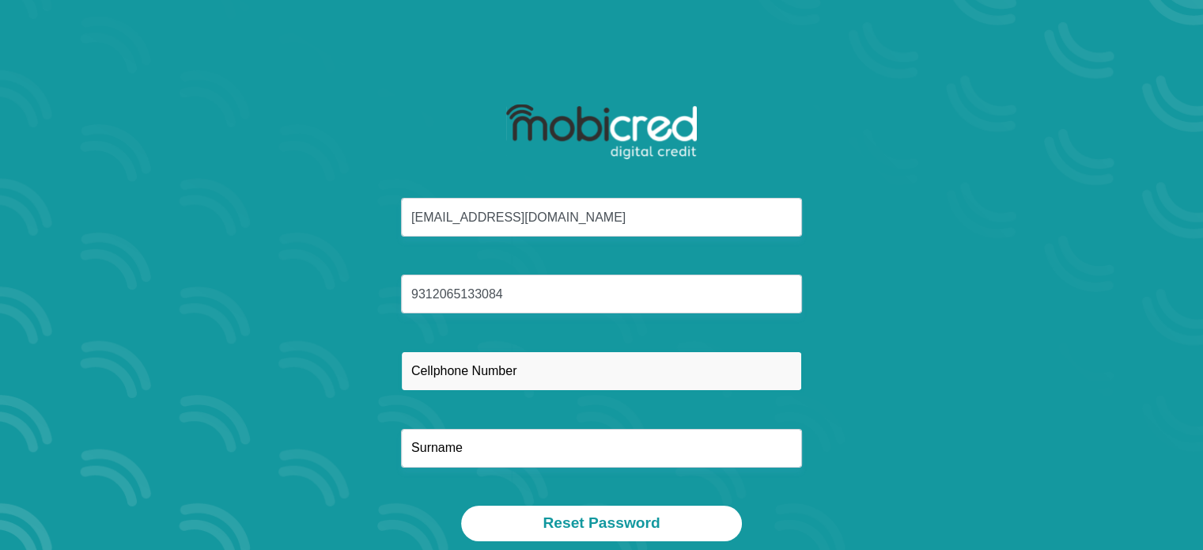
click at [462, 363] on input "text" at bounding box center [601, 370] width 401 height 39
type input "0740385931"
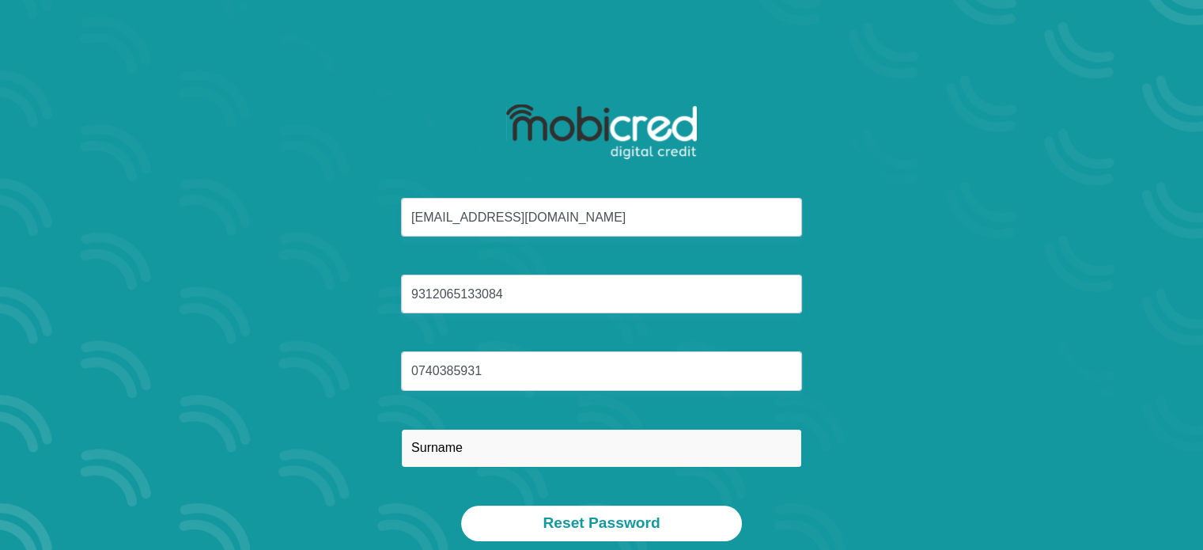
click at [481, 445] on input "text" at bounding box center [601, 448] width 401 height 39
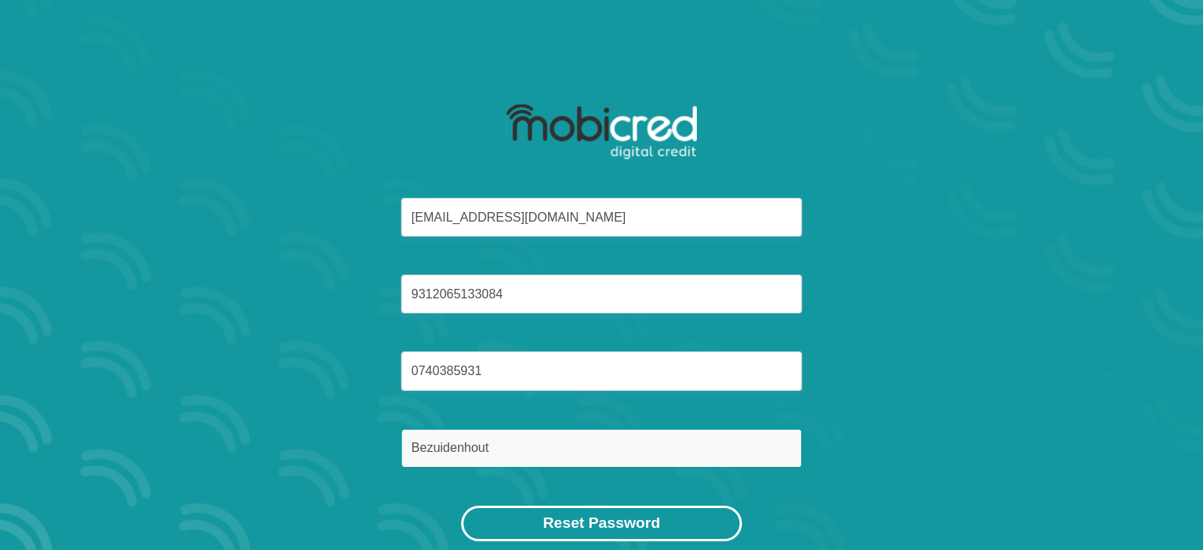
type input "Bezuidenhout"
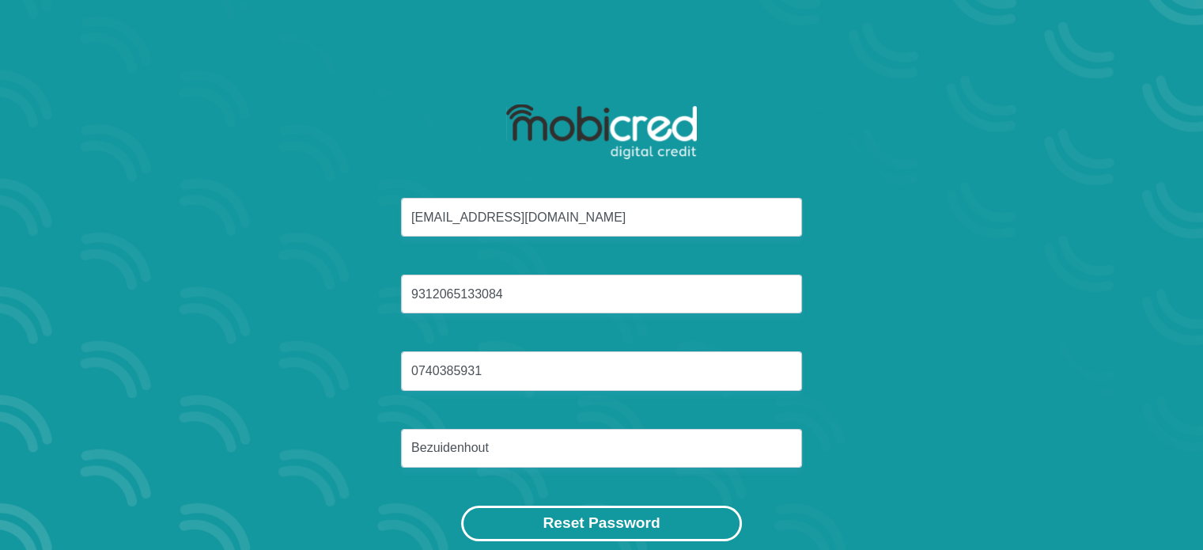
click at [581, 518] on button "Reset Password" at bounding box center [601, 523] width 280 height 36
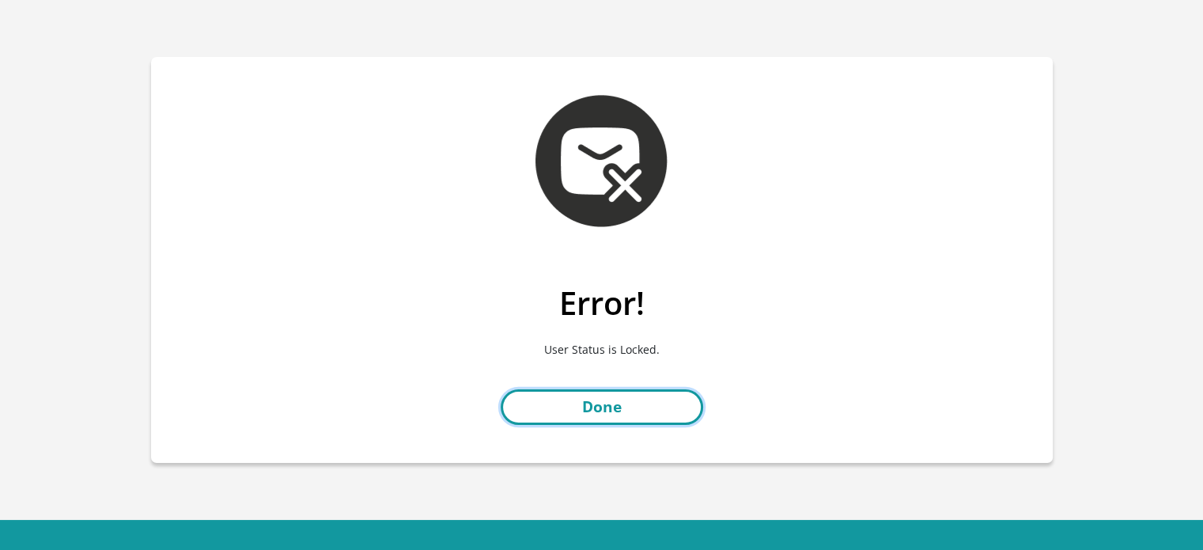
click at [614, 401] on link "Done" at bounding box center [602, 407] width 203 height 36
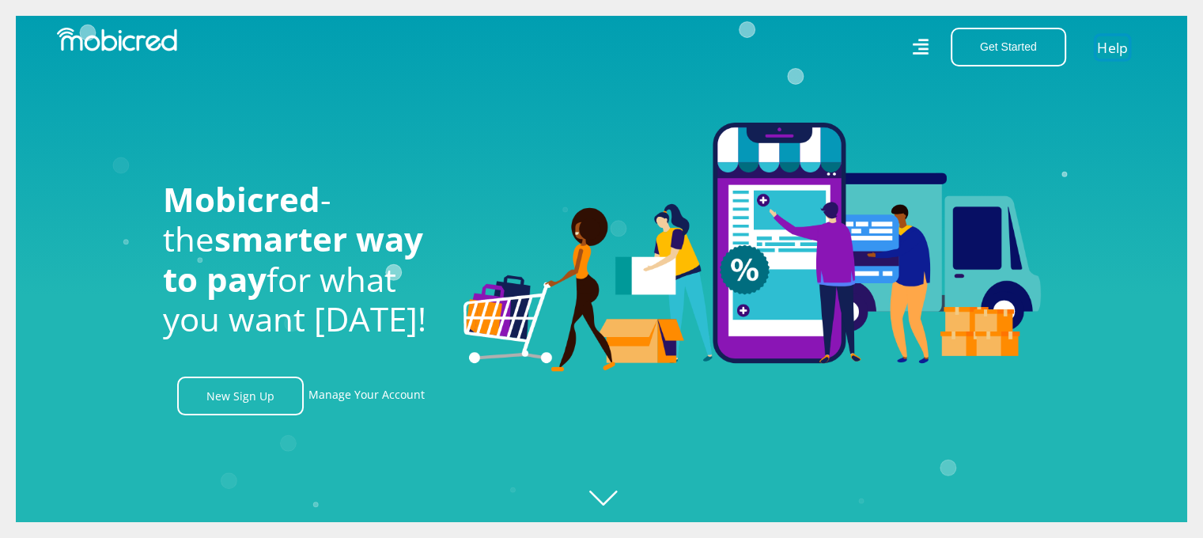
click at [1110, 47] on link "Help" at bounding box center [1112, 47] width 32 height 23
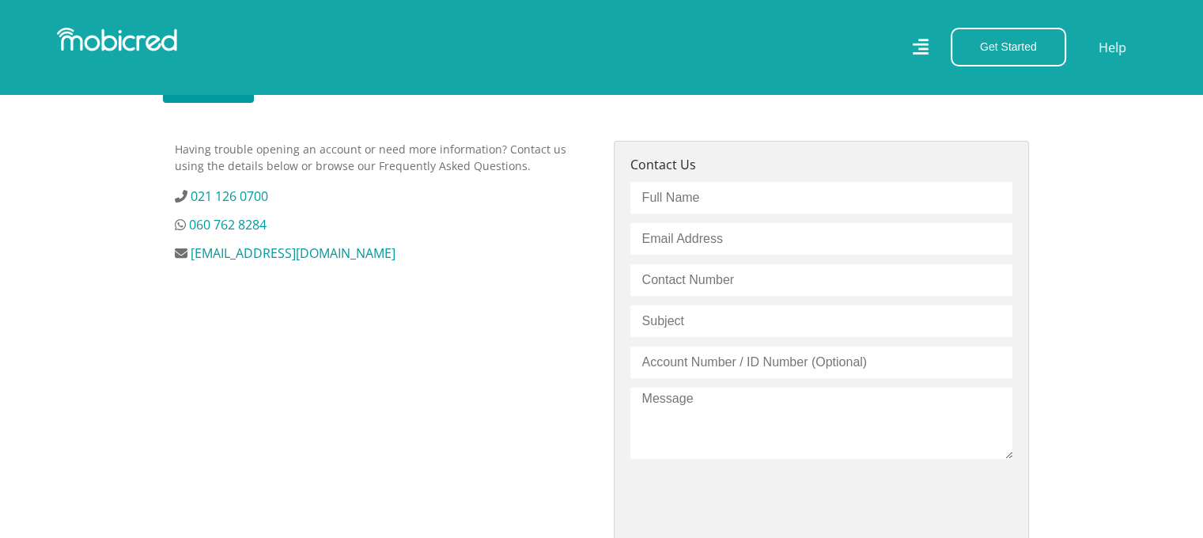
scroll to position [497, 0]
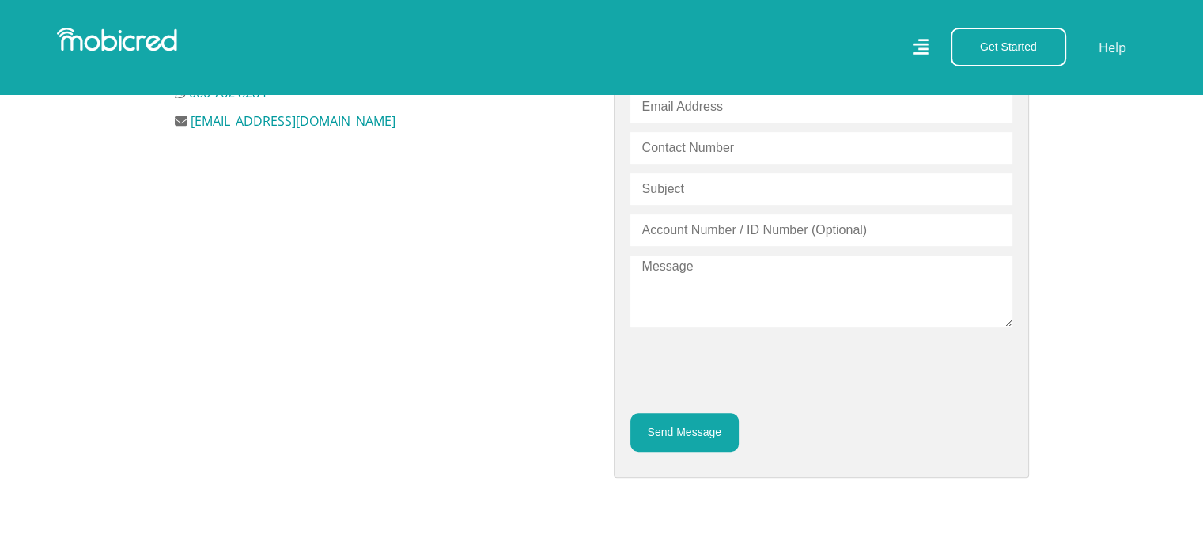
drag, startPoint x: 1214, startPoint y: 104, endPoint x: 1214, endPoint y: 301, distance: 197.0
click at [1202, 301] on html "Stores Categories Mall About Us For Merchants For Developers Help Sign Up Sign …" at bounding box center [601, 190] width 1203 height 1634
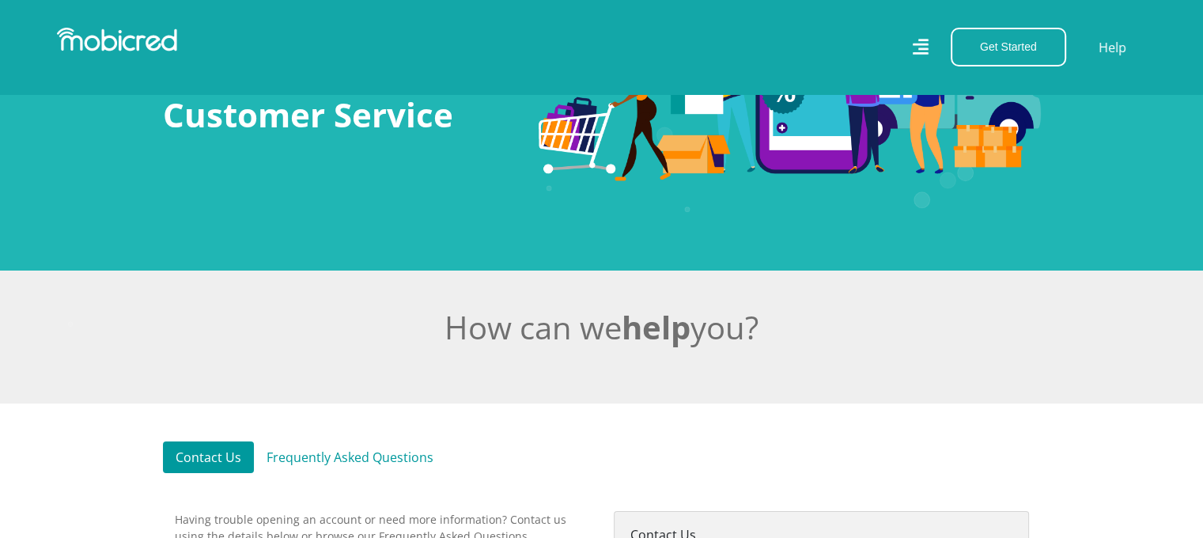
scroll to position [121, 0]
